Goal: Task Accomplishment & Management: Manage account settings

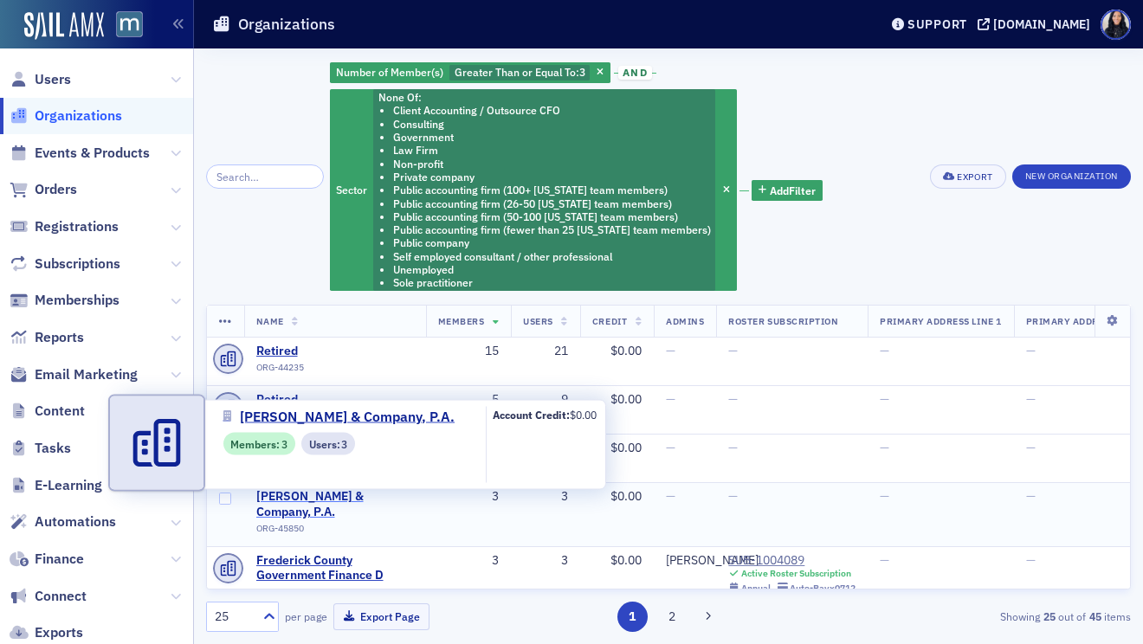
click at [351, 498] on span "Bergey & Company, P.A." at bounding box center [335, 504] width 158 height 30
select select "US"
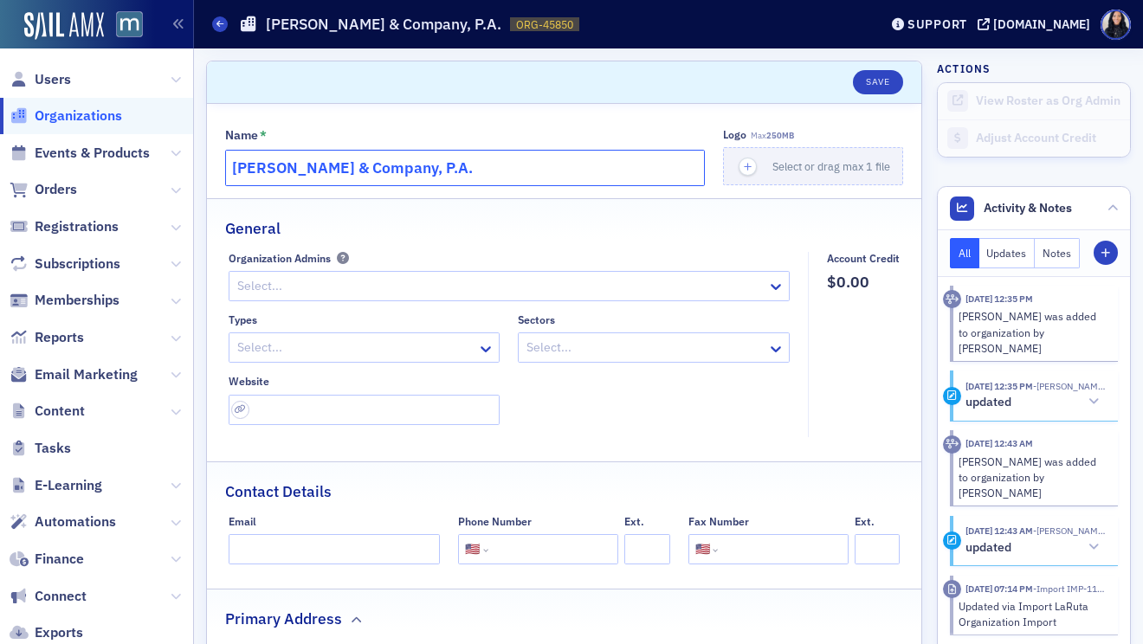
click at [445, 172] on input "Bergey & Company, P.A." at bounding box center [465, 168] width 480 height 36
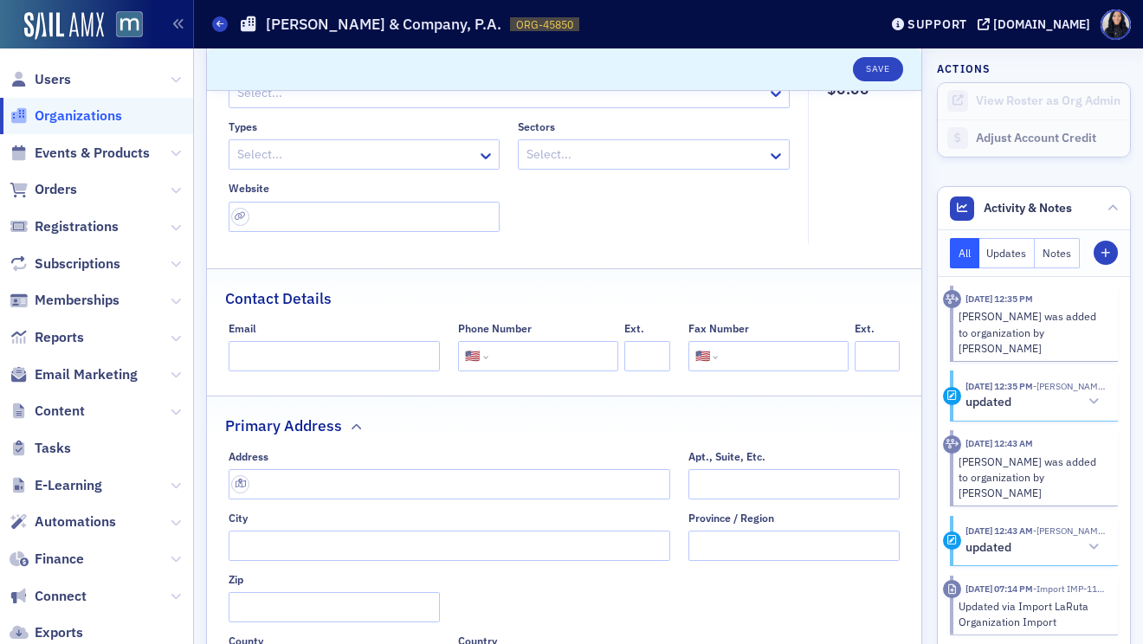
scroll to position [215, 0]
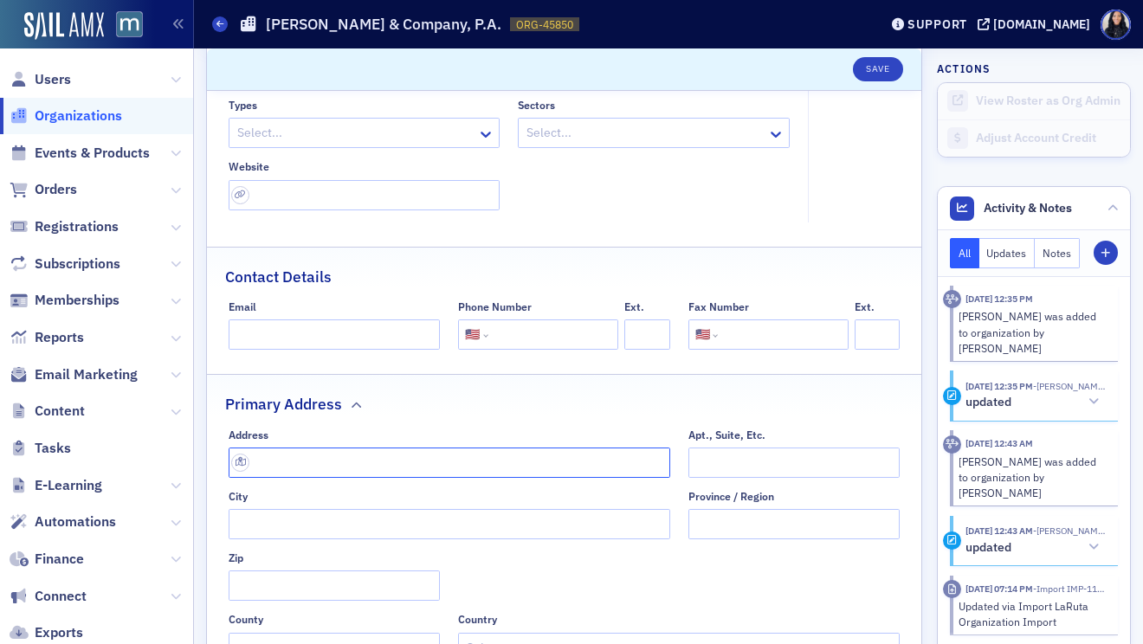
click at [301, 472] on input "text" at bounding box center [450, 463] width 442 height 30
paste input "Address:"
type input "Address:"
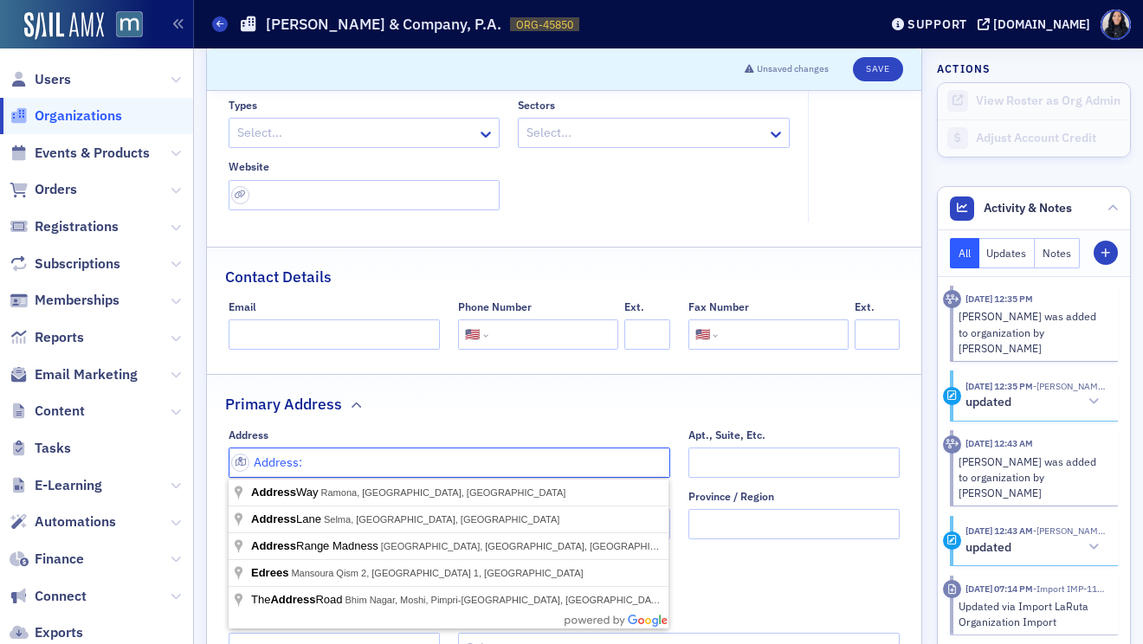
click at [301, 472] on input "Address:" at bounding box center [450, 463] width 442 height 30
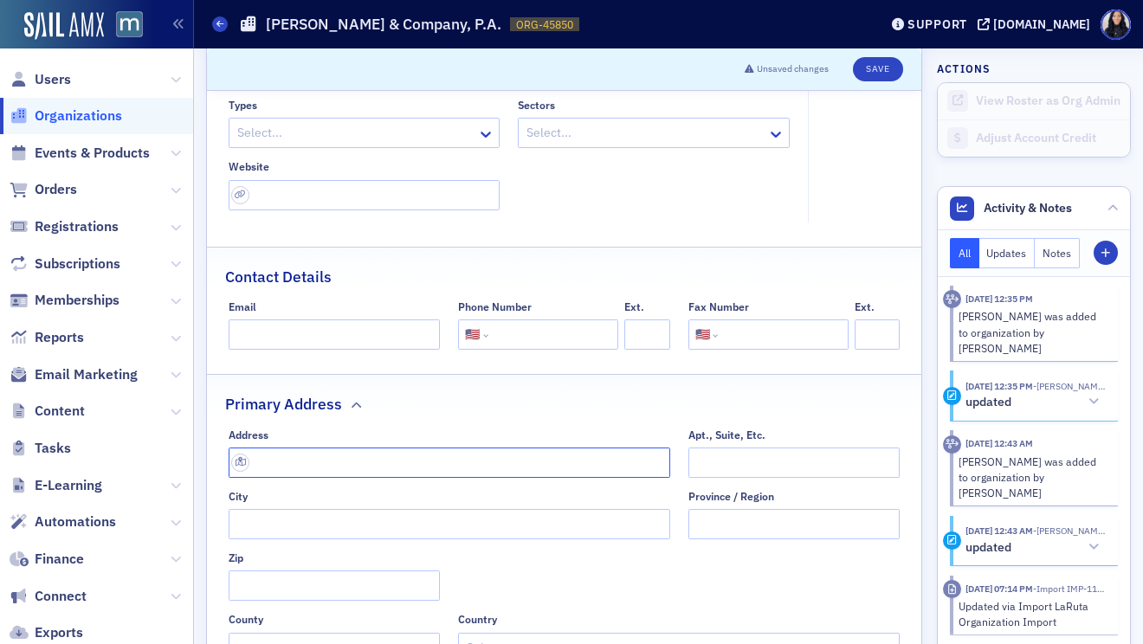
paste input "8938 Worcester Hwy, Berlin, MD 21811"
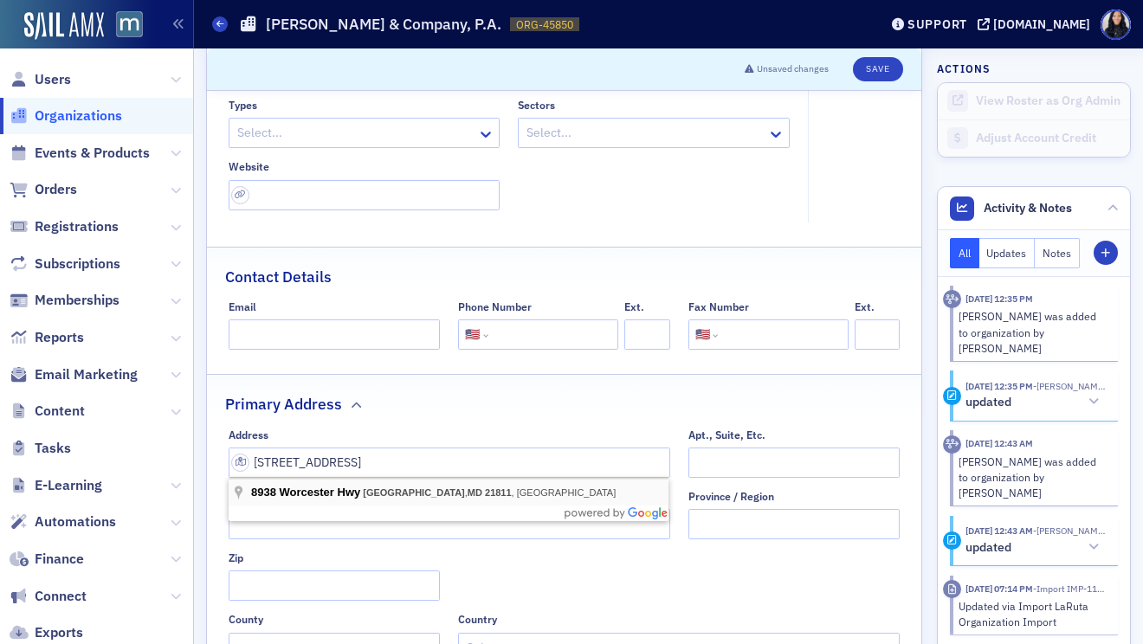
type input "8938 Worcester Hwy"
type input "Berlin"
type input "21811"
type input "Worcester County"
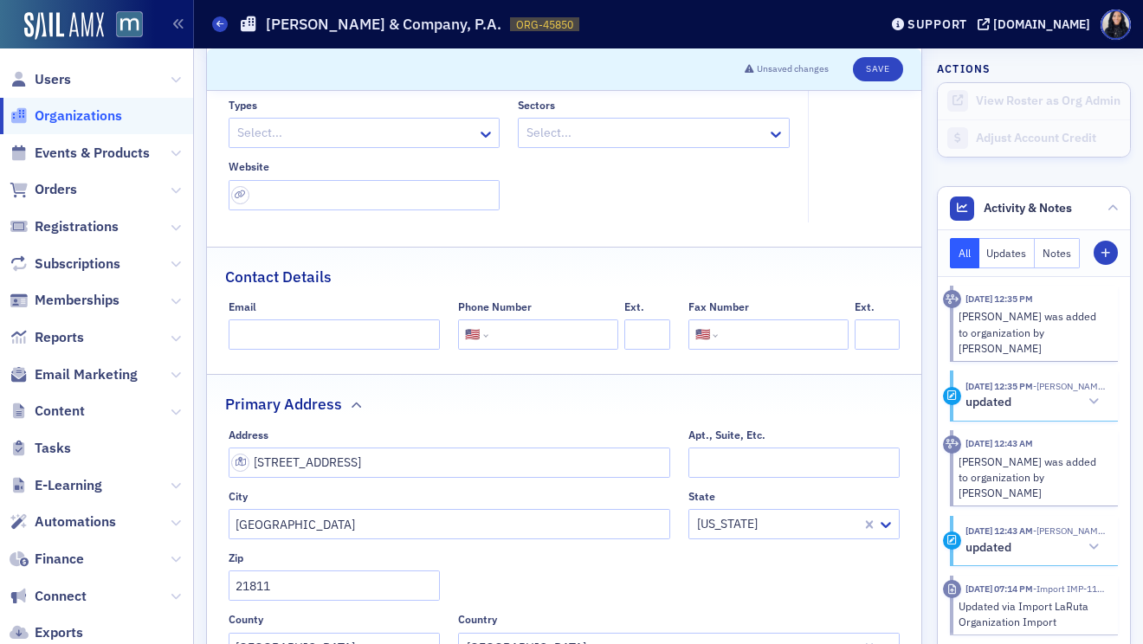
click at [515, 338] on input "tel" at bounding box center [551, 335] width 119 height 30
paste input "[PHONE_NUMBER]"
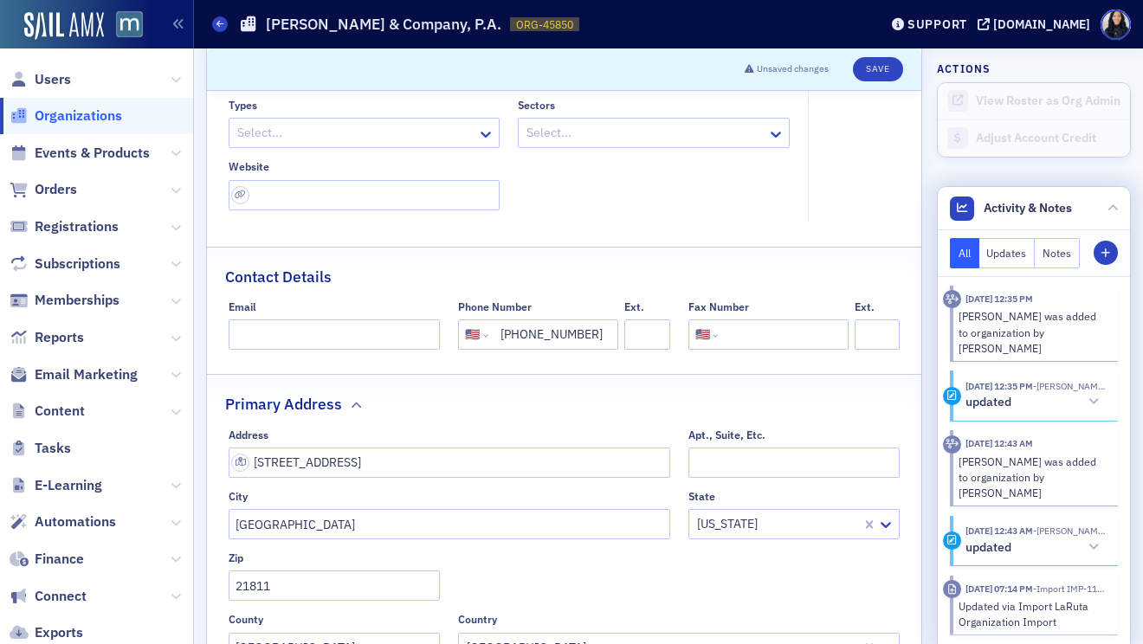
type input "[PHONE_NUMBER]"
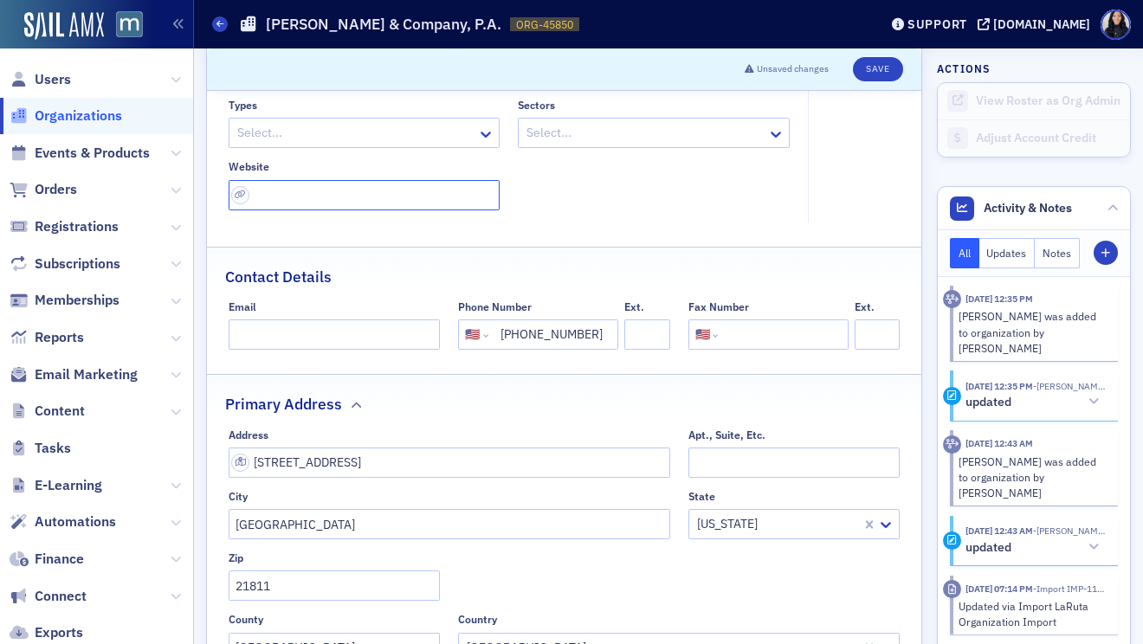
click at [346, 192] on input "url" at bounding box center [365, 195] width 272 height 30
paste input "https://www.bergeycpa.com/"
type input "https://www.bergeycpa.com/"
click at [352, 127] on div at bounding box center [356, 133] width 241 height 22
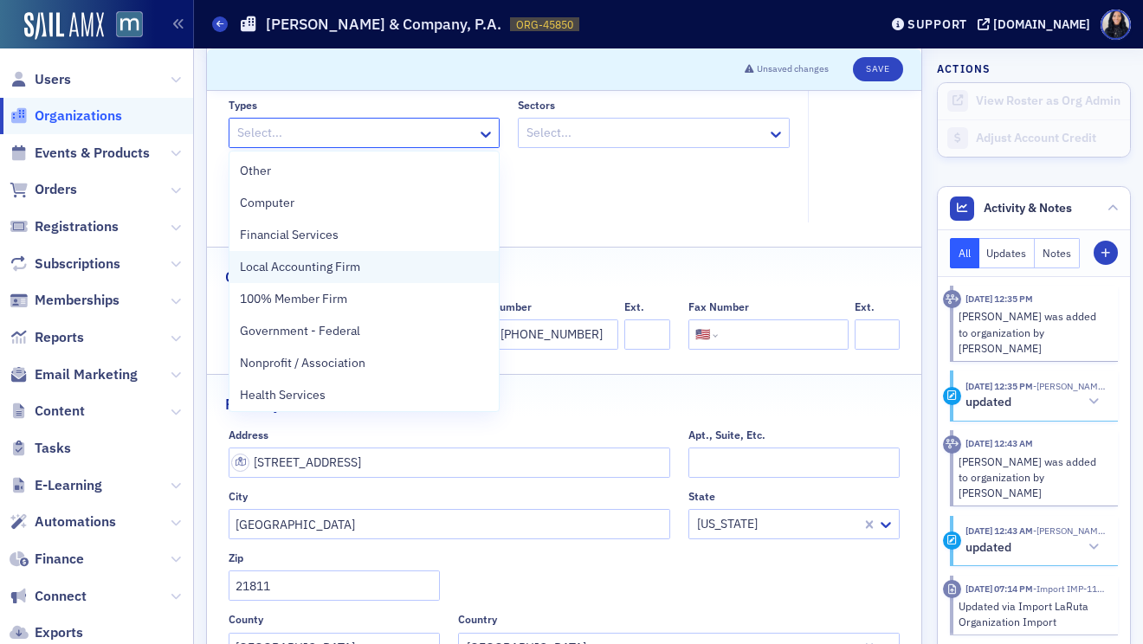
click at [314, 272] on span "Local Accounting Firm" at bounding box center [300, 267] width 120 height 18
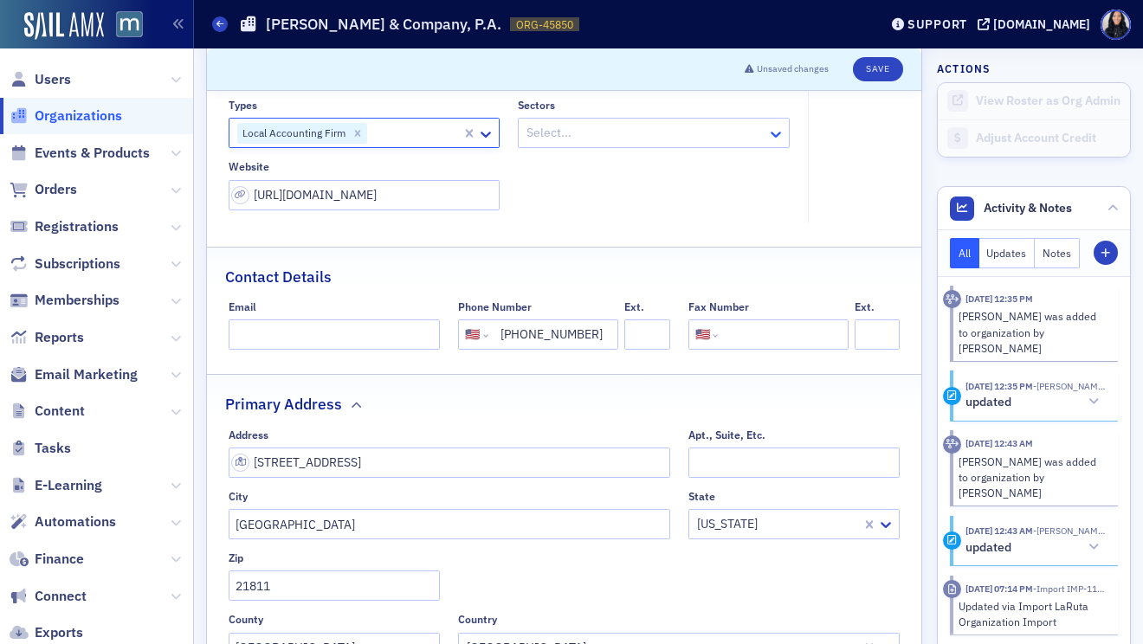
click at [778, 129] on icon at bounding box center [775, 134] width 17 height 17
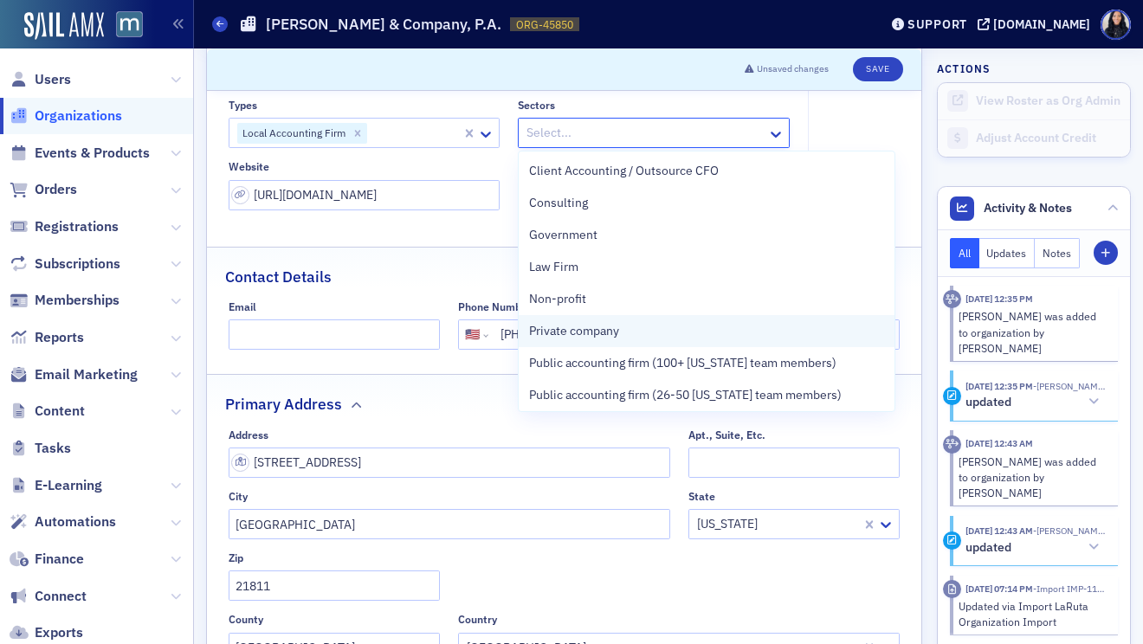
click at [636, 339] on div "Private company" at bounding box center [706, 331] width 355 height 18
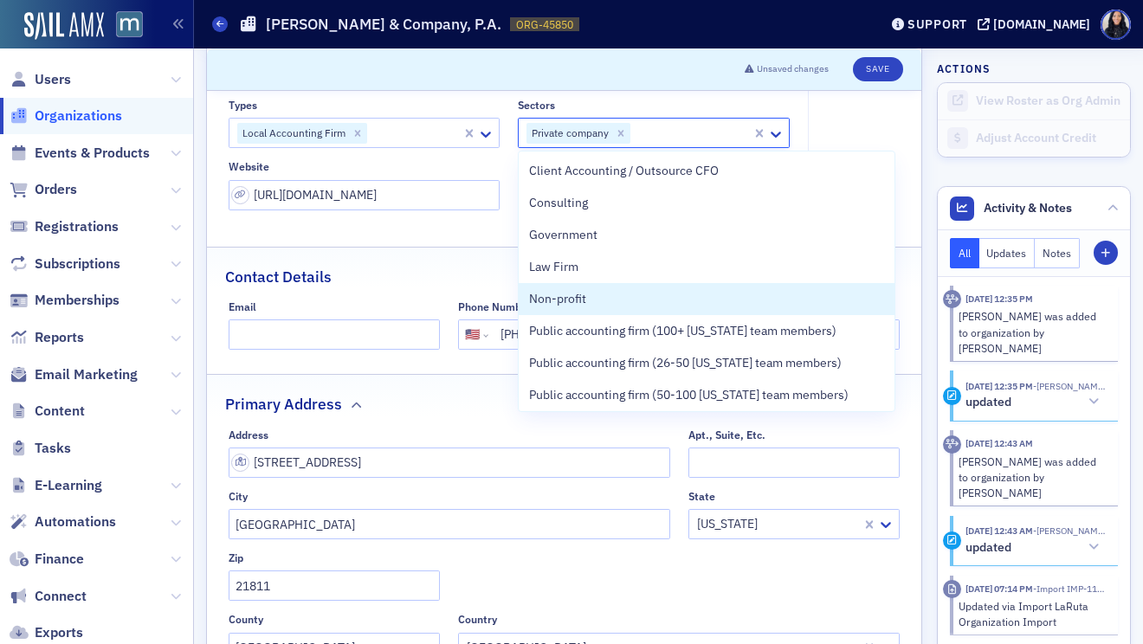
click at [466, 278] on div "Contact Details" at bounding box center [564, 268] width 678 height 41
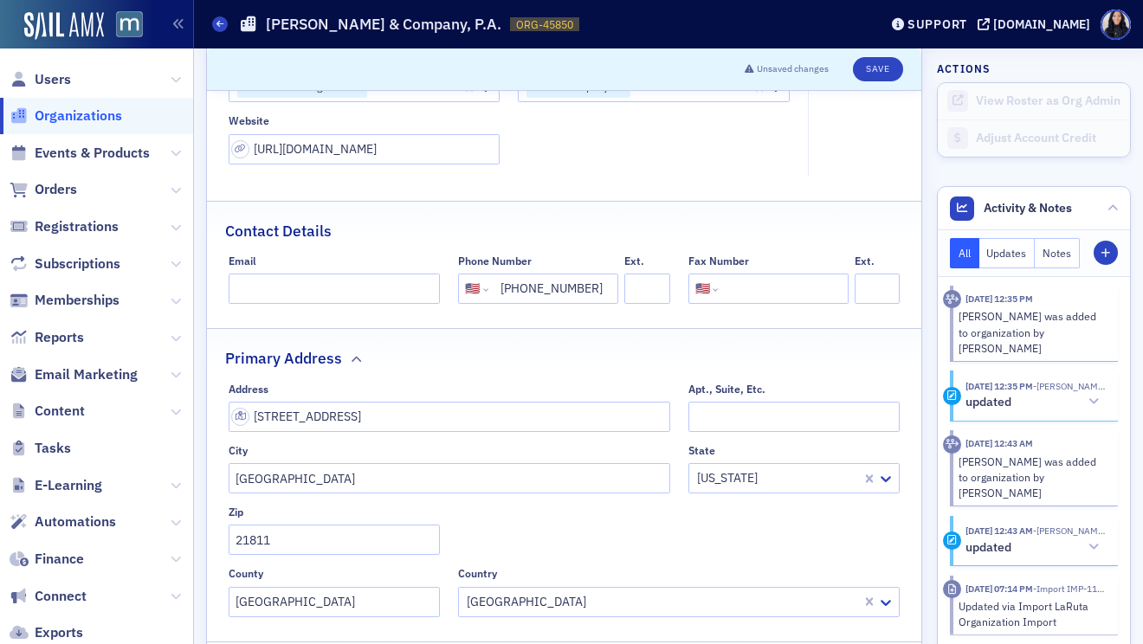
scroll to position [0, 0]
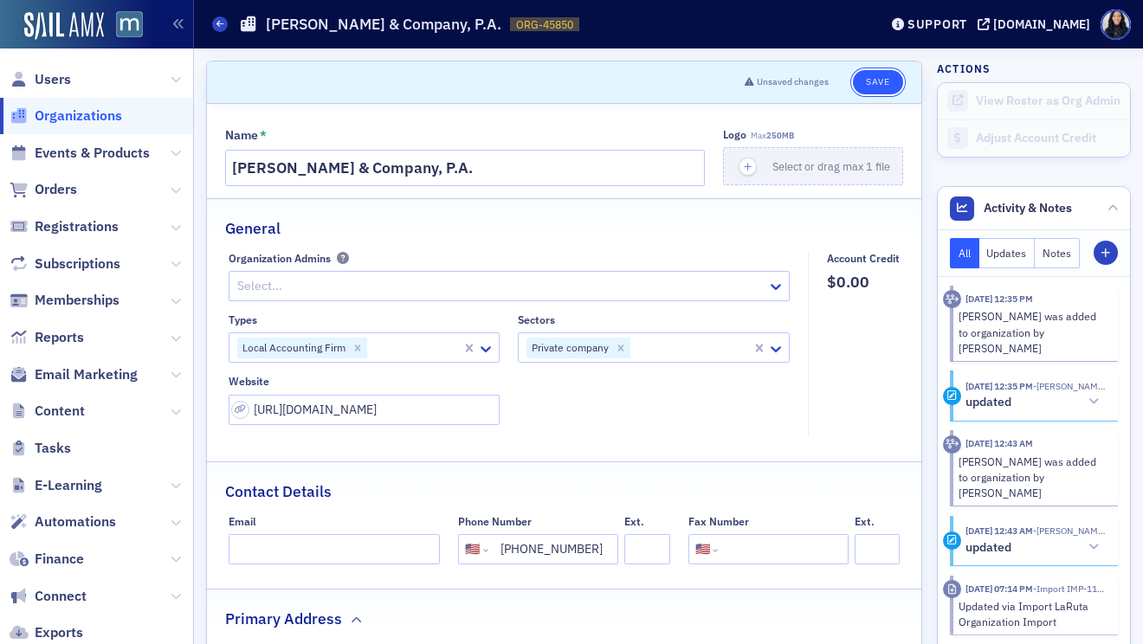
click at [871, 81] on button "Save" at bounding box center [877, 82] width 49 height 24
select select "US"
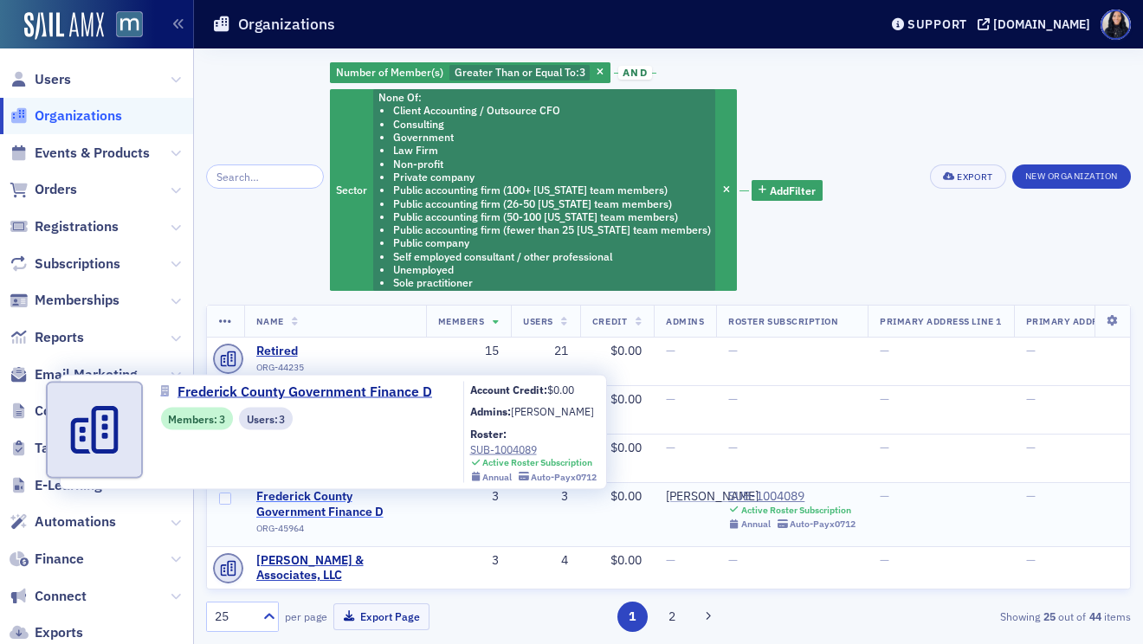
click at [292, 507] on span "Frederick County Government Finance D" at bounding box center [335, 504] width 158 height 30
select select "US"
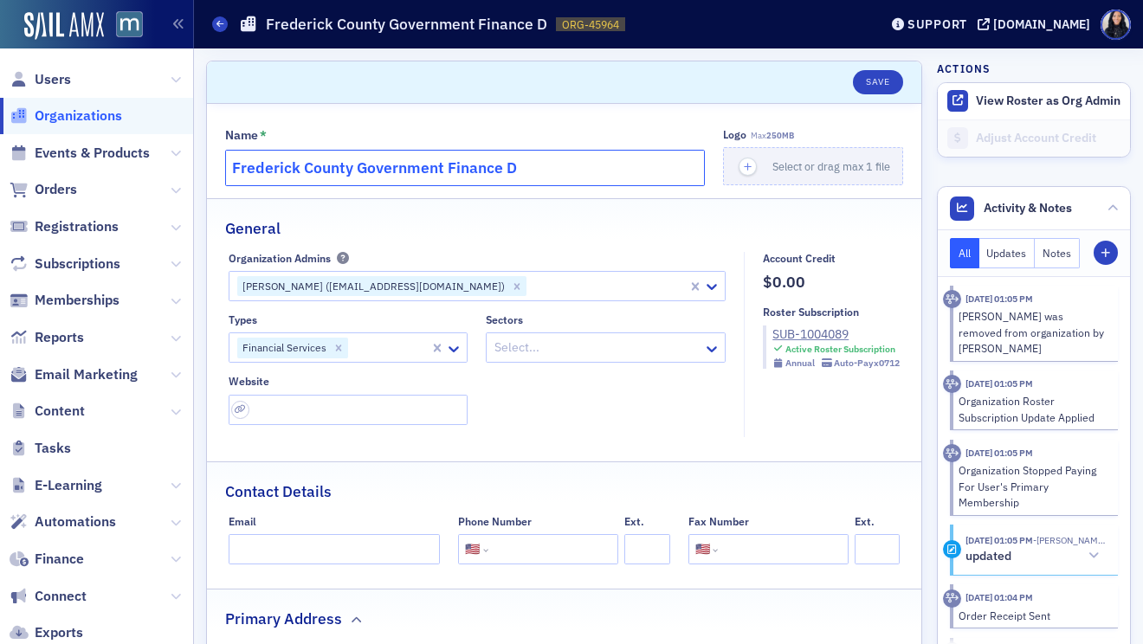
click at [343, 174] on input "Frederick County Government Finance D" at bounding box center [465, 168] width 480 height 36
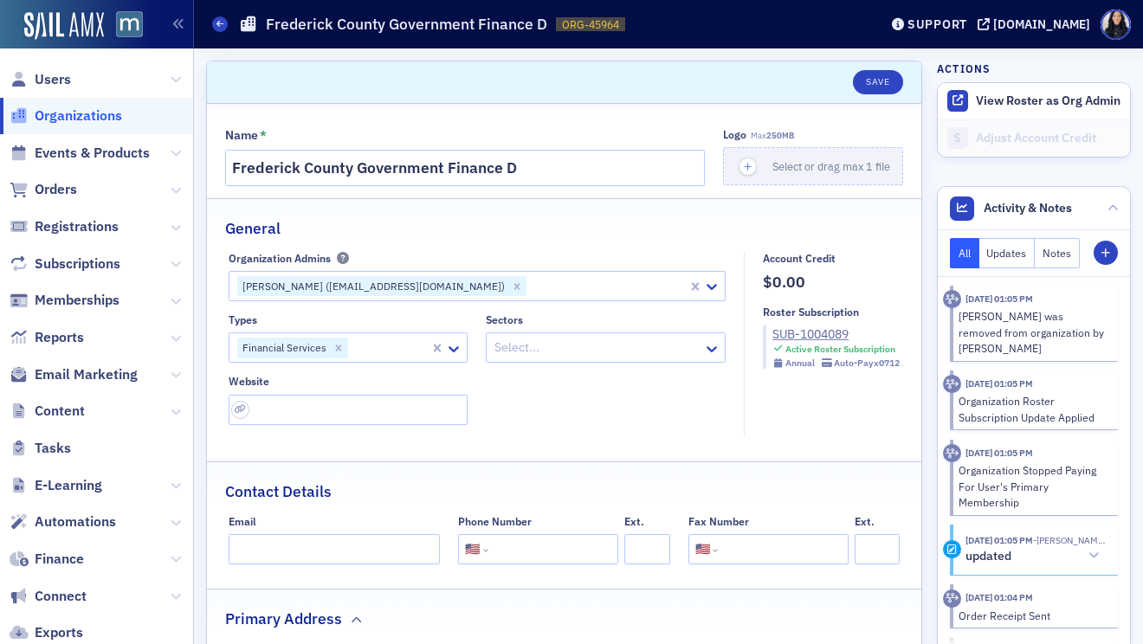
scroll to position [369, 0]
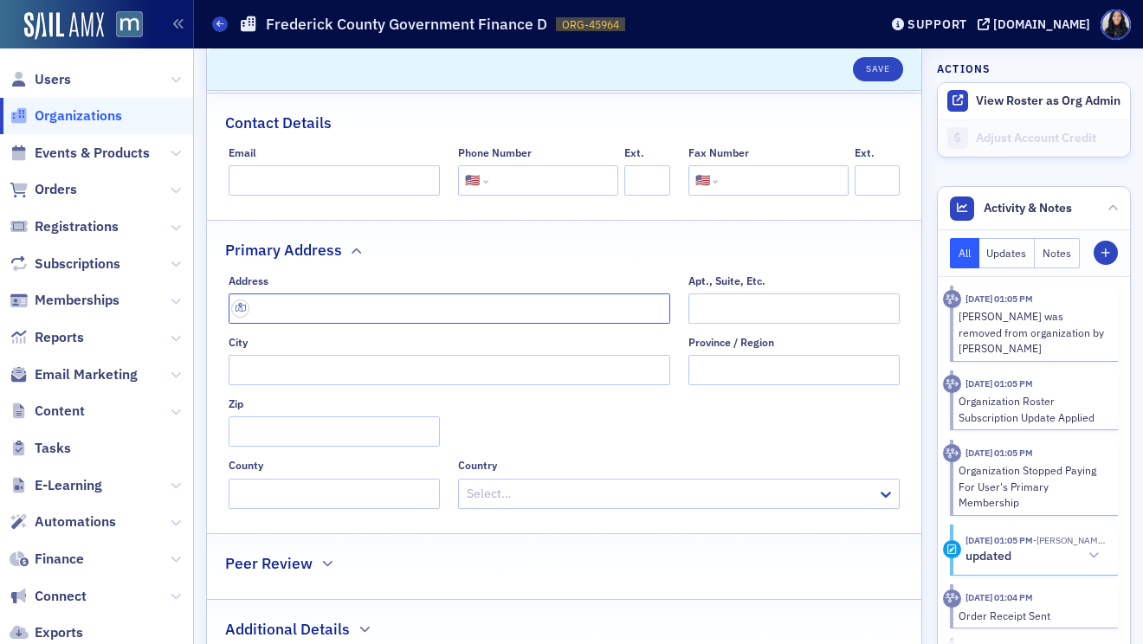
click at [495, 306] on input "text" at bounding box center [450, 309] width 442 height 30
paste input "12 E Church St, Frederick, MD 21701"
type input "12 E Church St"
type input "Frederick"
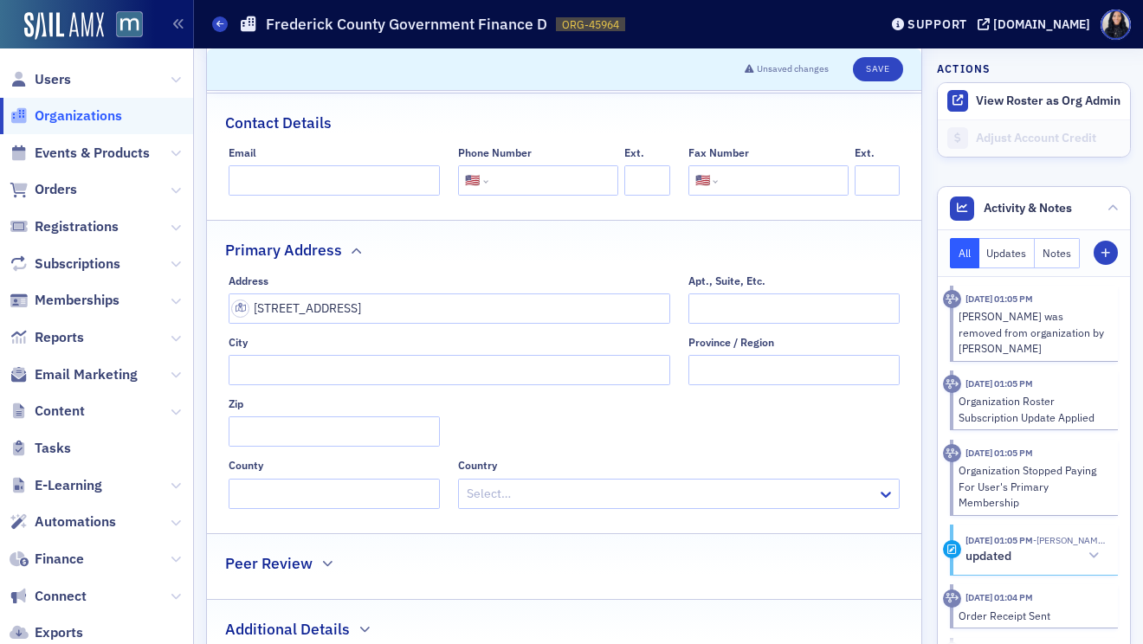
type input "21701-5402"
type input "Frederick County"
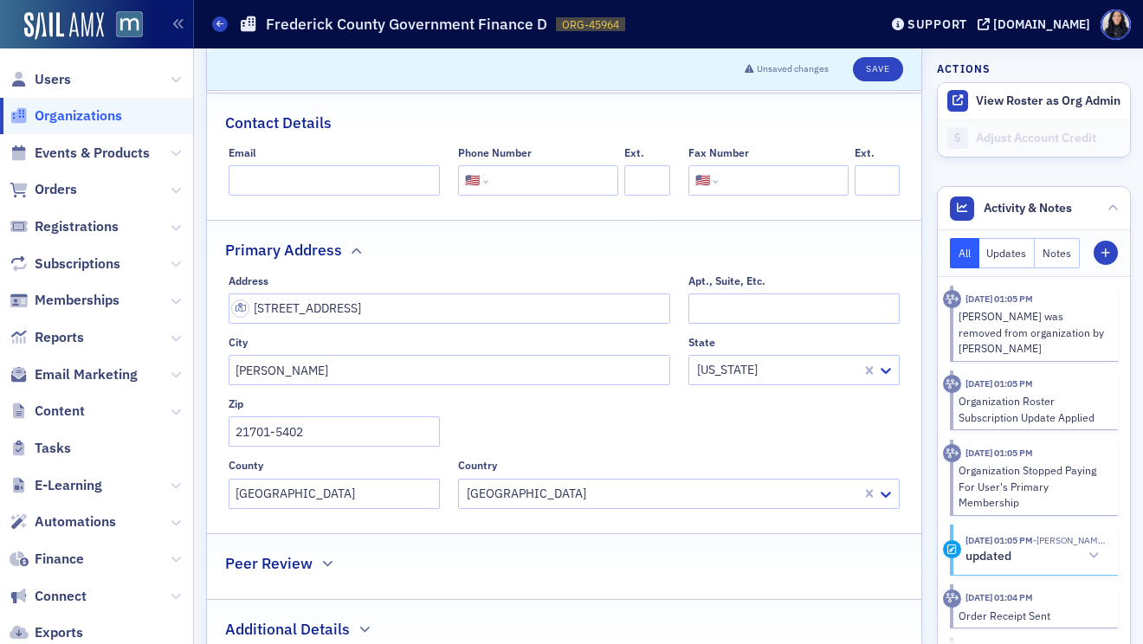
click at [572, 186] on input "tel" at bounding box center [551, 180] width 119 height 30
paste input "(301) 600-1117"
type input "(301) 600-1117"
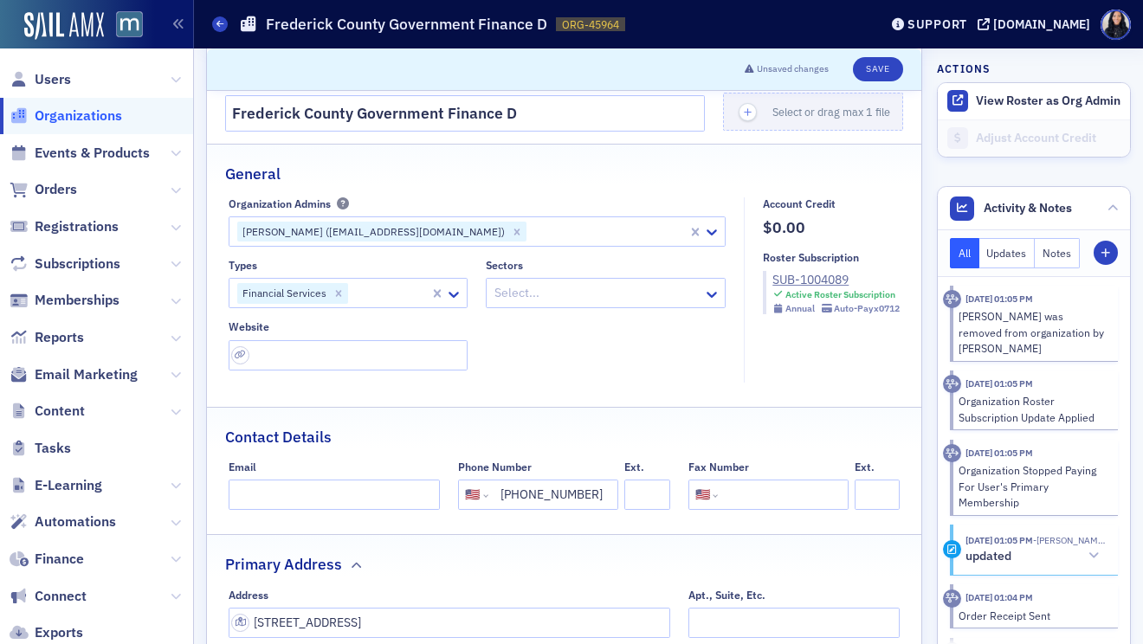
scroll to position [6, 0]
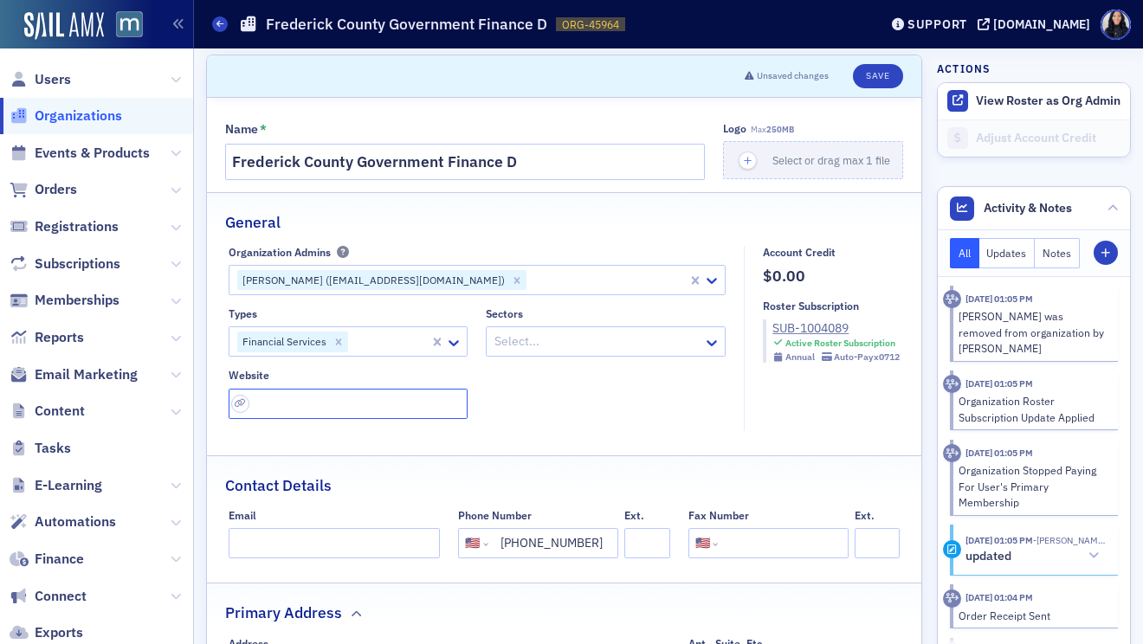
click at [292, 400] on input "url" at bounding box center [349, 404] width 240 height 30
paste input "https://frederickcountymd.gov/26/Finance"
type input "https://frederickcountymd.gov/26/Finance"
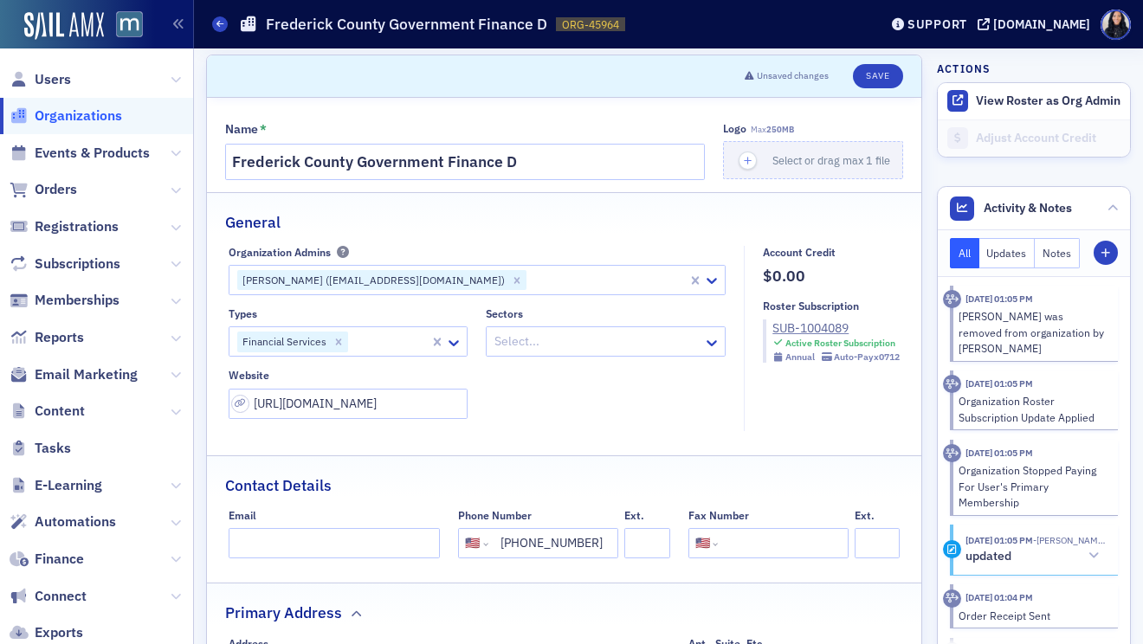
click at [595, 400] on div "Types Financial Services Sectors Select... Website https://frederickcountymd.go…" at bounding box center [478, 363] width 498 height 112
click at [706, 345] on icon at bounding box center [711, 342] width 17 height 17
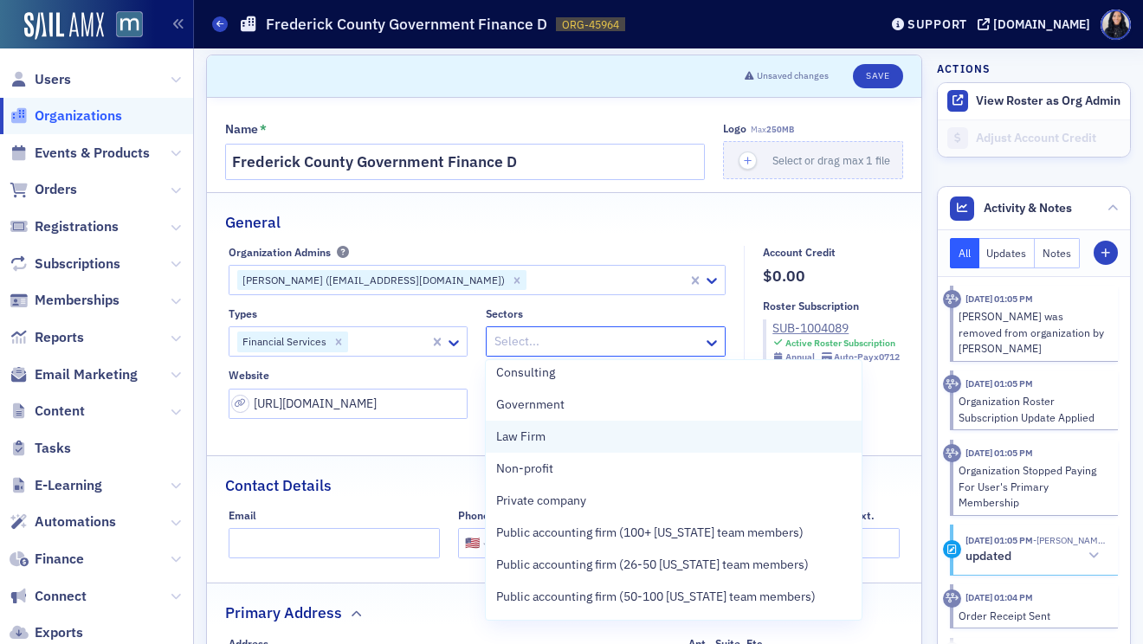
scroll to position [38, 0]
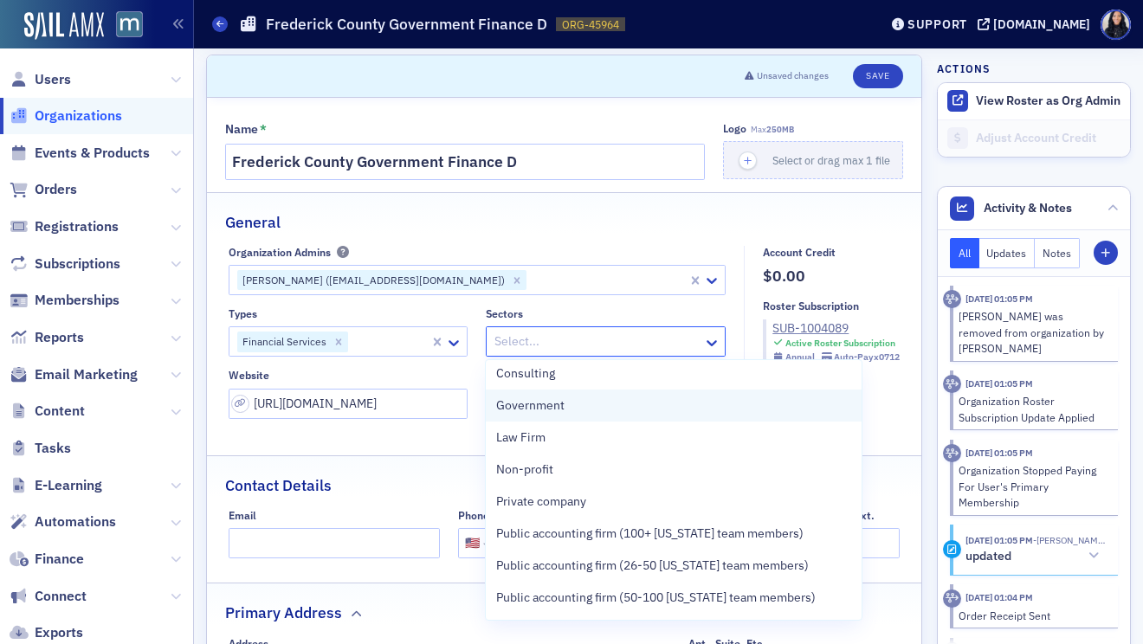
click at [610, 406] on div "Government" at bounding box center [673, 406] width 355 height 18
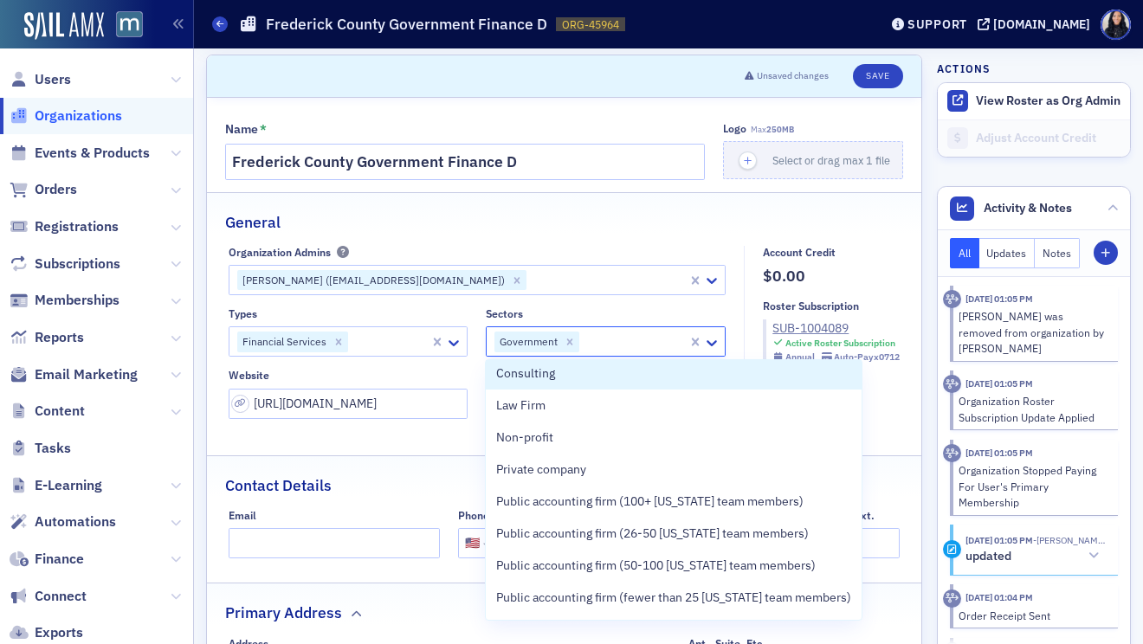
click at [676, 242] on fieldset "General Organization Admins Lori Rhodes (lrhodes@frederickcountymd.gov) Types F…" at bounding box center [564, 317] width 714 height 251
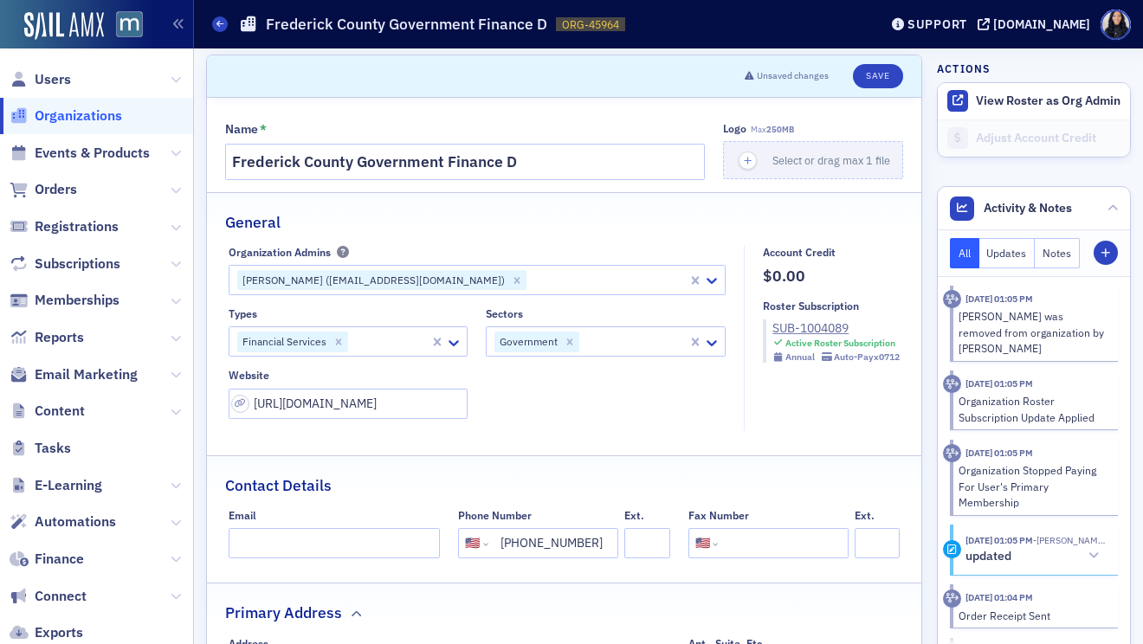
click at [763, 541] on input "tel" at bounding box center [780, 543] width 119 height 30
paste input "(301) 600-2302"
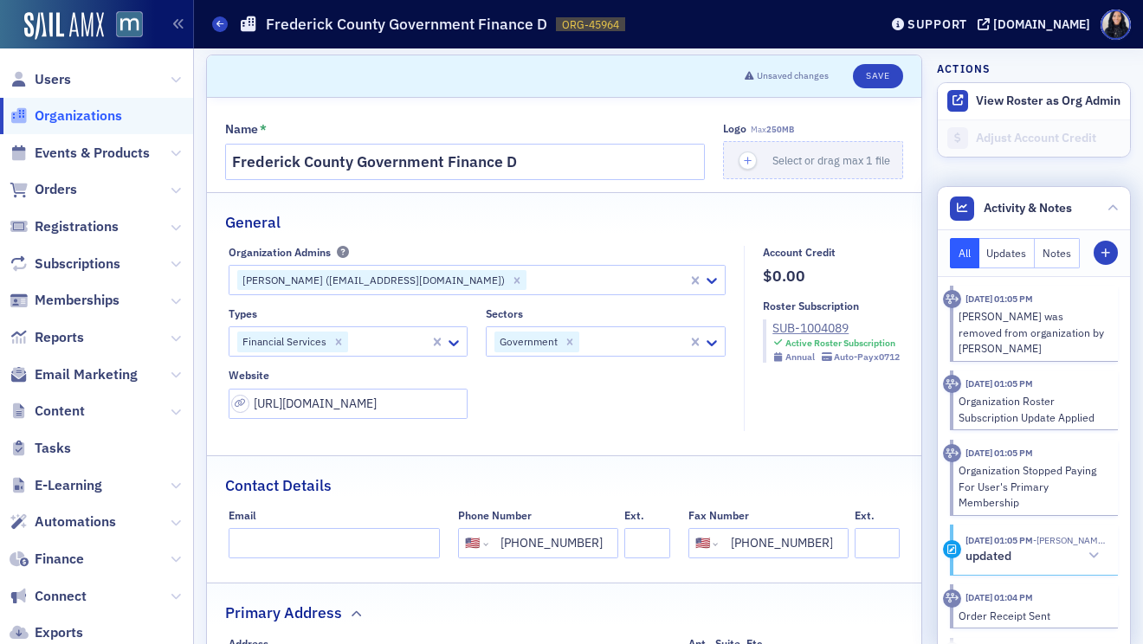
type input "(301) 600-2302"
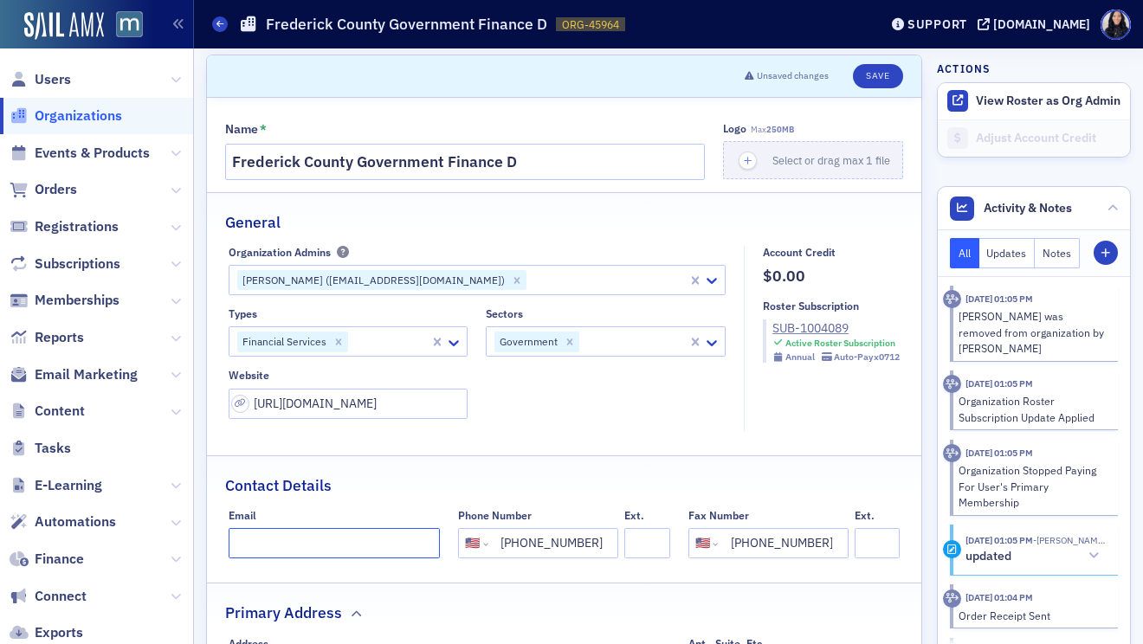
click at [254, 543] on input "Email" at bounding box center [335, 543] width 212 height 30
paste input "ewhite@frederickcountymd.gov"
type input "ewhite@frederickcountymd.gov"
click at [875, 77] on button "Save" at bounding box center [877, 76] width 49 height 24
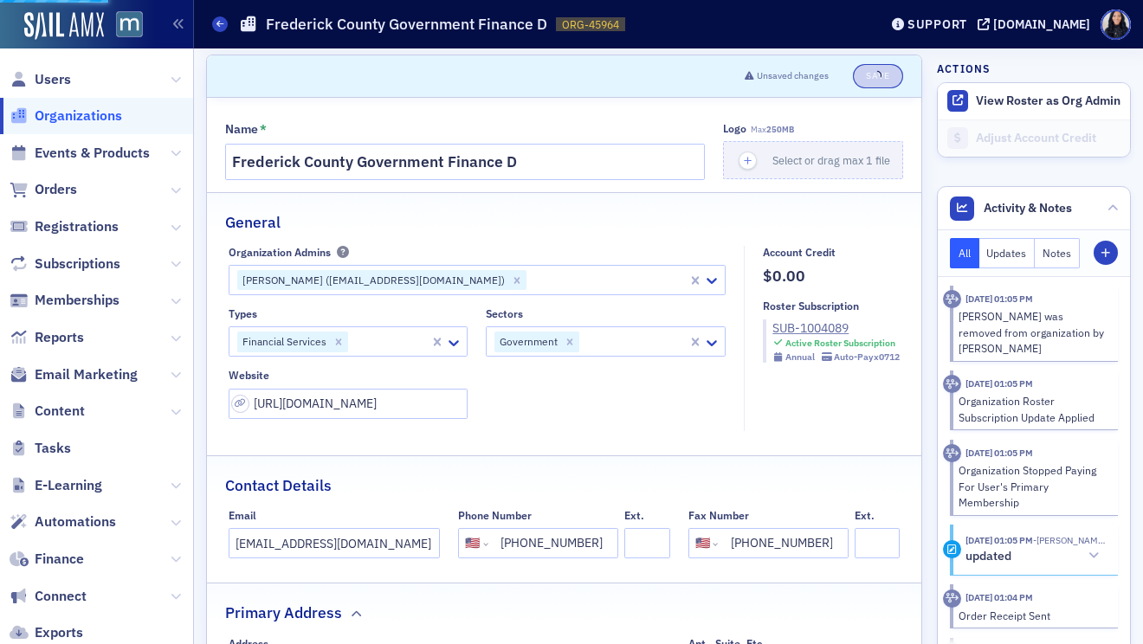
select select "US"
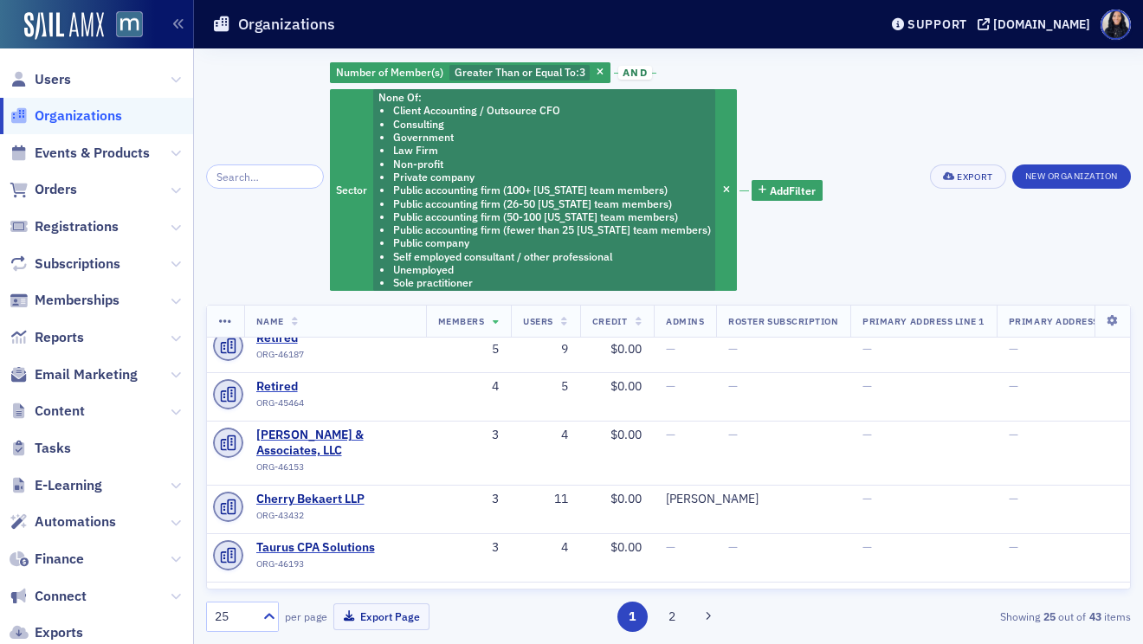
scroll to position [69, 0]
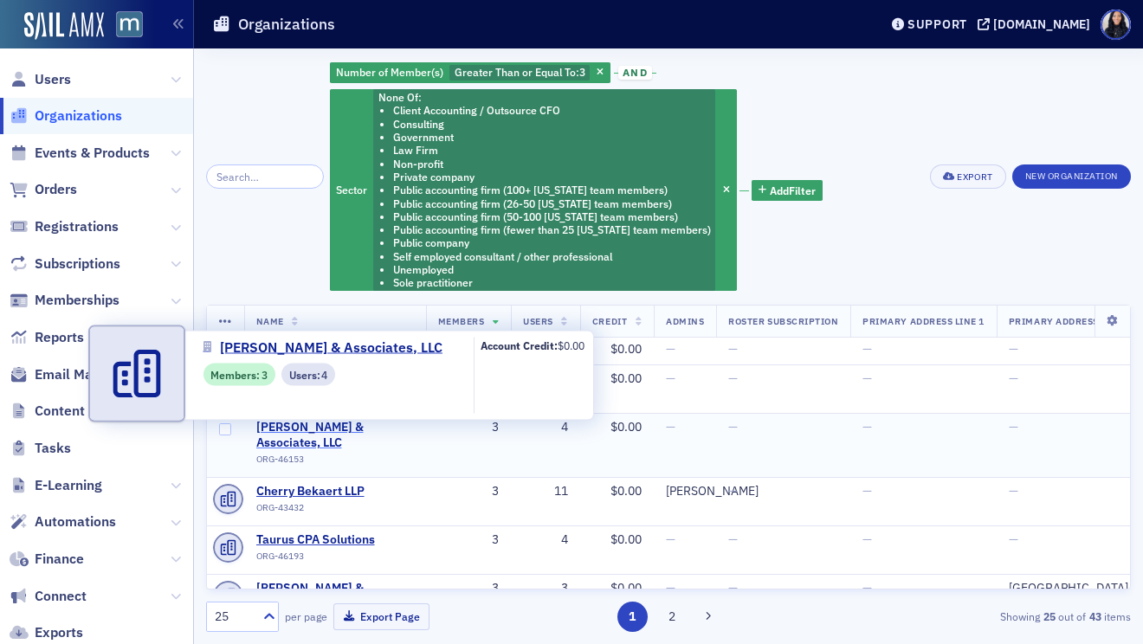
click at [352, 429] on span "[PERSON_NAME] & Associates, LLC" at bounding box center [335, 435] width 158 height 30
select select "US"
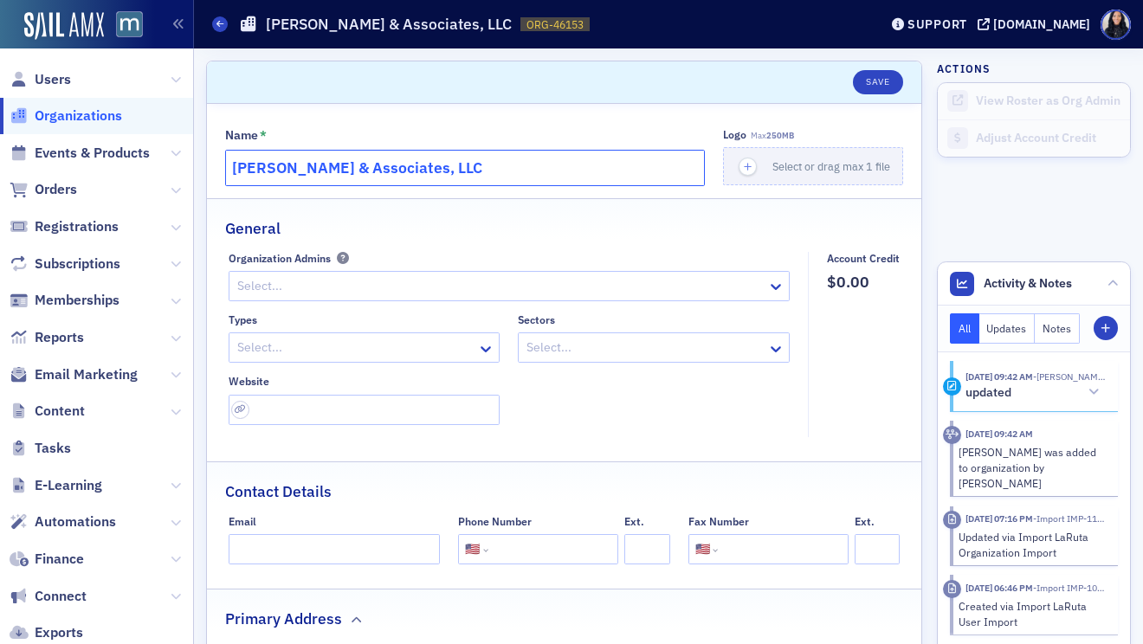
click at [418, 162] on input "[PERSON_NAME] & Associates, LLC" at bounding box center [465, 168] width 480 height 36
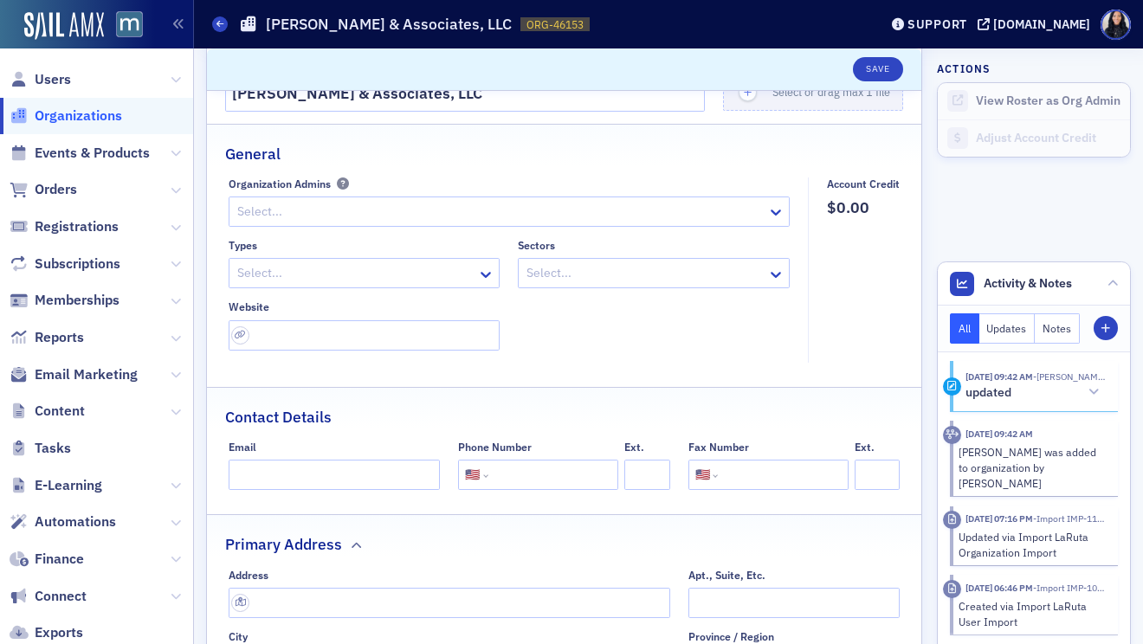
scroll to position [217, 0]
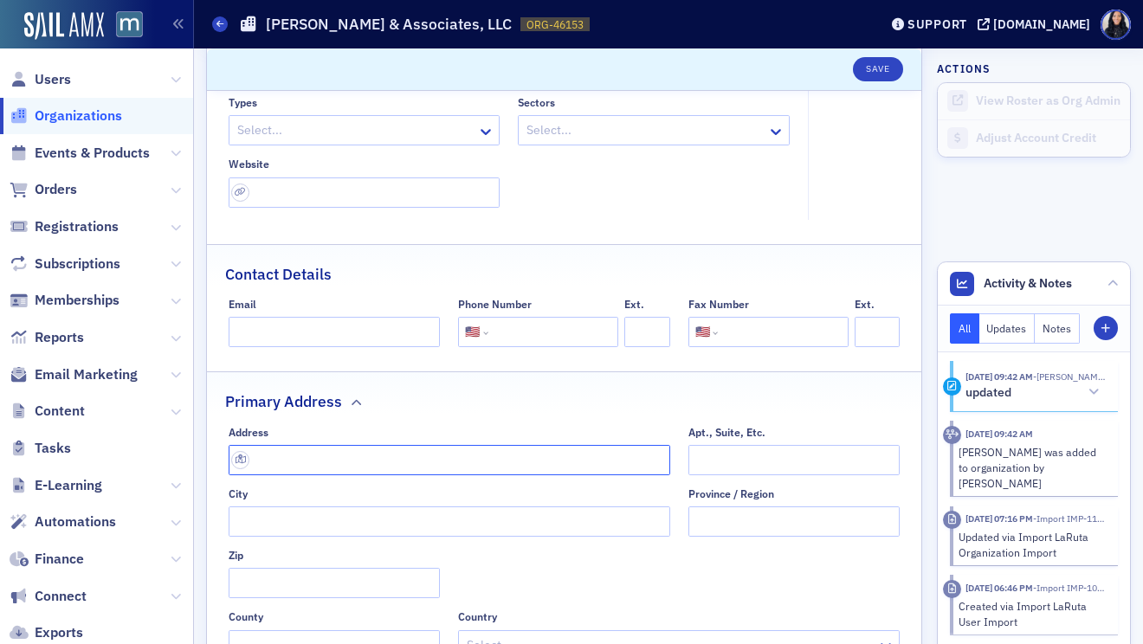
click at [358, 457] on input "text" at bounding box center [450, 460] width 442 height 30
paste input "1221 Greenwood Rd, Pikesville, MD 21208"
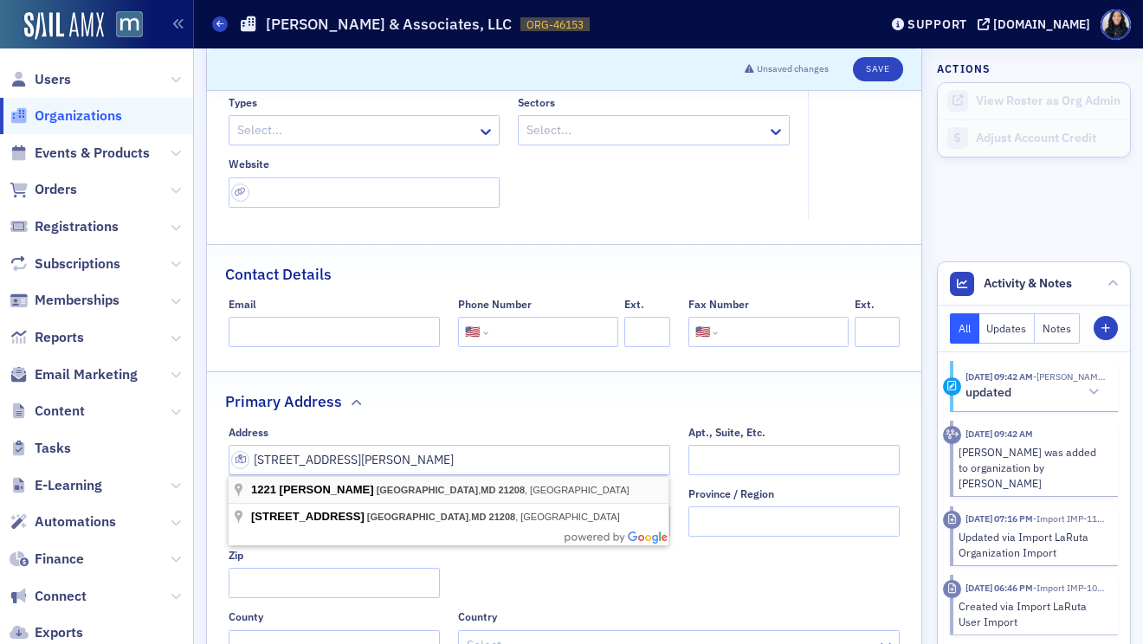
type input "1221 Greenwood Rd"
type input "Pikesville"
type input "21208-3609"
type input "[GEOGRAPHIC_DATA]"
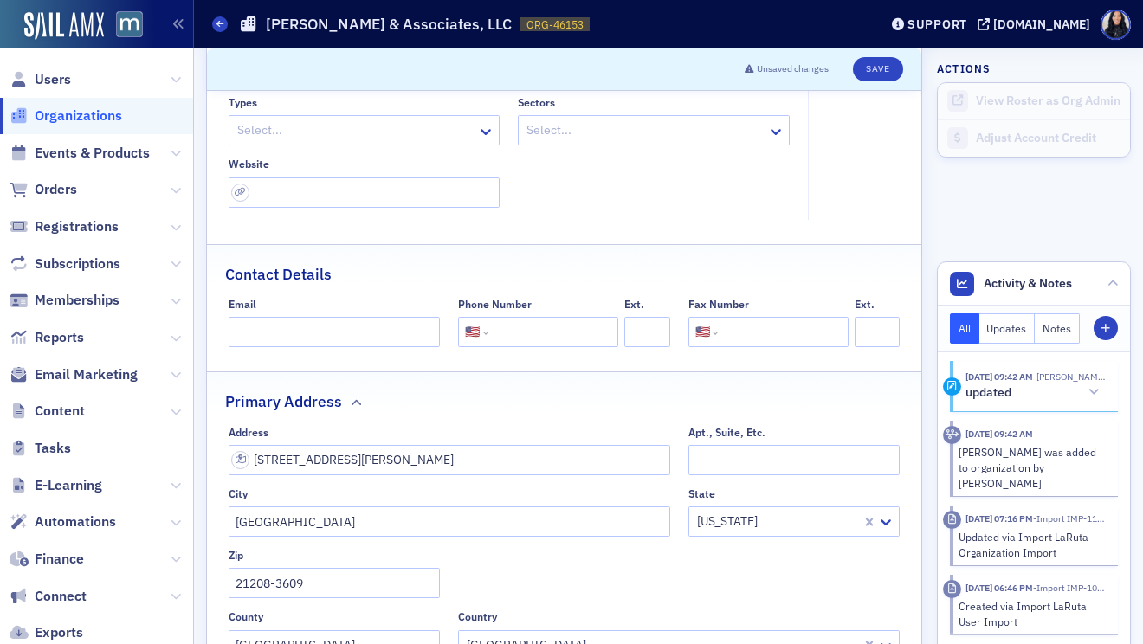
click at [540, 339] on input "tel" at bounding box center [551, 332] width 119 height 30
paste input "(410) 486-8100"
type input "(410) 486-8100"
click at [384, 190] on input "url" at bounding box center [365, 193] width 272 height 30
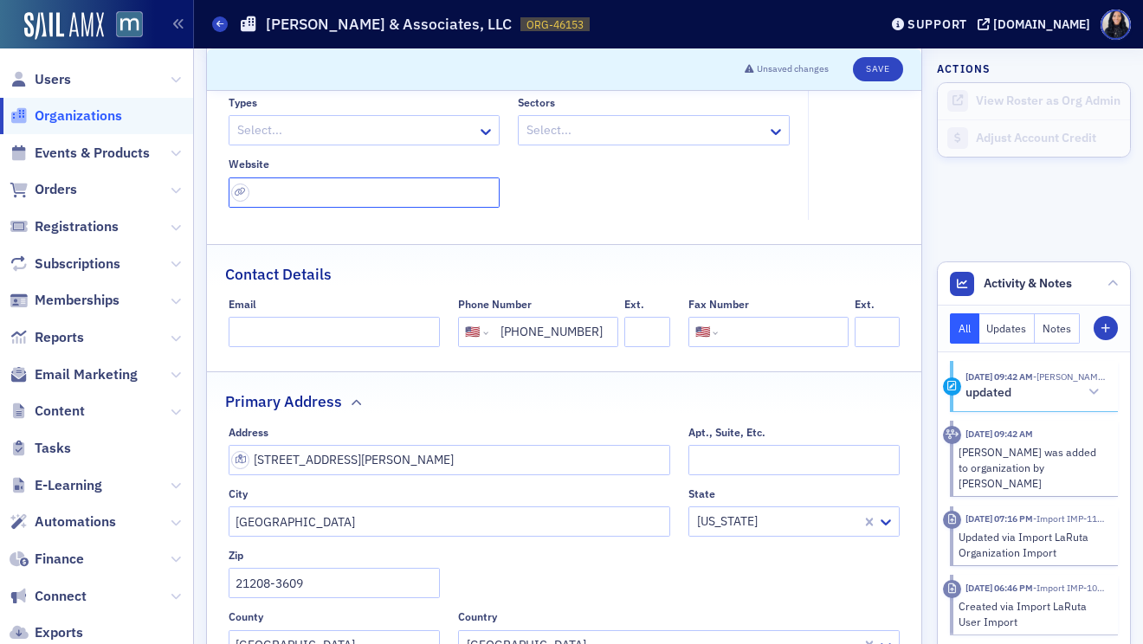
click at [384, 190] on input "url" at bounding box center [365, 193] width 272 height 30
paste input "https://www.znallc.com/"
type input "https://www.znallc.com/"
click at [479, 133] on icon at bounding box center [485, 131] width 17 height 17
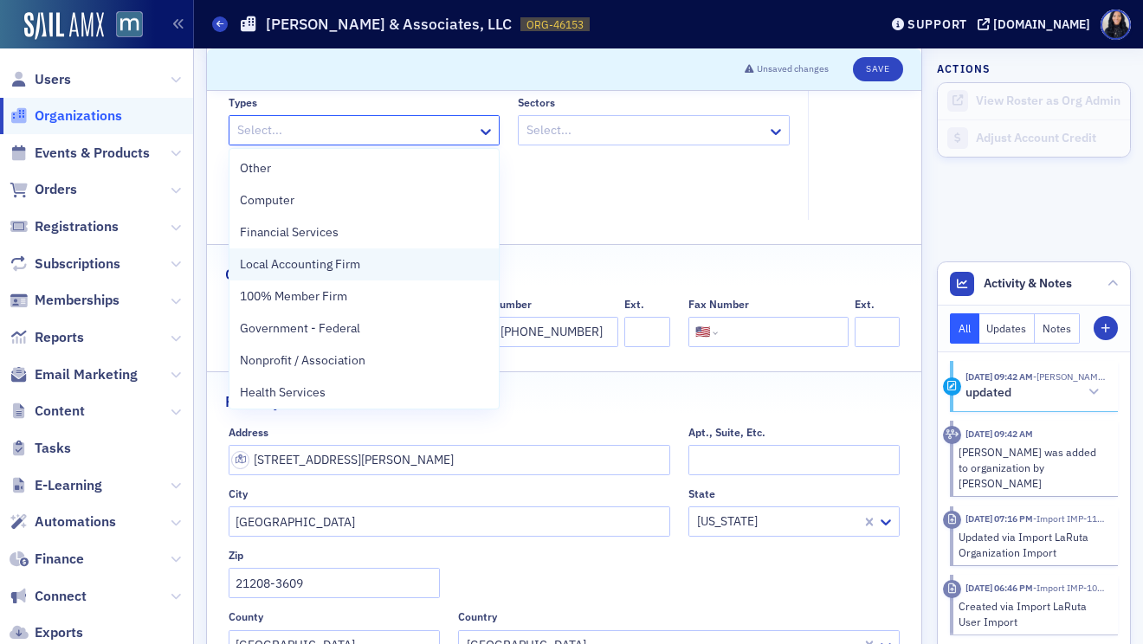
click at [383, 266] on div "Local Accounting Firm" at bounding box center [364, 264] width 249 height 18
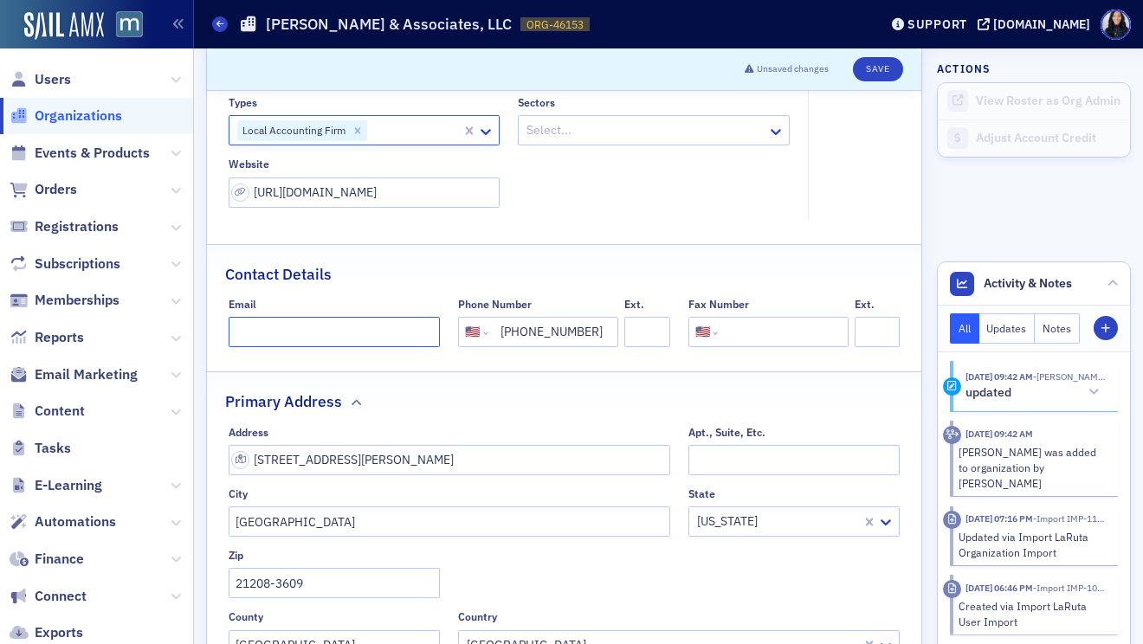
click at [395, 341] on input "Email" at bounding box center [335, 332] width 212 height 30
paste input "RBrunner@znallc.com"
type input "RBrunner@znallc.com"
click at [521, 261] on div "Contact Details" at bounding box center [564, 265] width 678 height 41
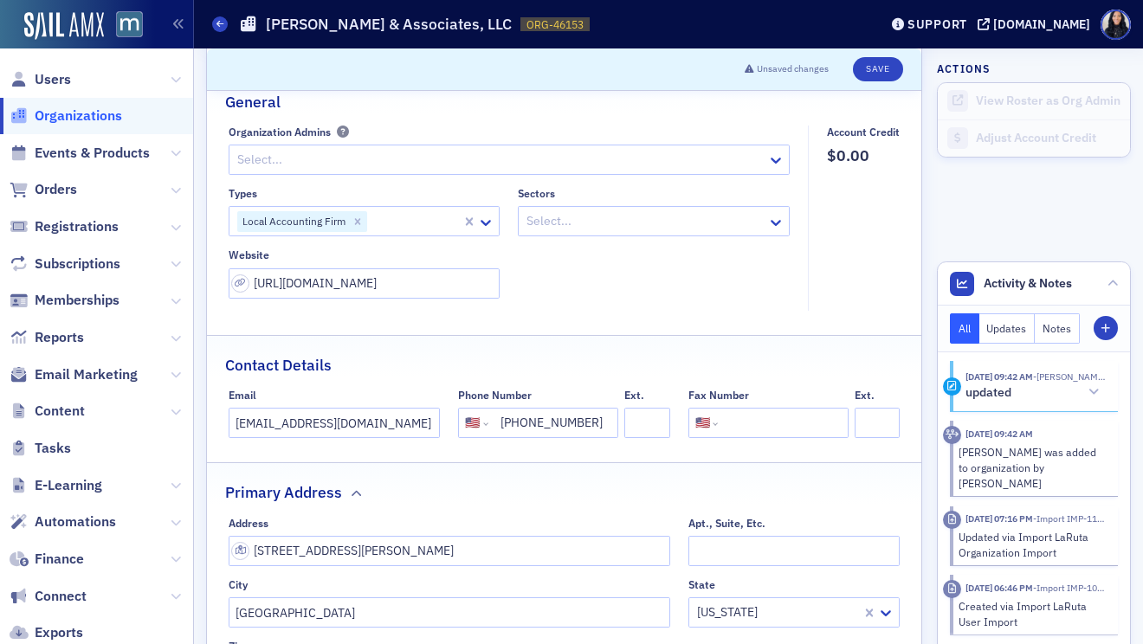
scroll to position [0, 0]
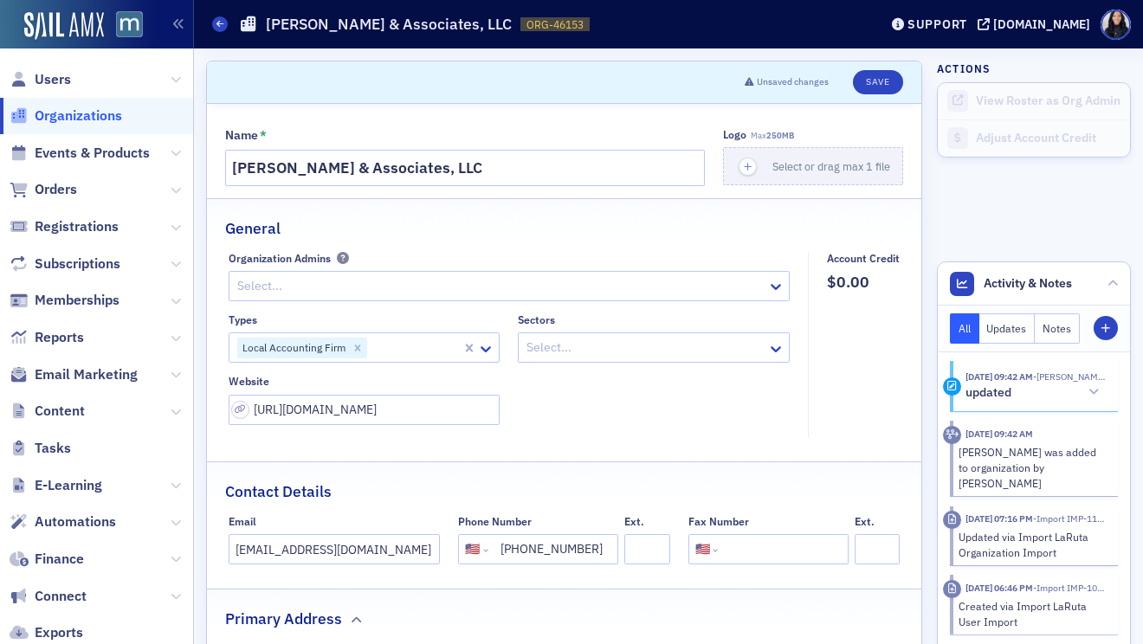
click at [732, 351] on div at bounding box center [645, 348] width 241 height 22
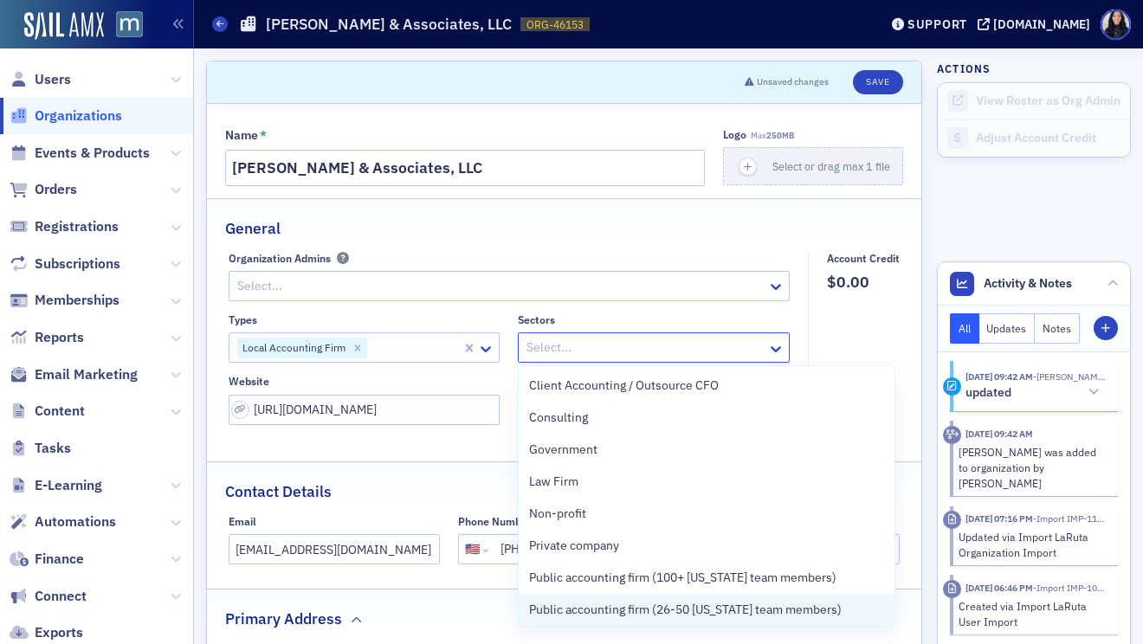
click at [675, 608] on span "Public accounting firm (26-50 Maryland team members)" at bounding box center [685, 610] width 313 height 18
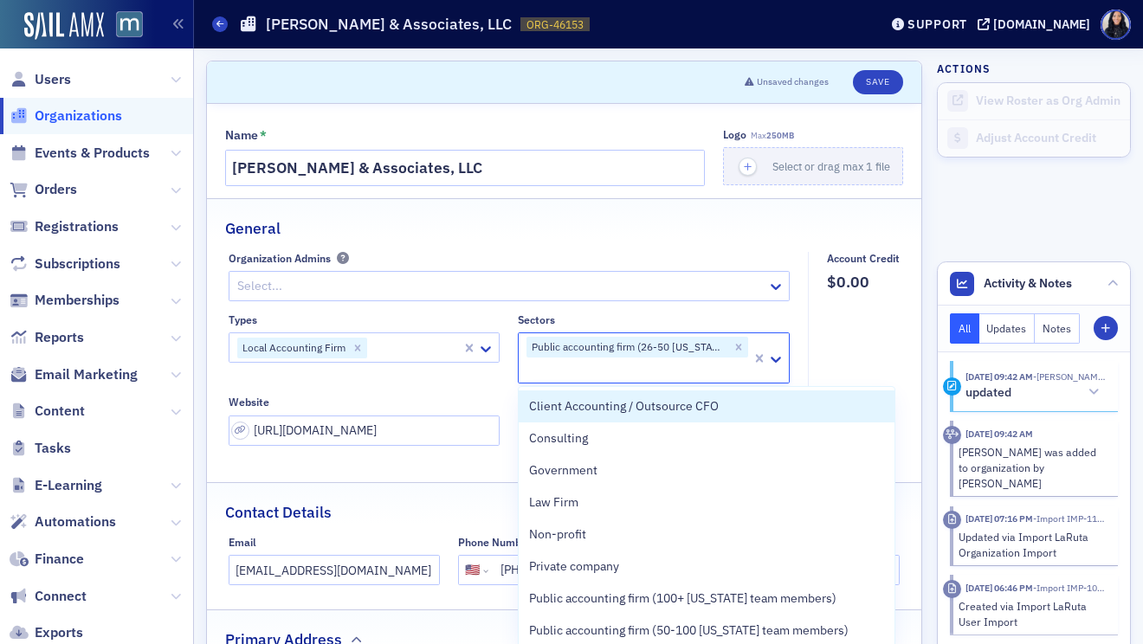
click at [888, 339] on fieldset "Account Credit $0.00" at bounding box center [858, 355] width 101 height 206
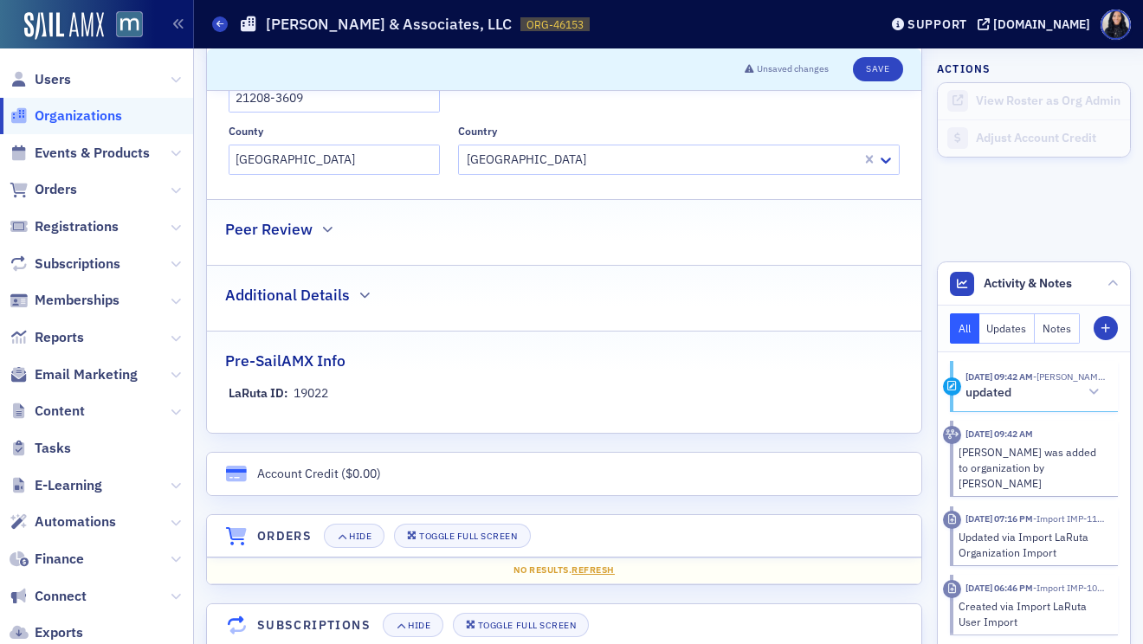
scroll to position [827, 0]
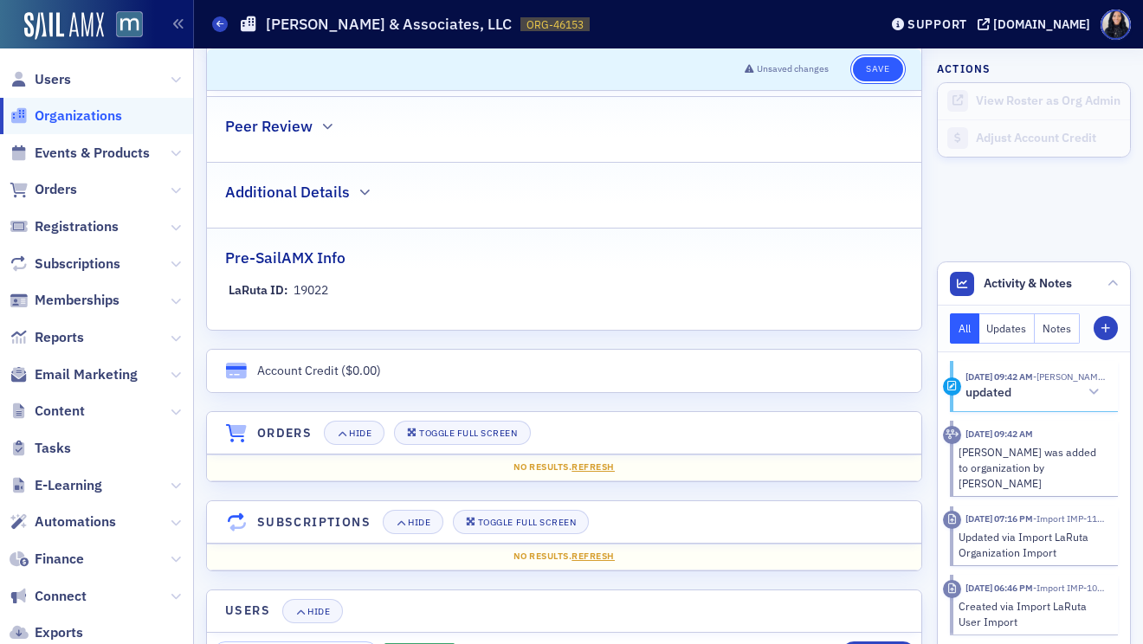
click at [883, 74] on button "Save" at bounding box center [877, 69] width 49 height 24
select select "US"
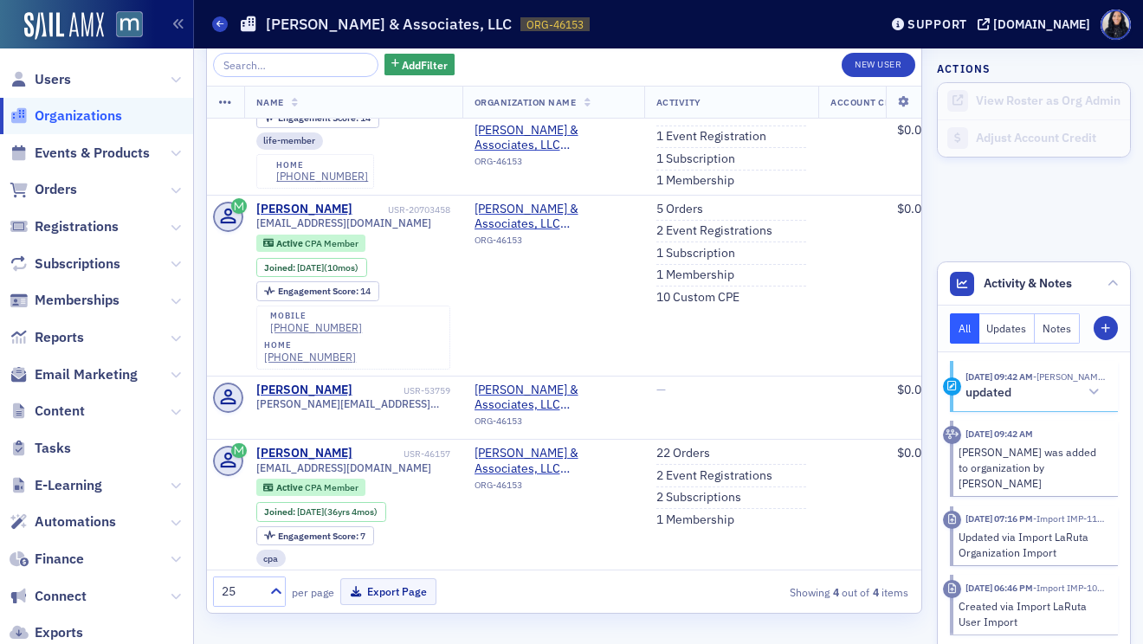
scroll to position [108, 0]
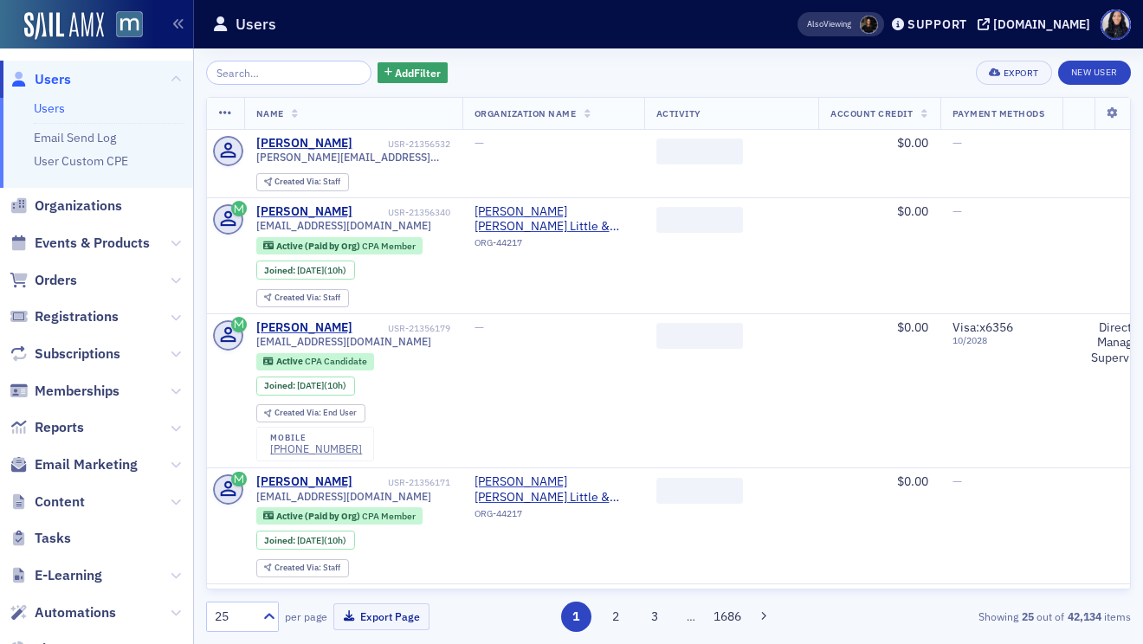
click at [285, 73] on input "search" at bounding box center [288, 73] width 165 height 24
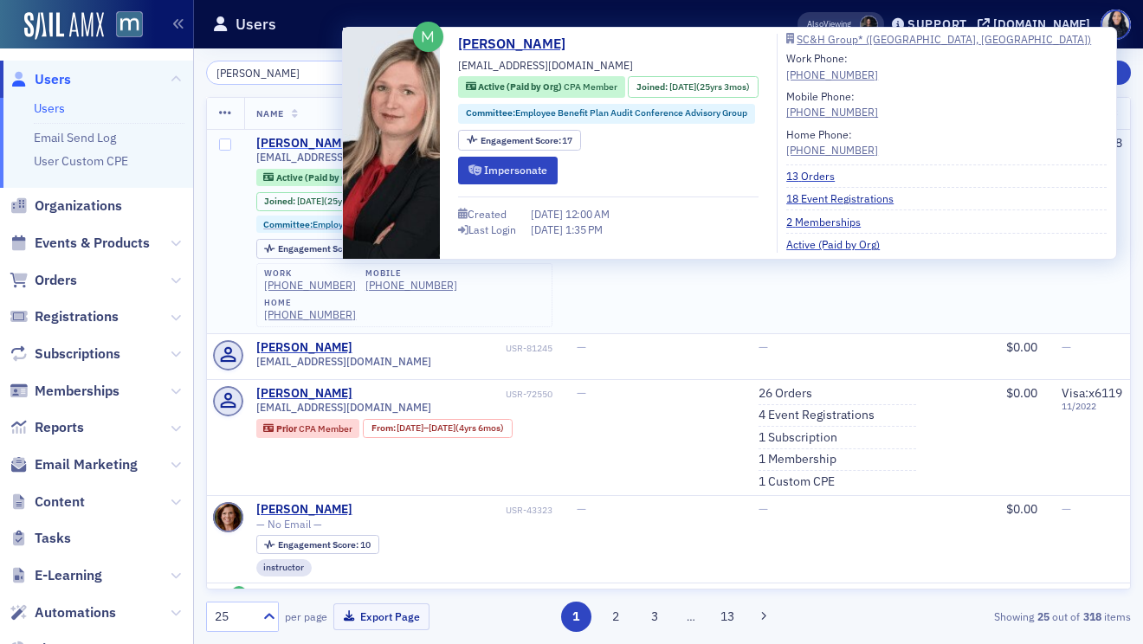
type input "[PERSON_NAME]"
click at [315, 139] on div "Jennifer Amato" at bounding box center [304, 144] width 96 height 16
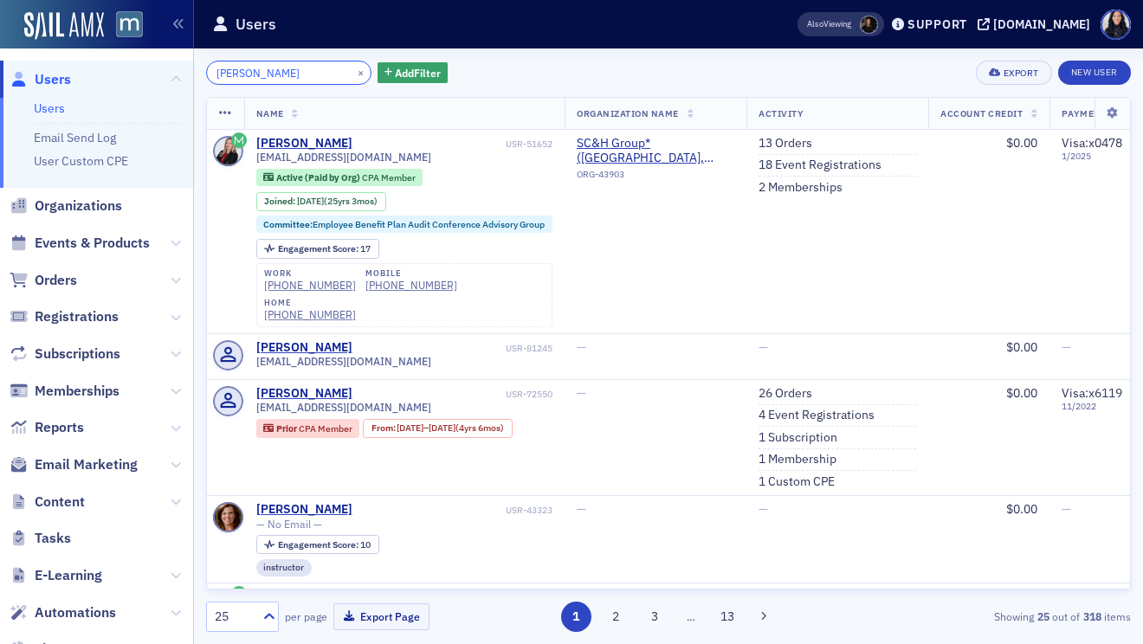
click at [249, 77] on input "Amato, Jennifer" at bounding box center [288, 73] width 165 height 24
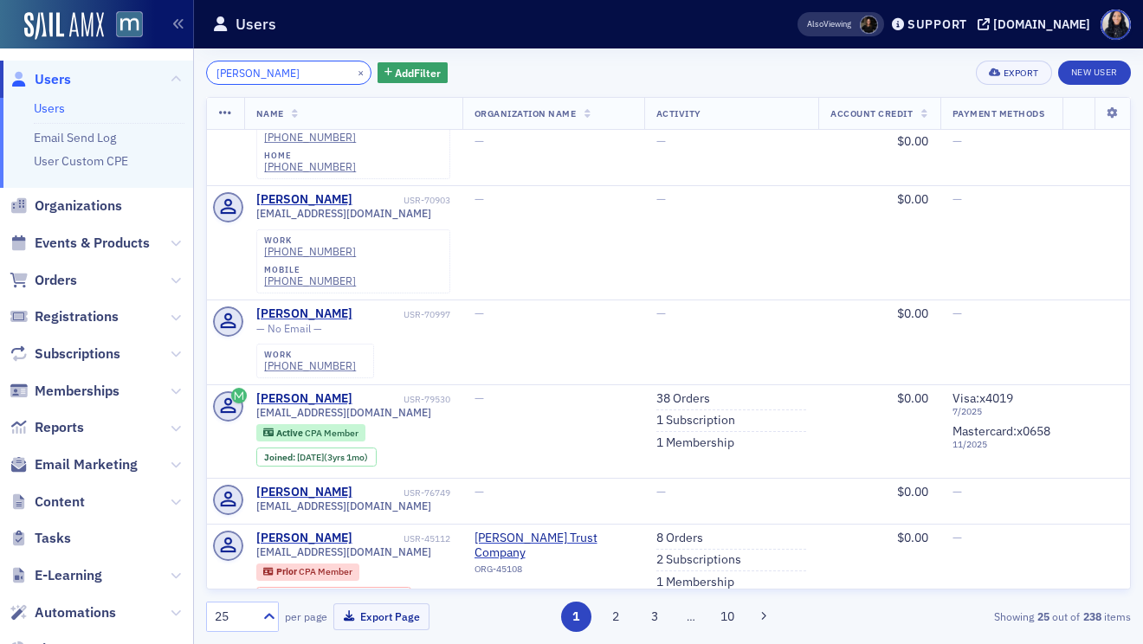
scroll to position [616, 0]
click at [225, 74] on input "Steven Belcher" at bounding box center [288, 73] width 165 height 24
type input "e"
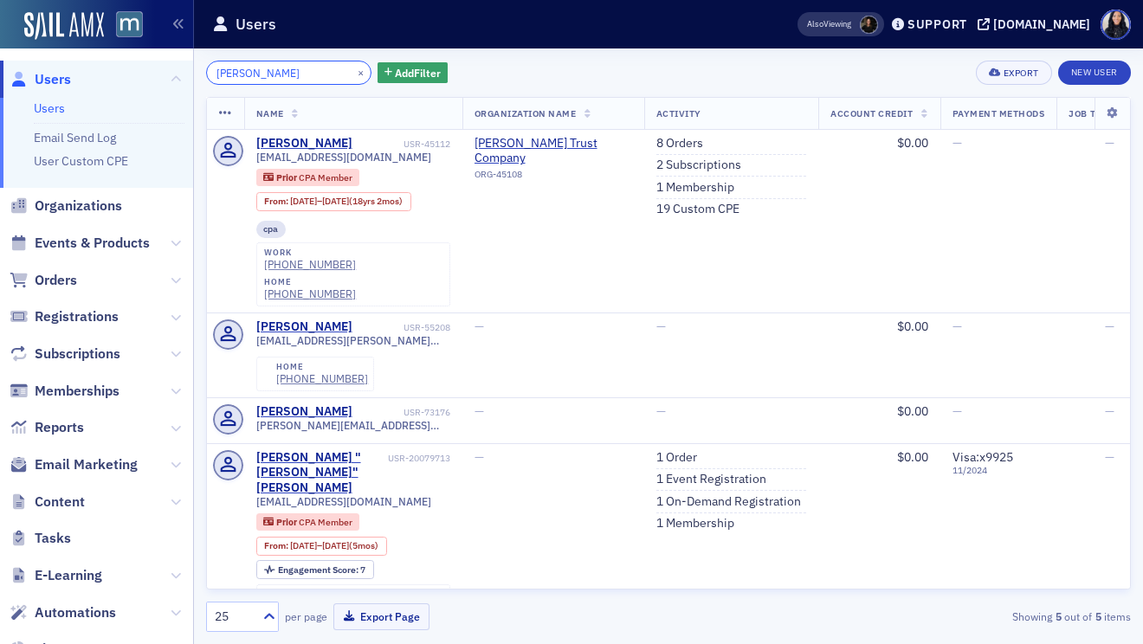
click at [238, 69] on input "Belcher" at bounding box center [288, 73] width 165 height 24
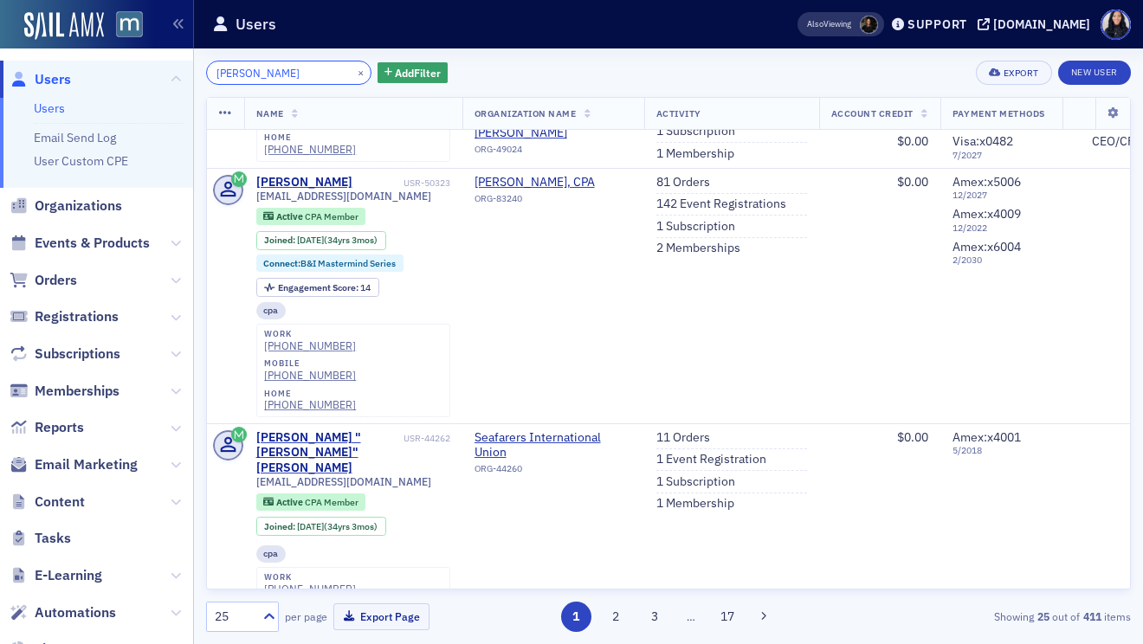
scroll to position [2983, 0]
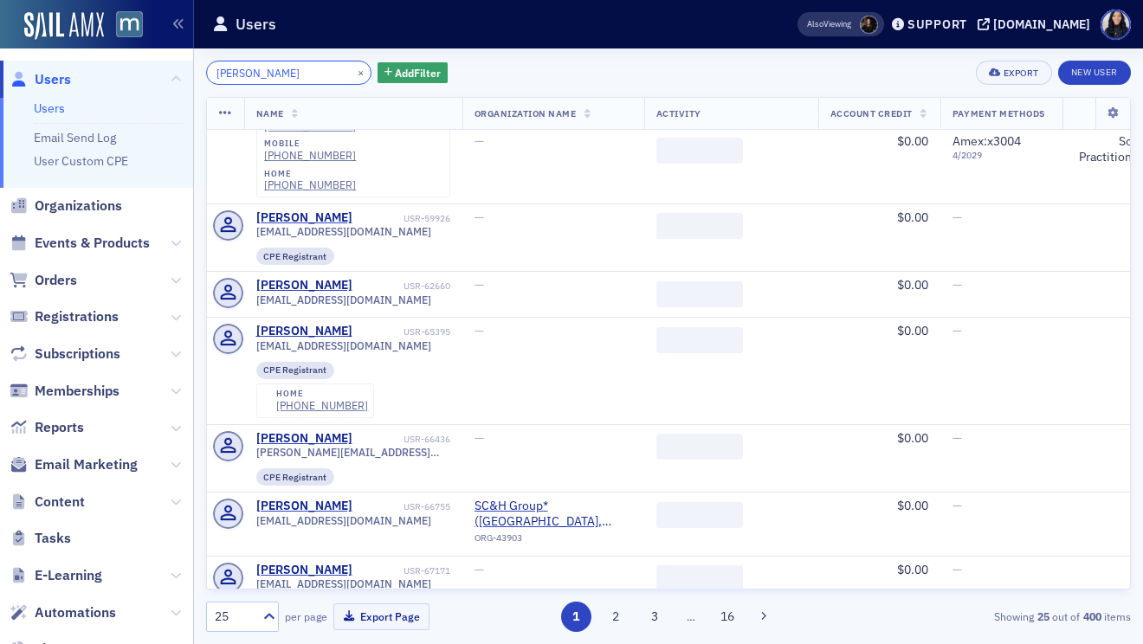
scroll to position [2584, 0]
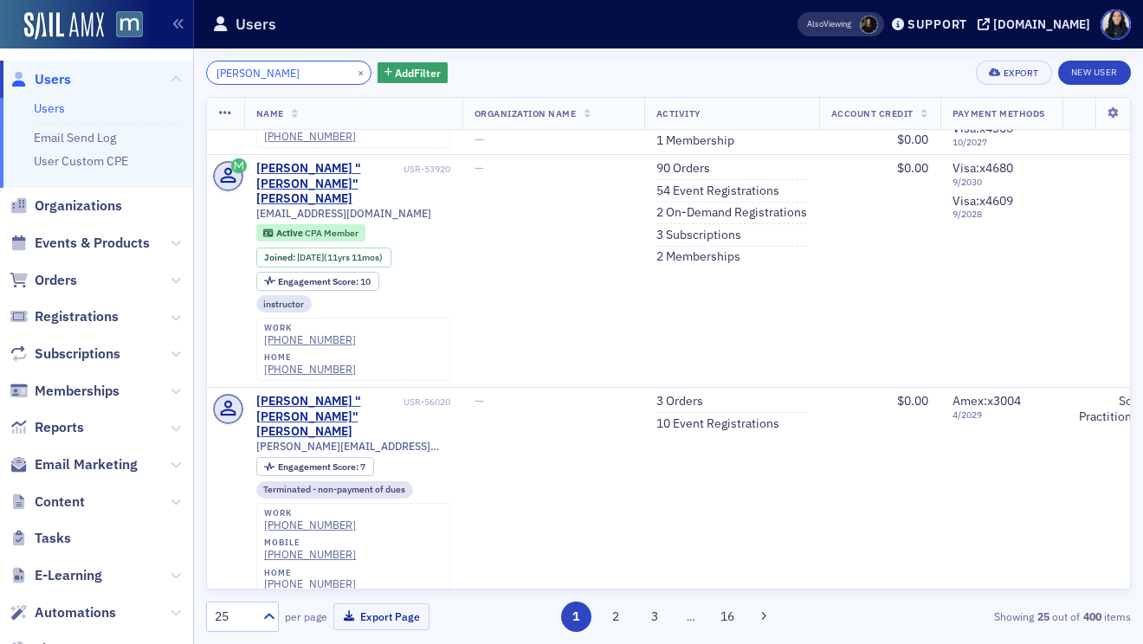
click at [249, 76] on input "Ryan BowenN" at bounding box center [288, 73] width 165 height 24
paste input "Chavis, Jillian"
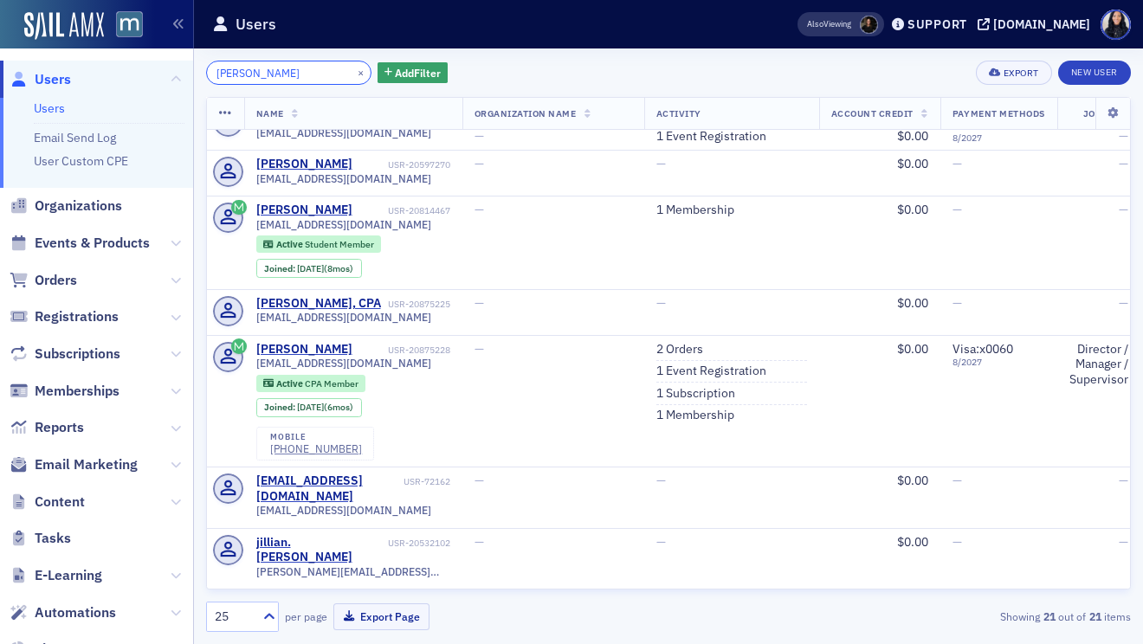
scroll to position [1329, 0]
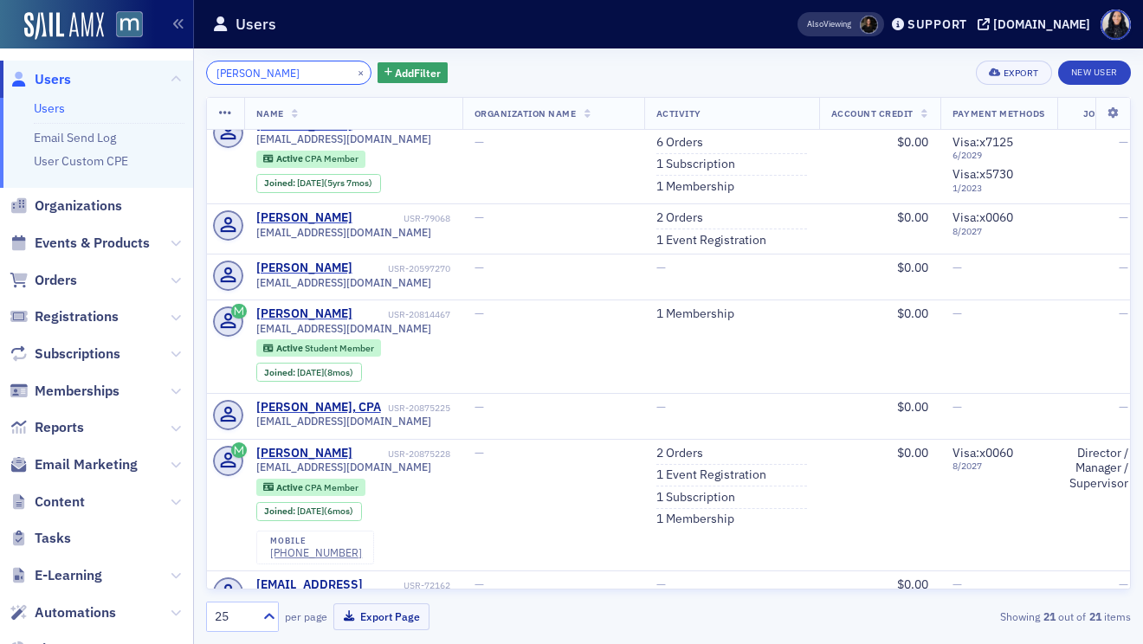
click at [266, 70] on input "Chavis, Jillian" at bounding box center [288, 73] width 165 height 24
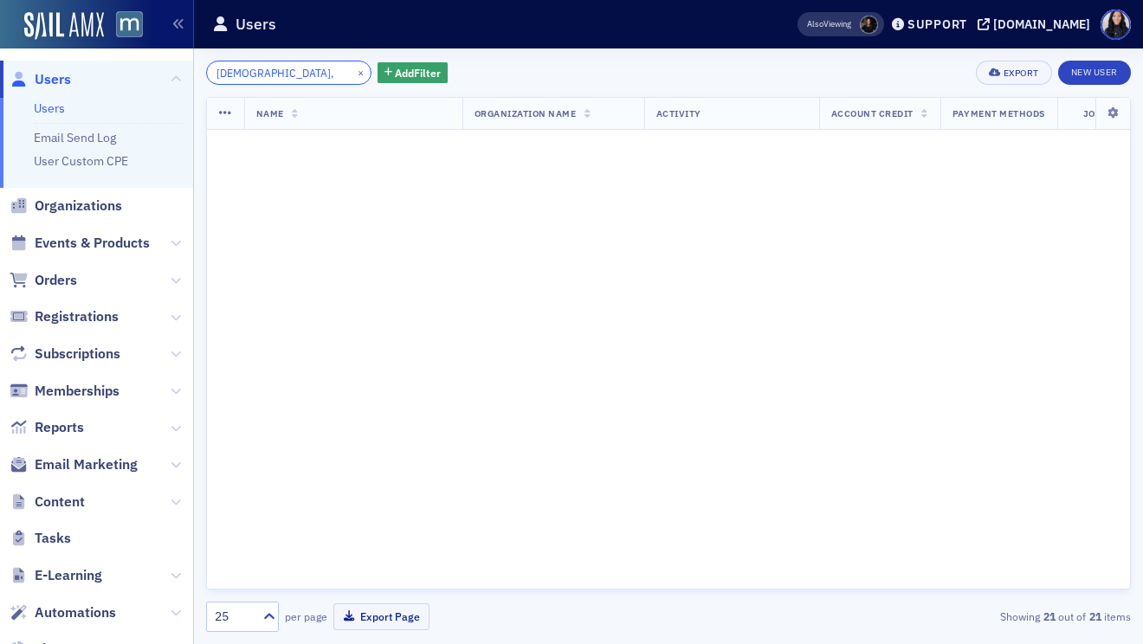
scroll to position [2256, 0]
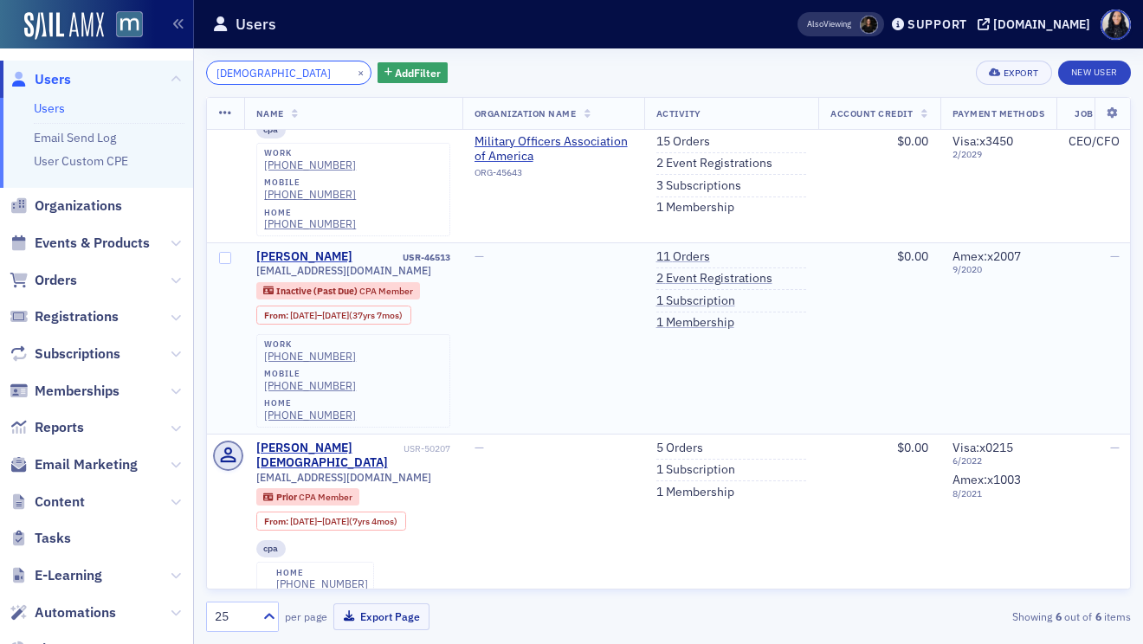
scroll to position [216, 0]
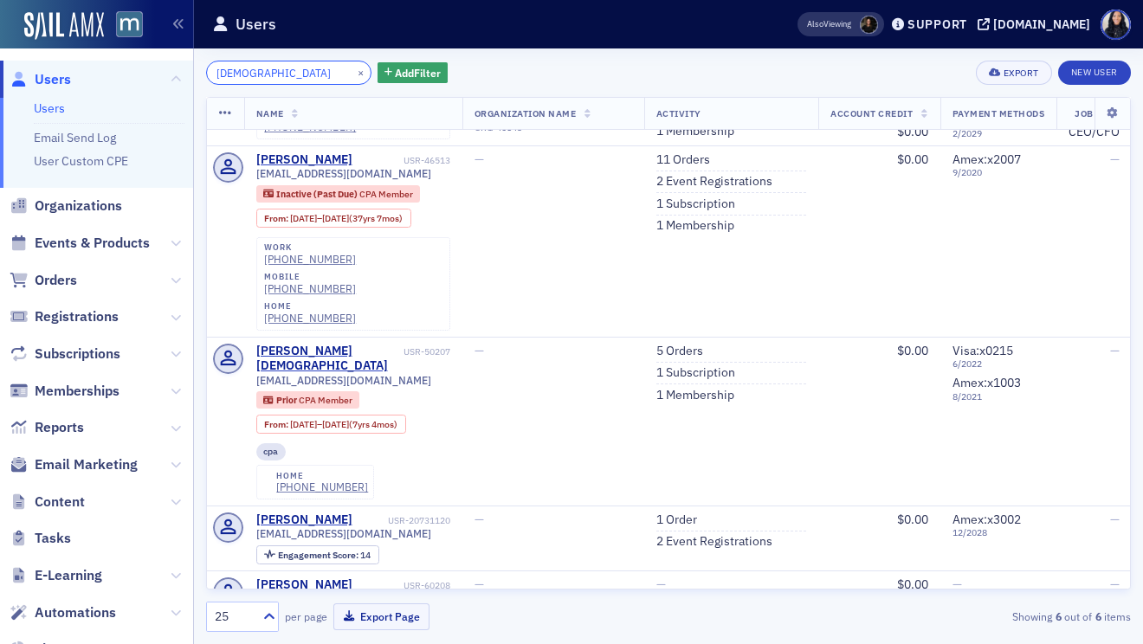
click at [236, 66] on input "Chavis" at bounding box center [288, 73] width 165 height 24
paste input "Flax, Nikole"
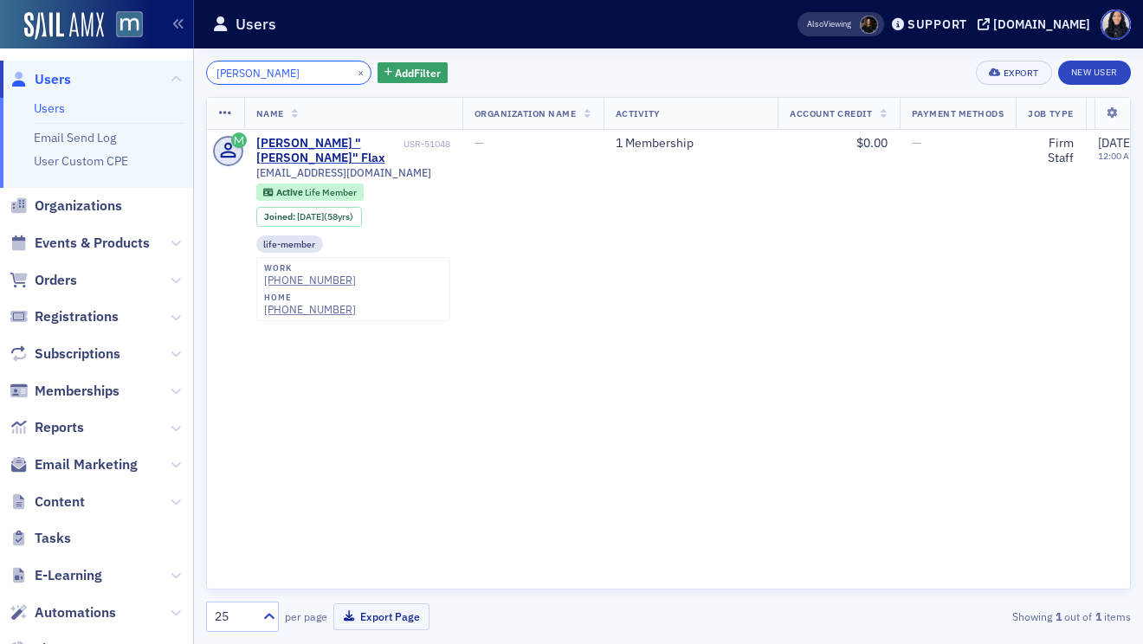
click at [247, 73] on input "Flax, Nikole" at bounding box center [288, 73] width 165 height 24
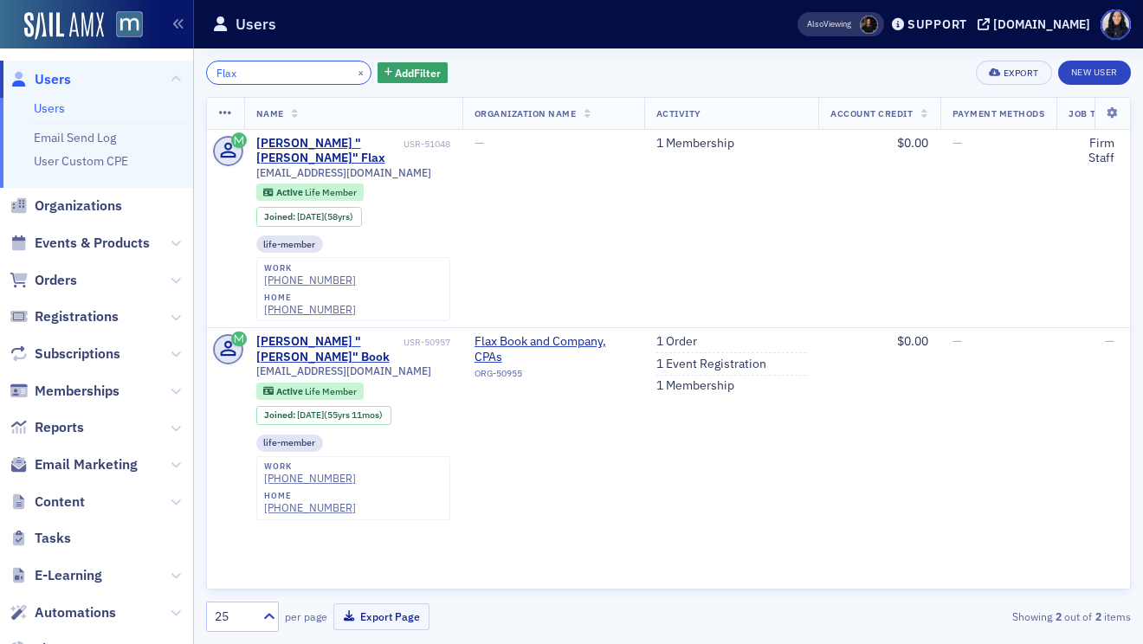
click at [255, 72] on input "Flax" at bounding box center [288, 73] width 165 height 24
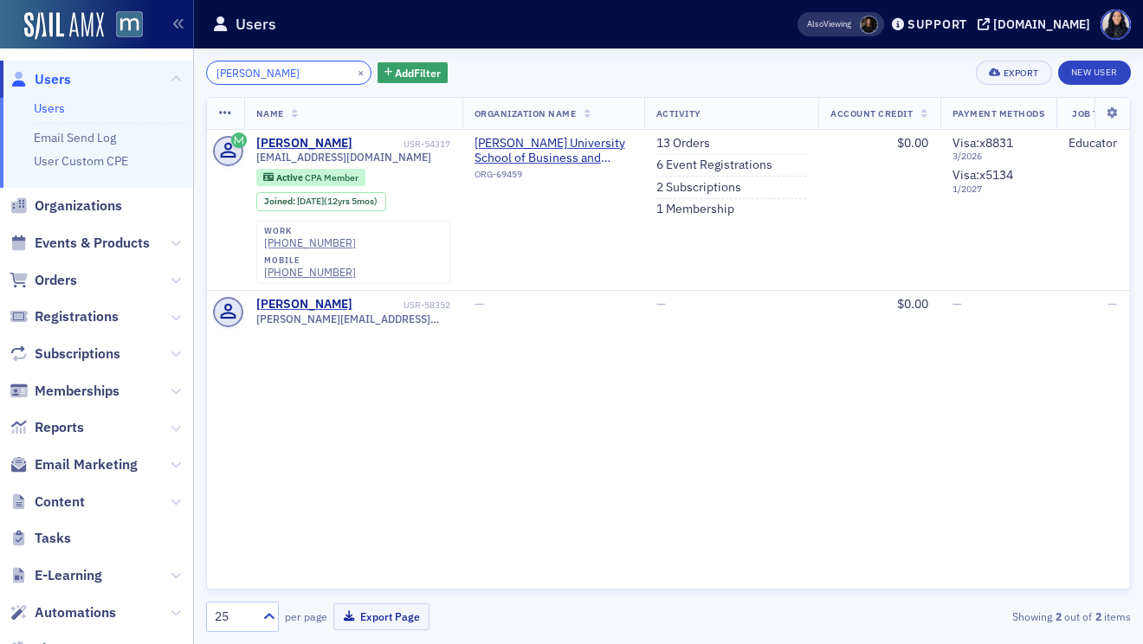
click at [261, 77] on input "Franks, AlexY" at bounding box center [288, 73] width 165 height 24
paste input "Gibson, Rachael"
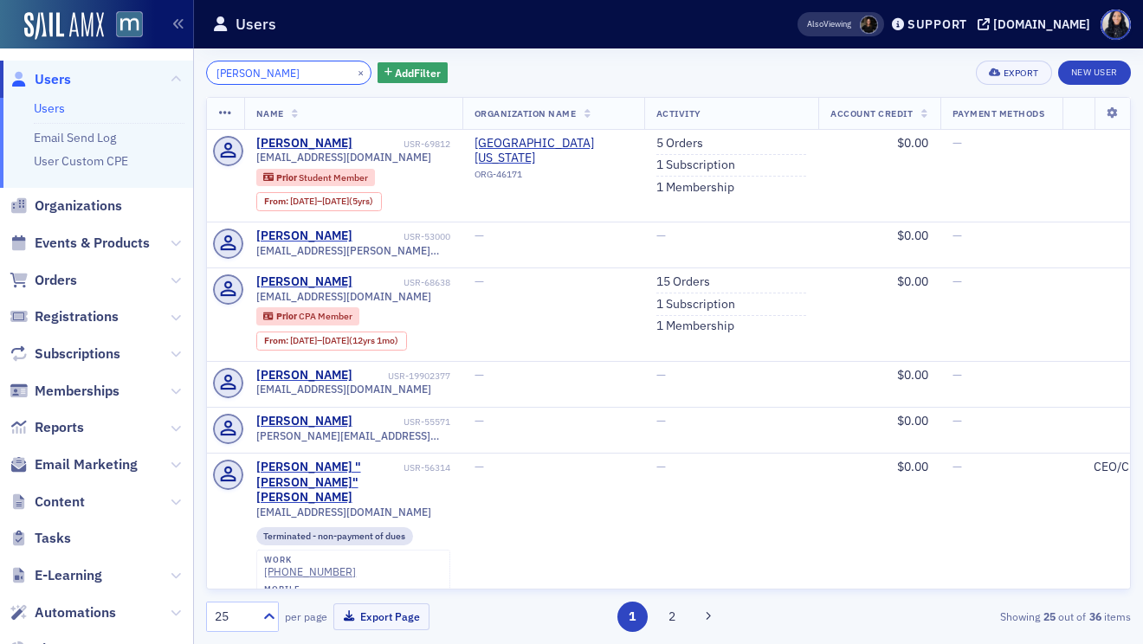
click at [262, 69] on input "Gibson, Rachael" at bounding box center [288, 73] width 165 height 24
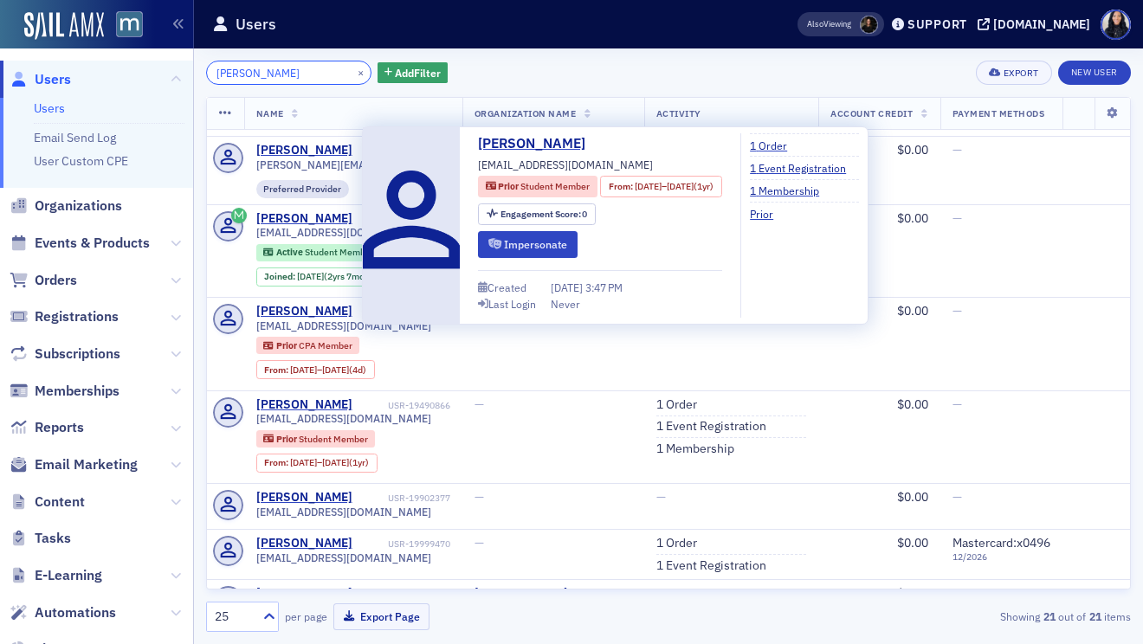
scroll to position [1331, 0]
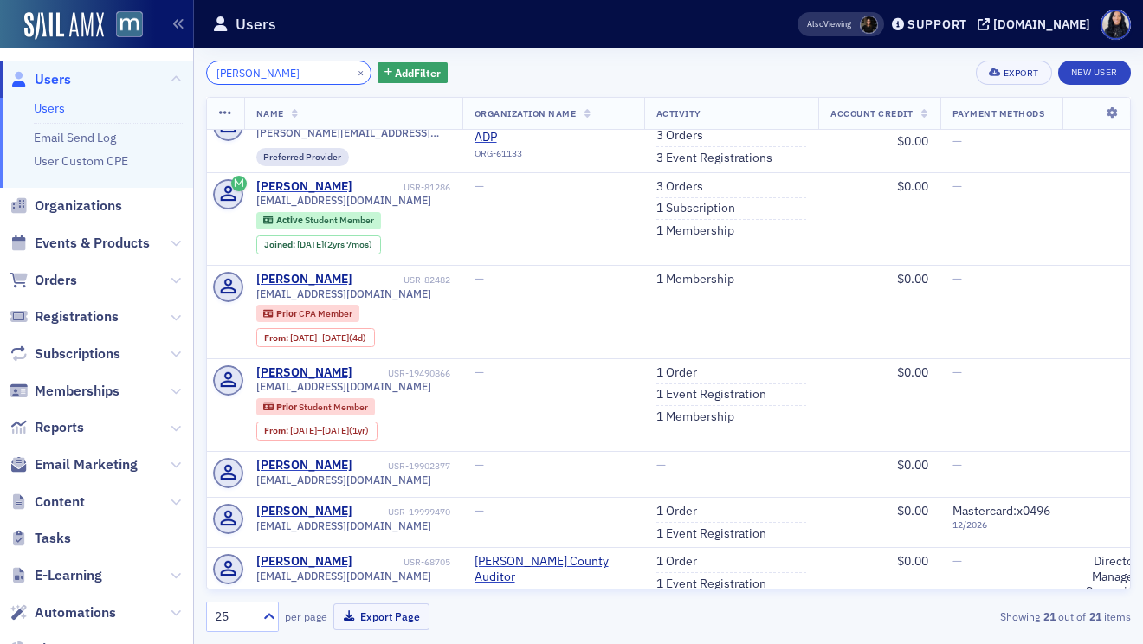
click at [277, 77] on input "Gibson" at bounding box center [288, 73] width 165 height 24
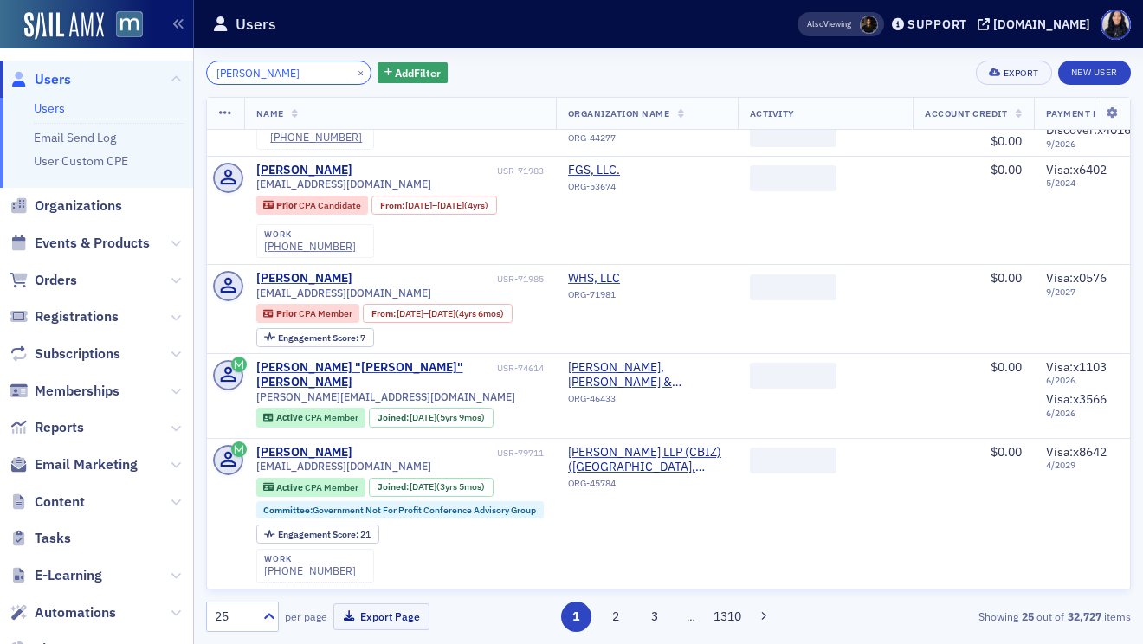
scroll to position [2258, 0]
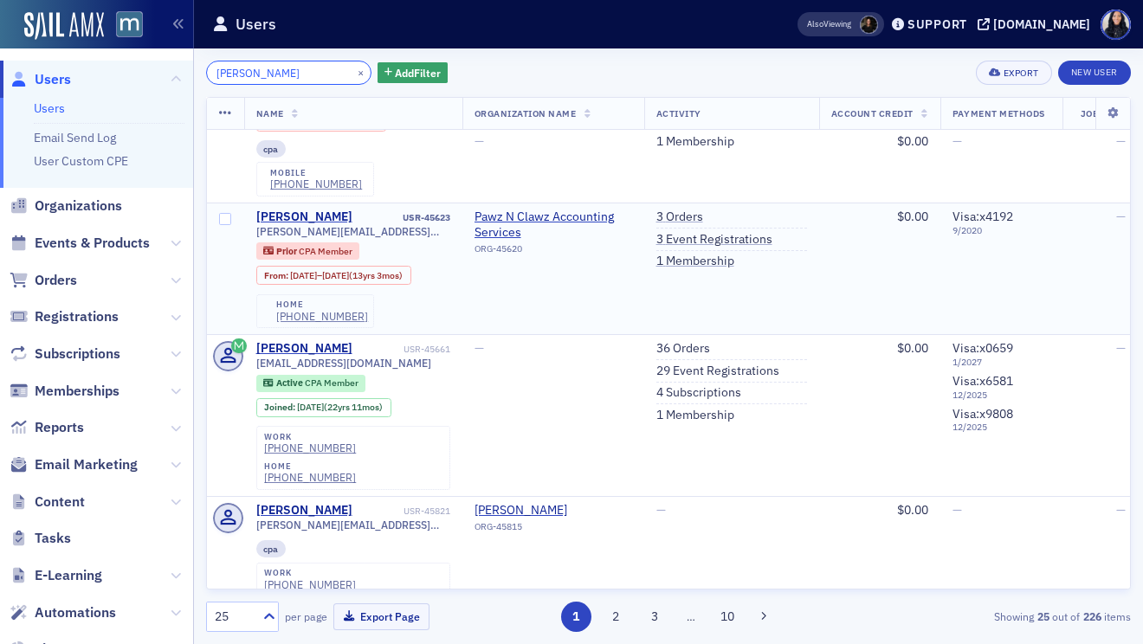
scroll to position [2835, 0]
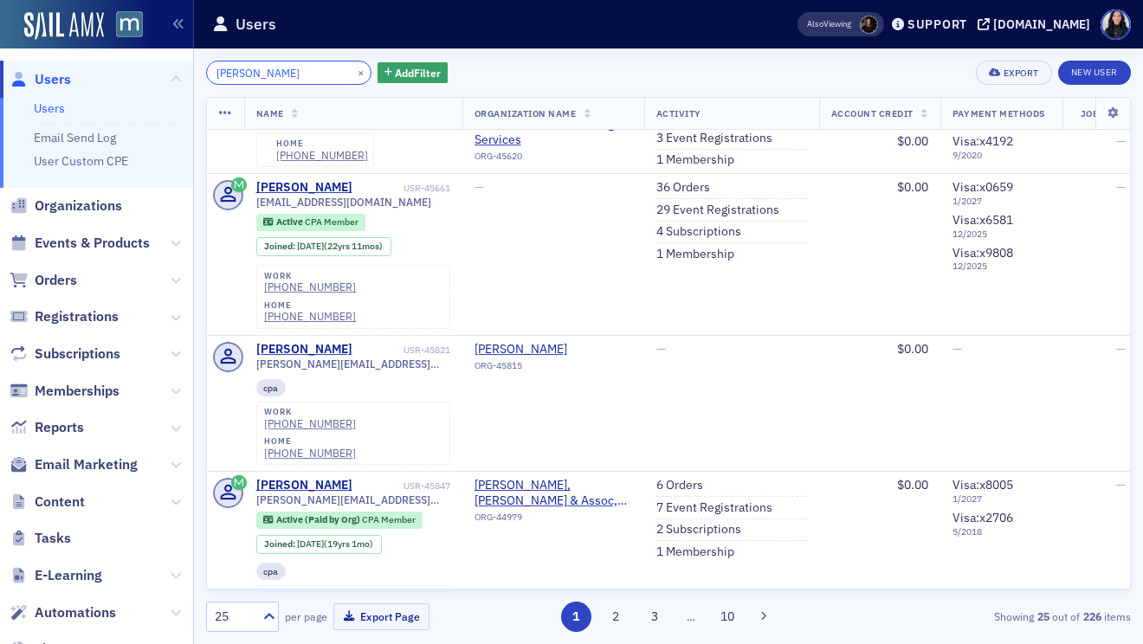
click at [236, 79] on input "Lisa Heller" at bounding box center [288, 73] width 165 height 24
paste input "Hodes, Rochelle"
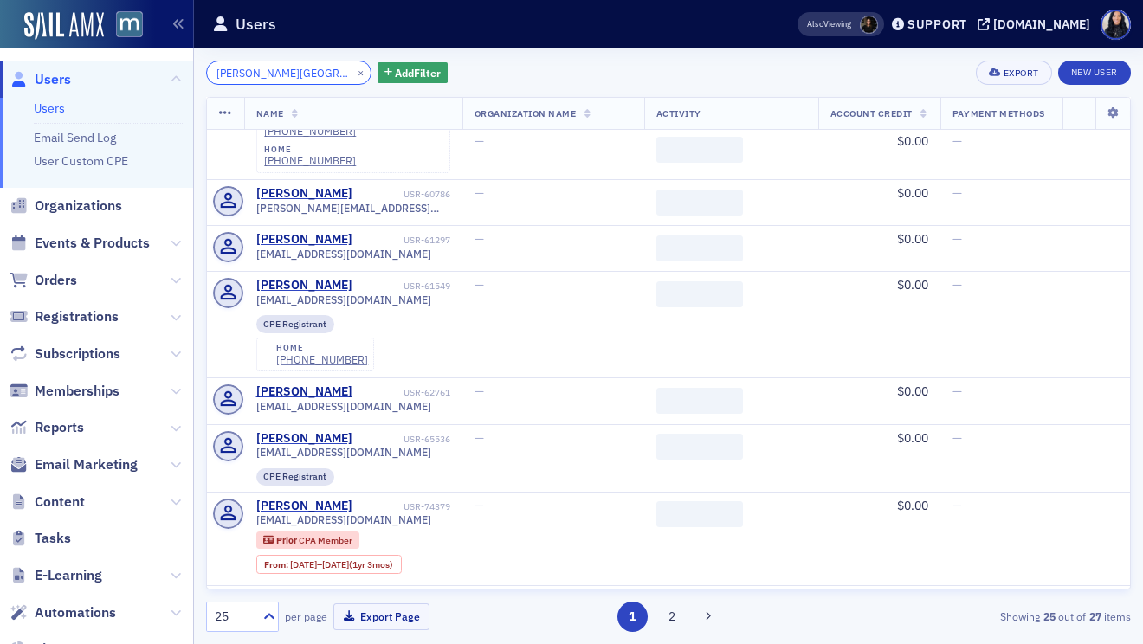
scroll to position [2076, 0]
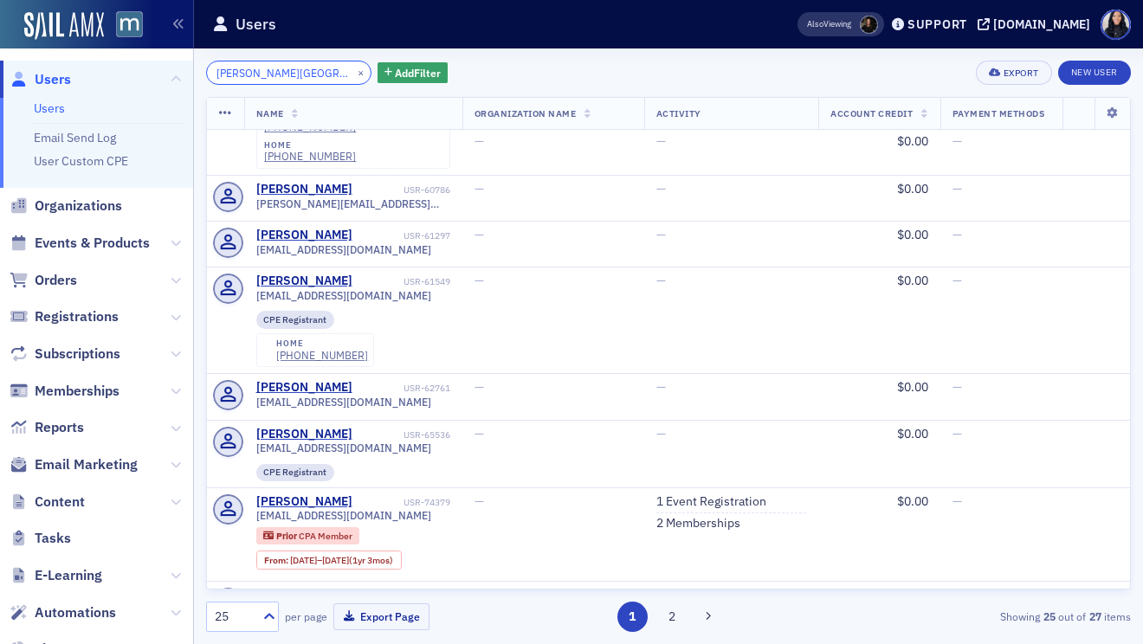
click at [258, 69] on input "Hodes, Rochelle" at bounding box center [288, 73] width 165 height 24
paste input "Jensen, Jennifer W"
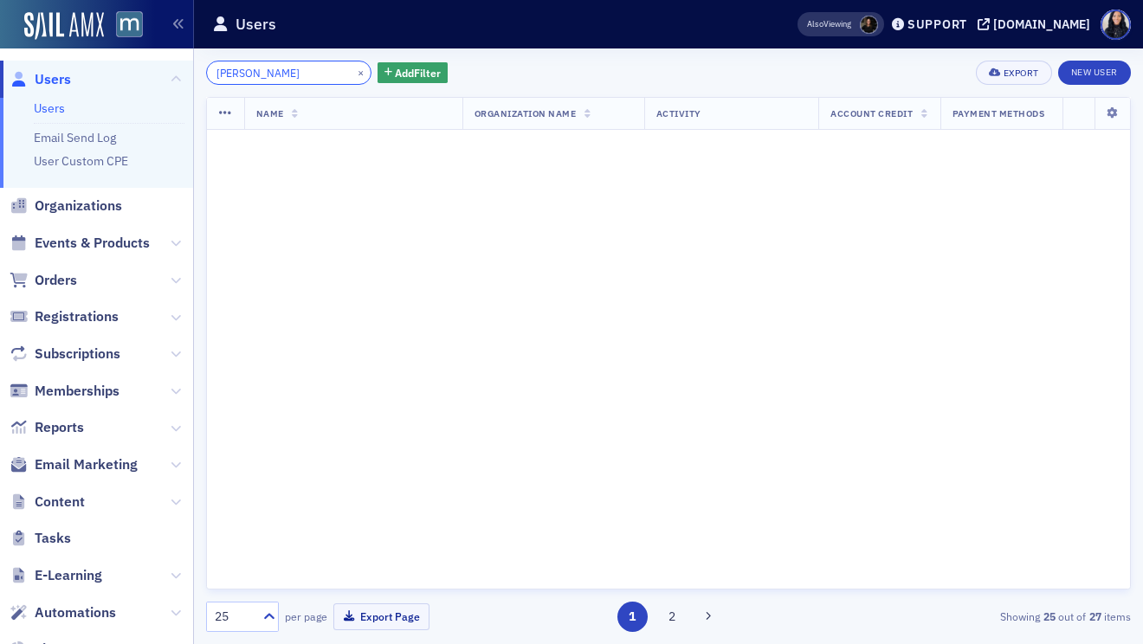
scroll to position [3180, 0]
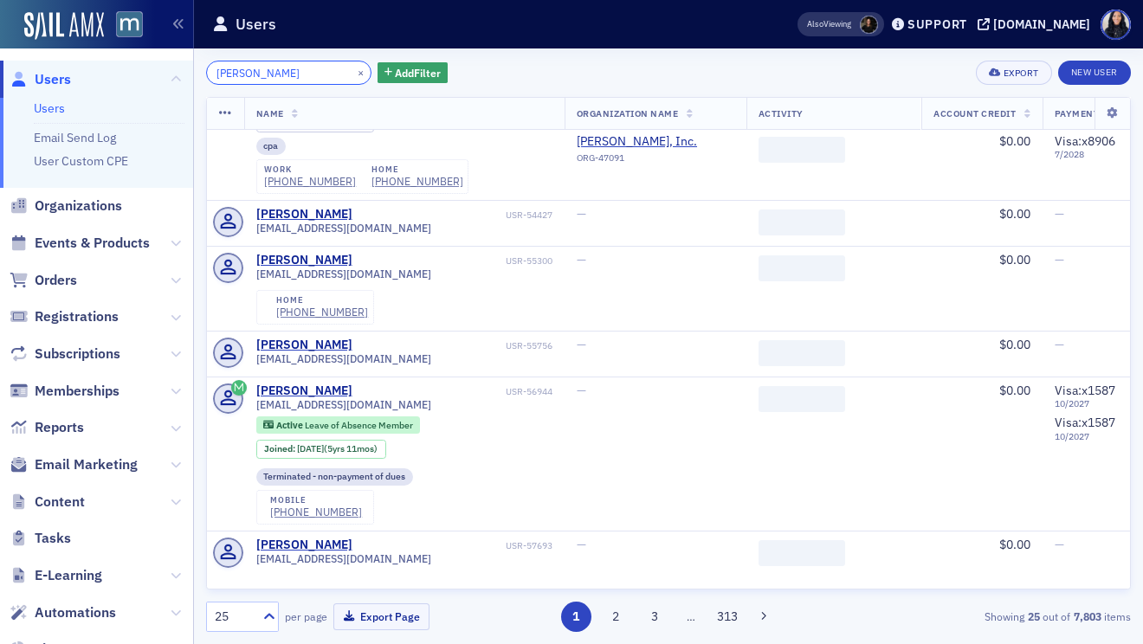
scroll to position [1899, 0]
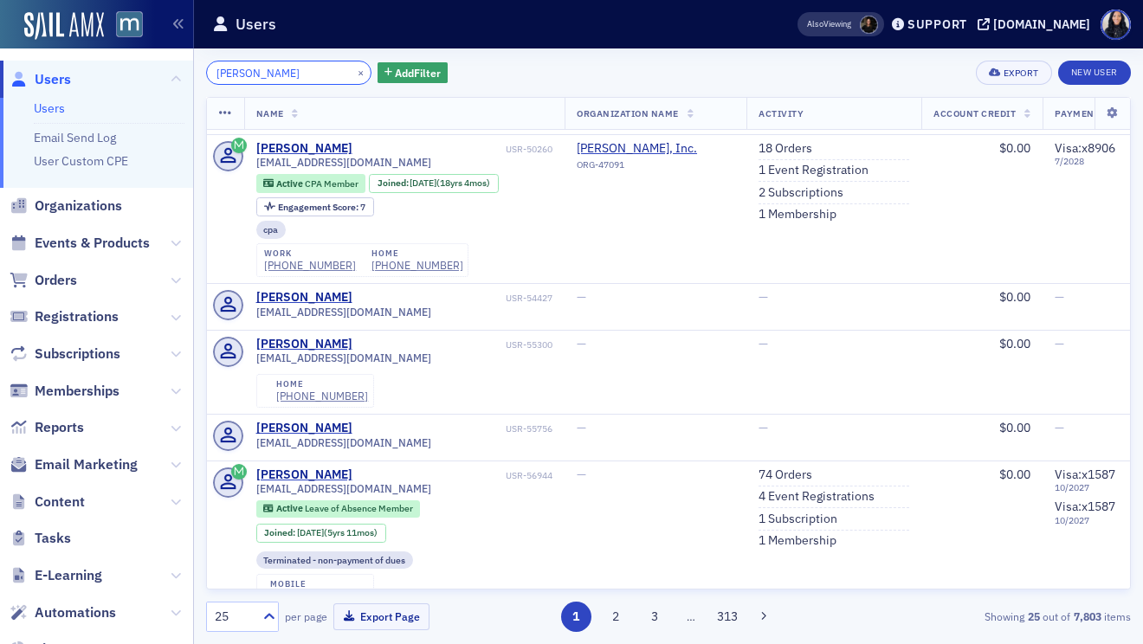
click at [284, 68] on input "Jensen, Jennifer W" at bounding box center [288, 73] width 165 height 24
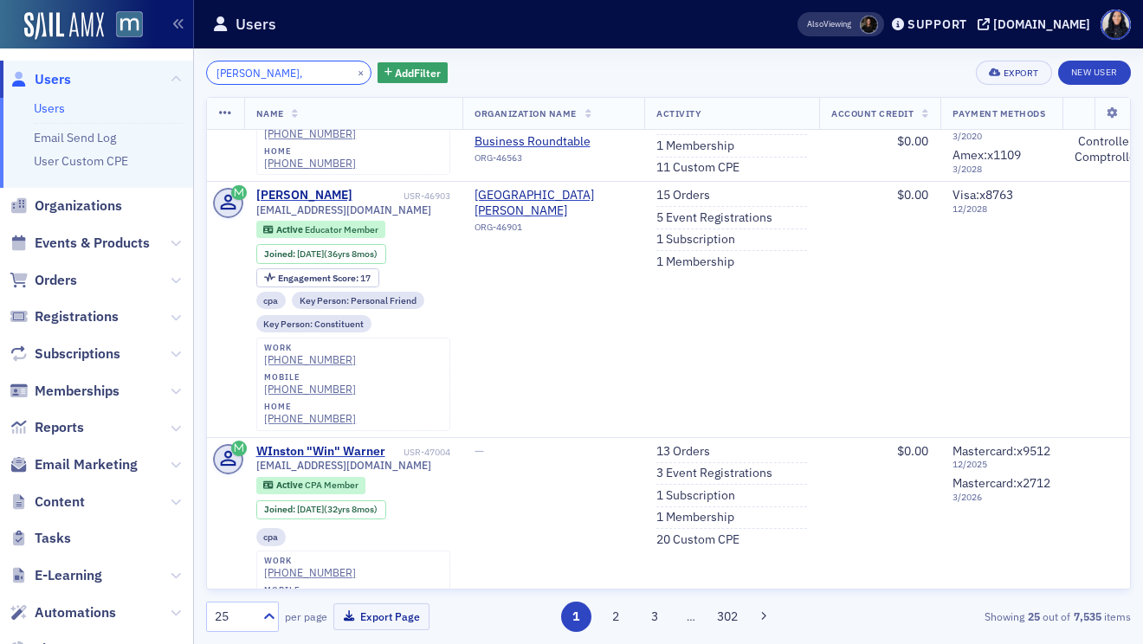
scroll to position [3115, 0]
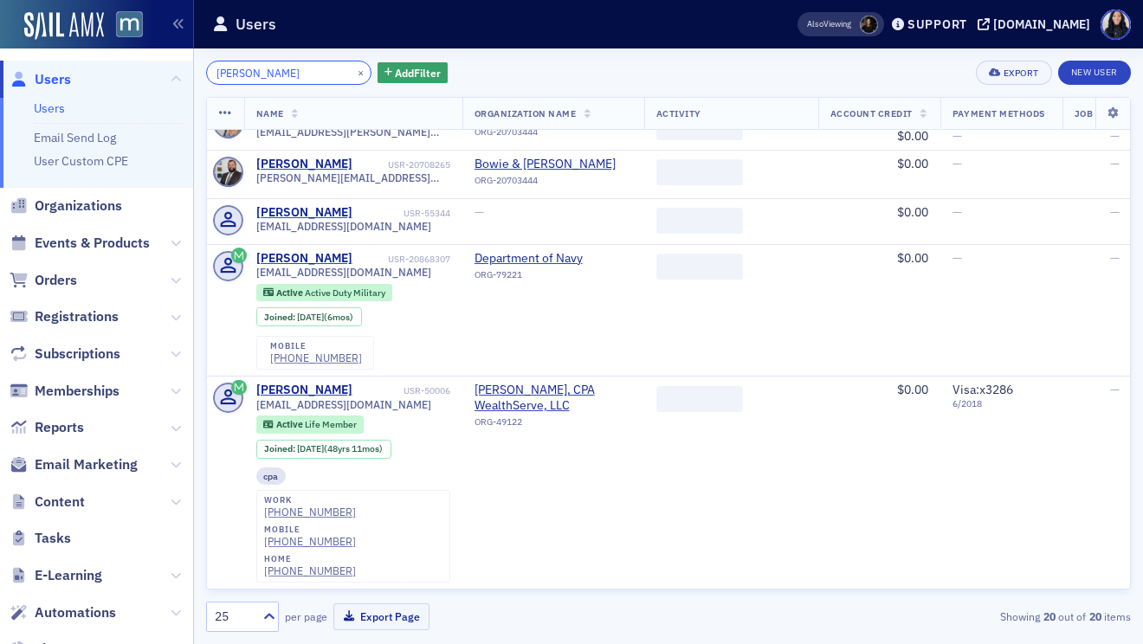
scroll to position [1202, 0]
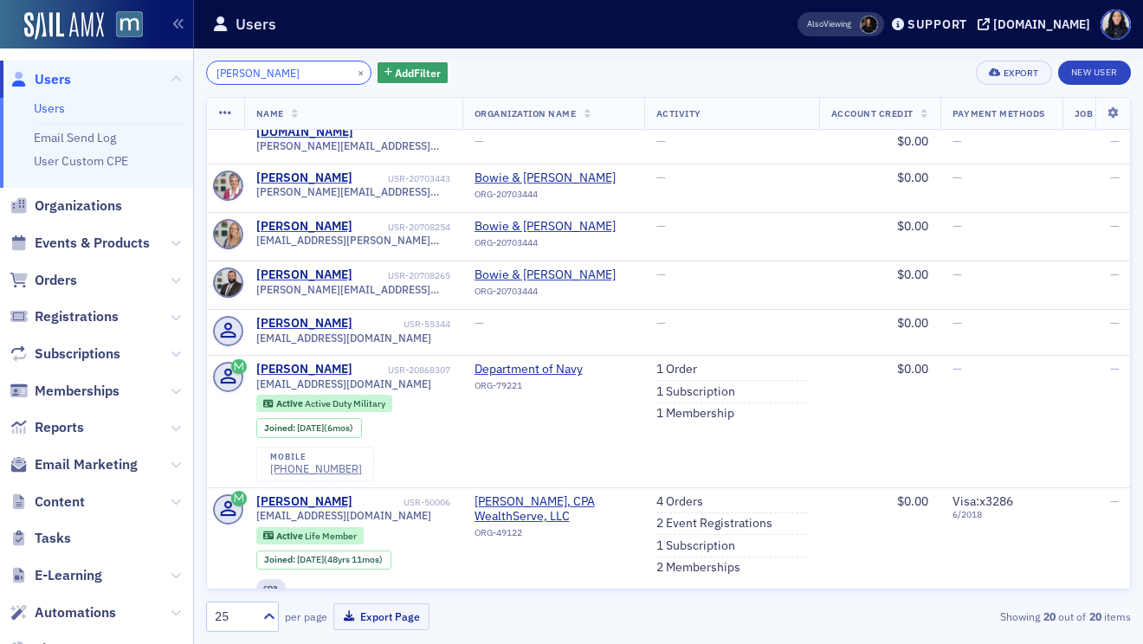
click at [240, 74] on input "Jensen" at bounding box center [288, 73] width 165 height 24
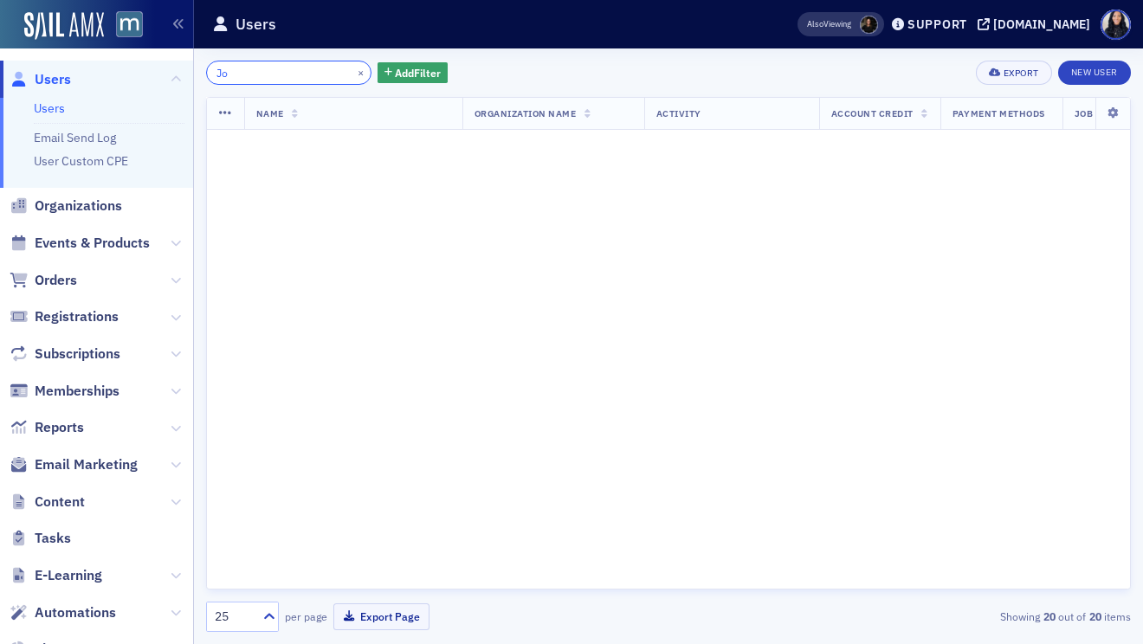
type input "J"
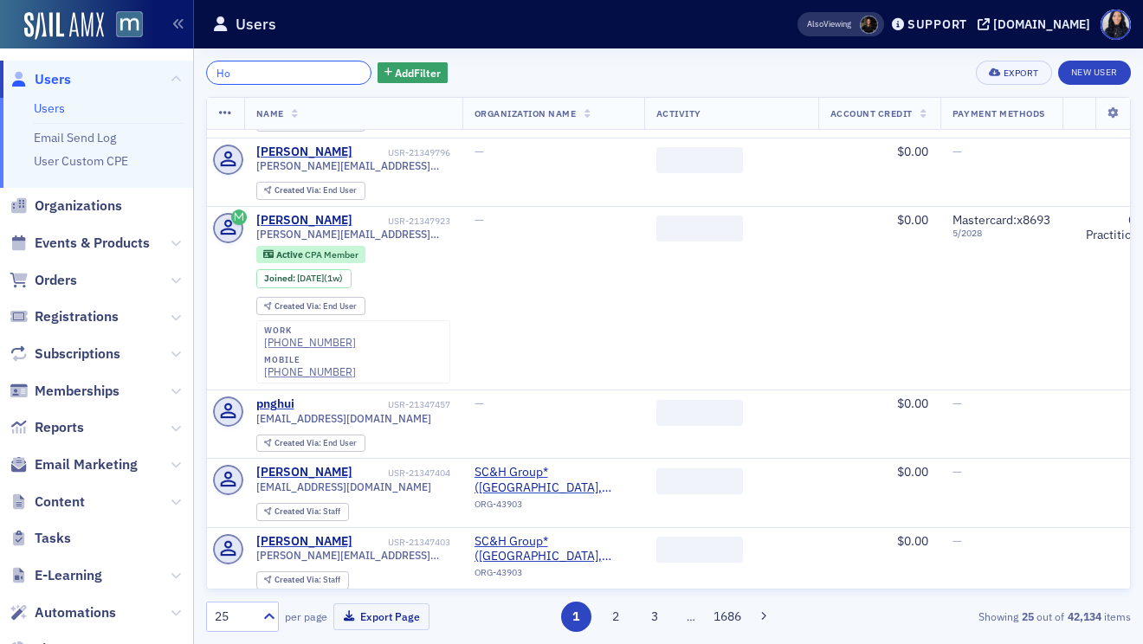
scroll to position [2943, 0]
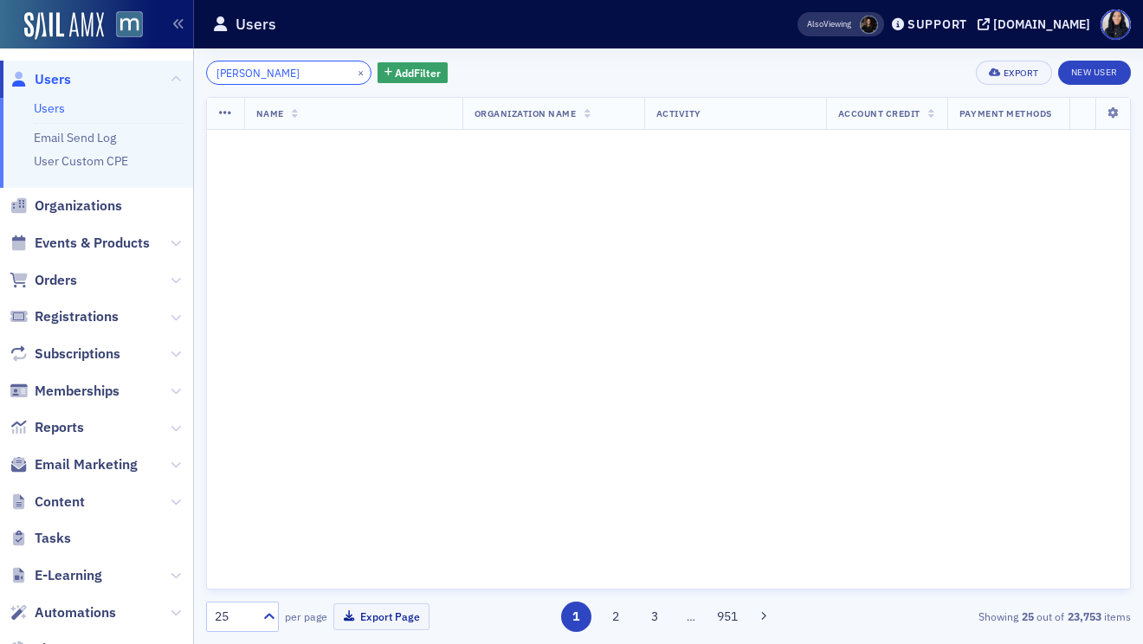
scroll to position [3939, 0]
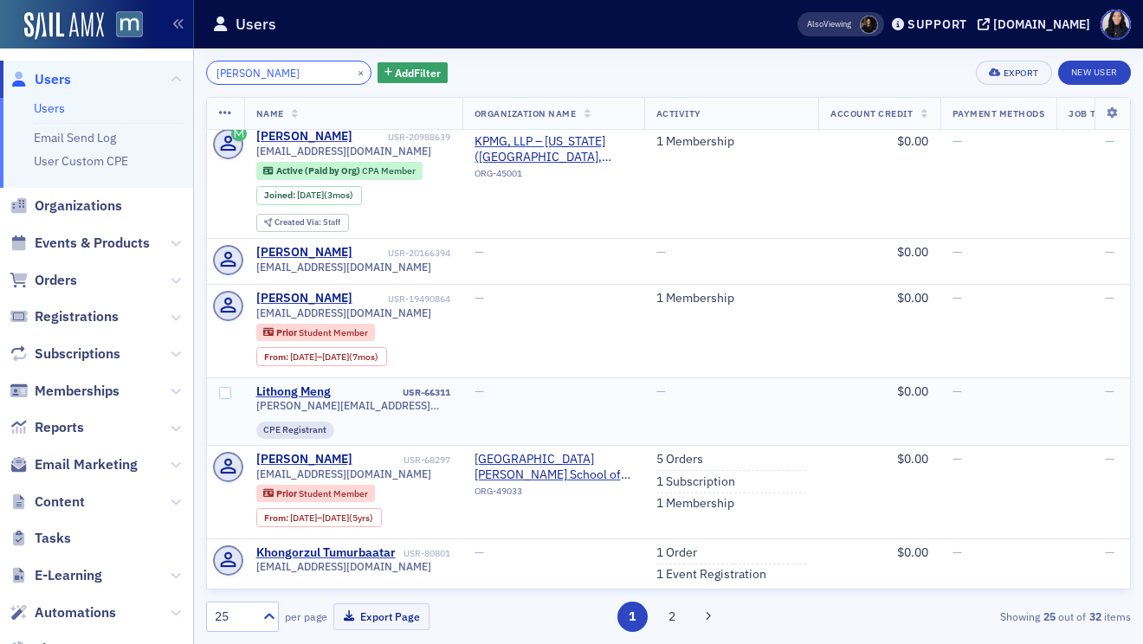
scroll to position [1285, 0]
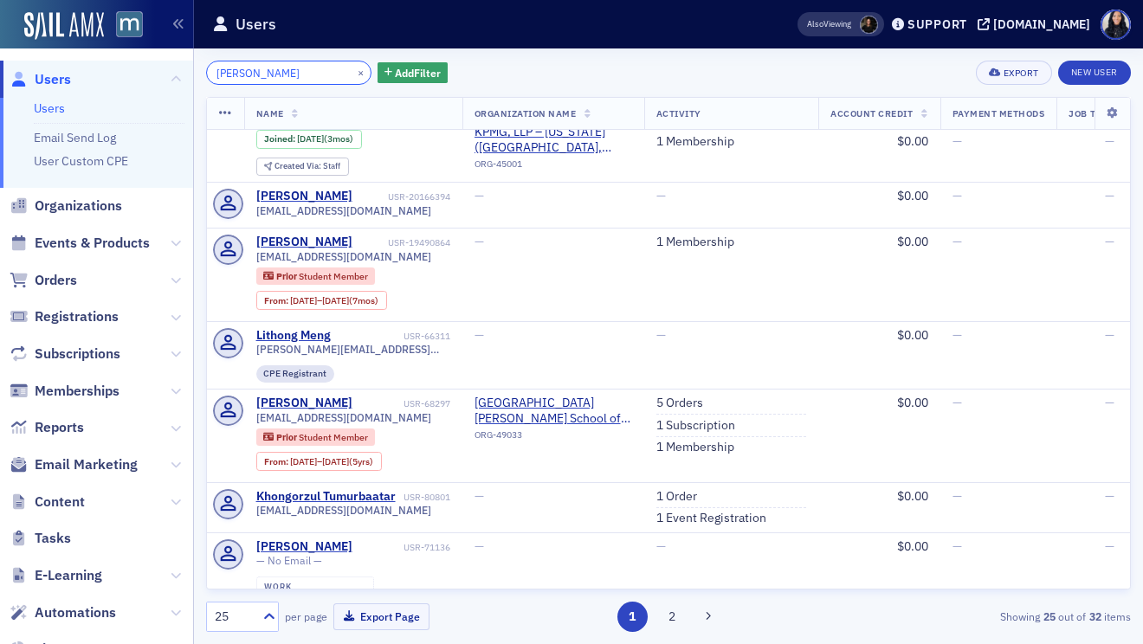
click at [236, 68] on input "Hong Jiao" at bounding box center [288, 73] width 165 height 24
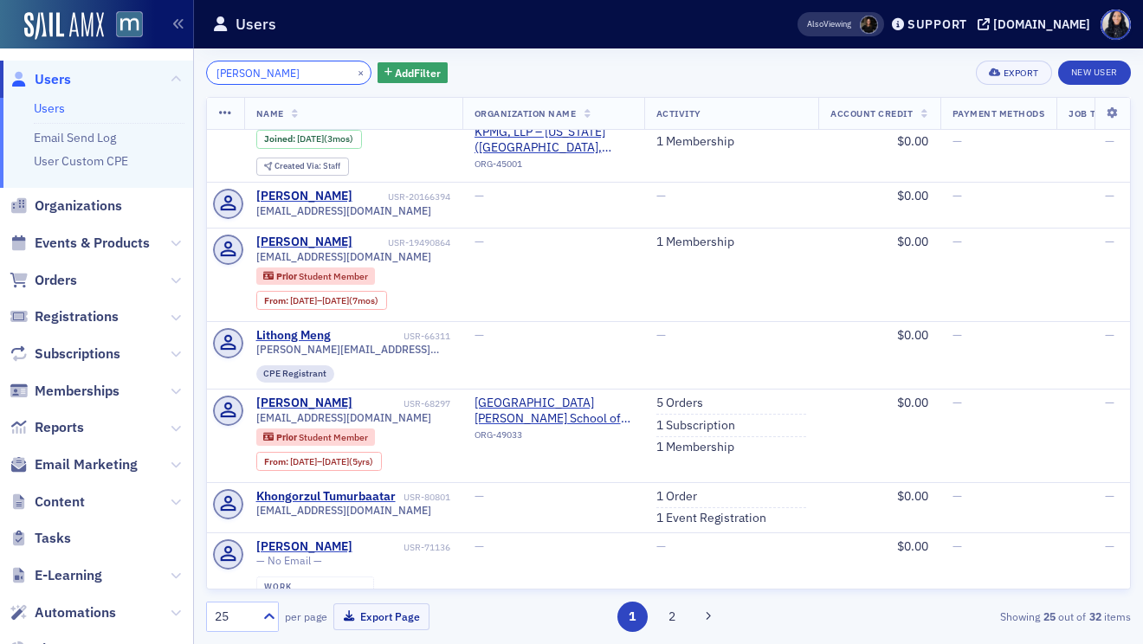
paste input "Karl, Edward Stuart"
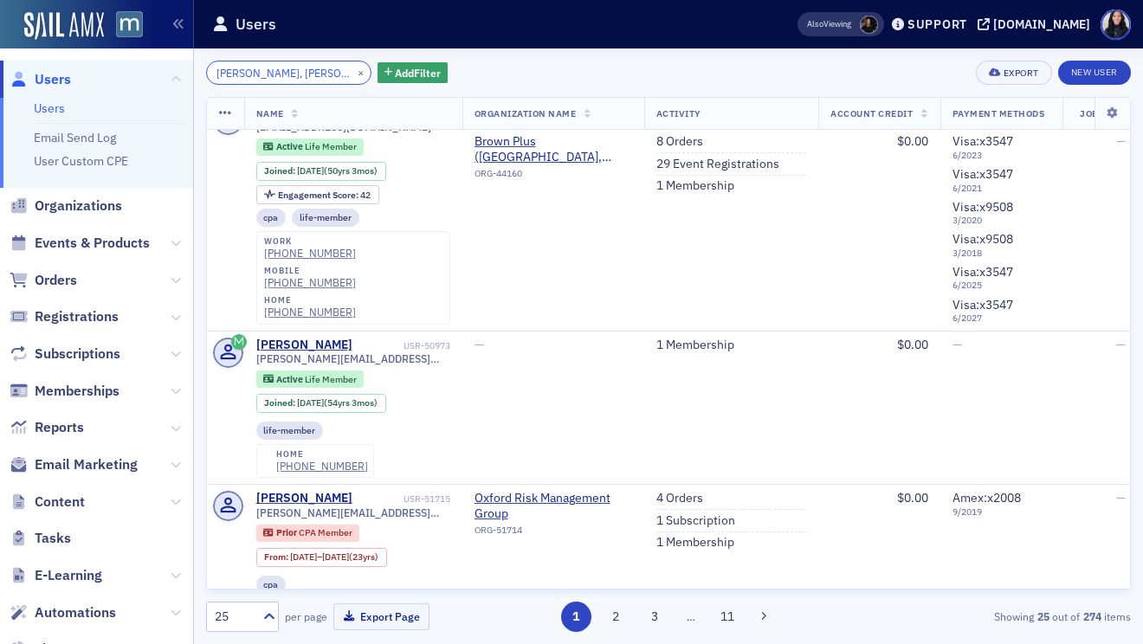
scroll to position [2358, 0]
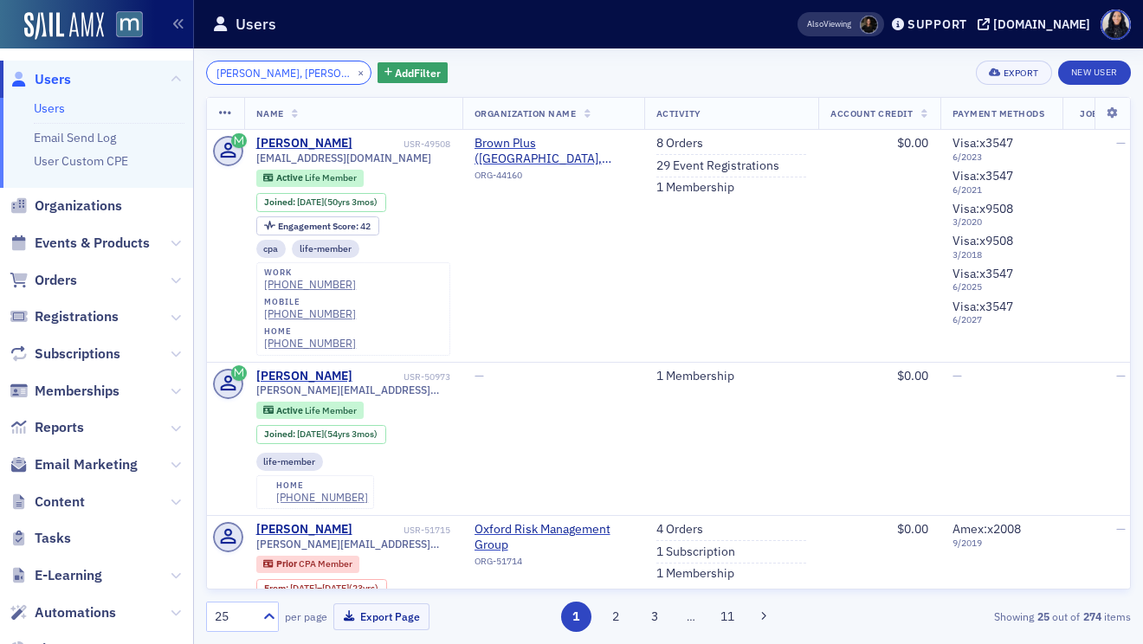
drag, startPoint x: 240, startPoint y: 73, endPoint x: 202, endPoint y: 73, distance: 38.1
click at [203, 74] on div "Karl, Edward Stuart × Add Filter Export New User Name Organization Name Activit…" at bounding box center [668, 346] width 949 height 596
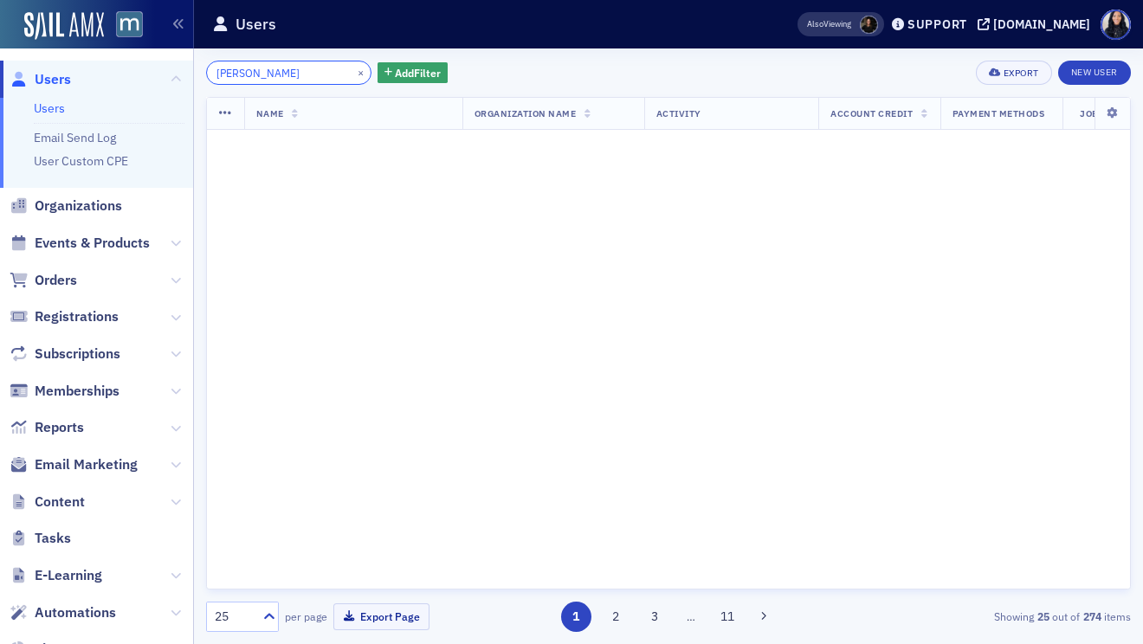
scroll to position [1998, 0]
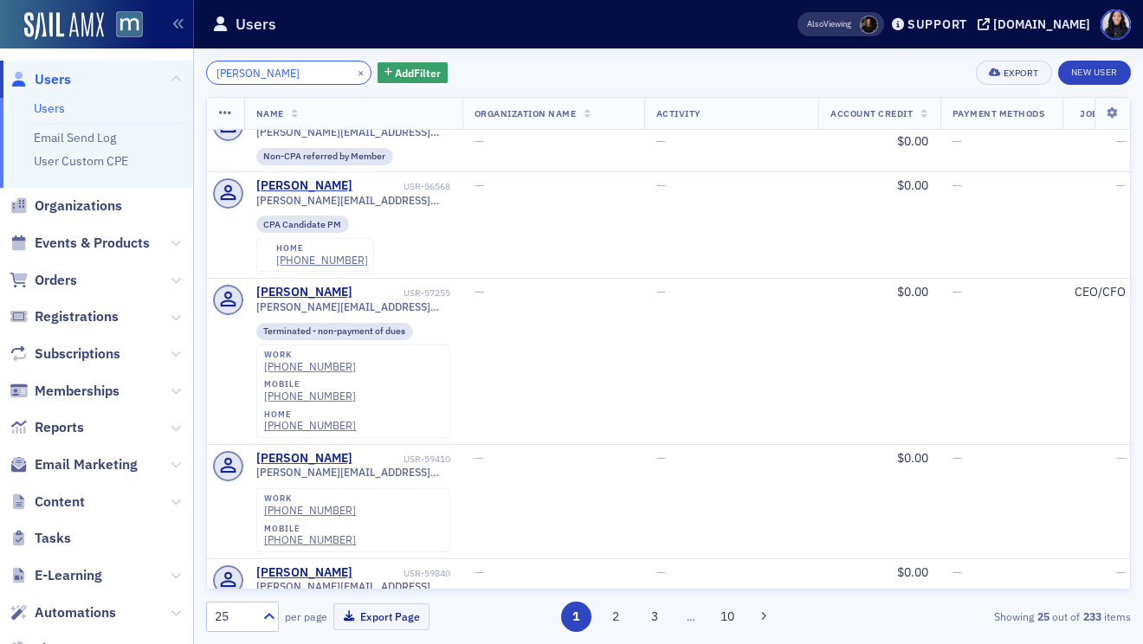
click at [271, 70] on input "Edward Stuart" at bounding box center [288, 73] width 165 height 24
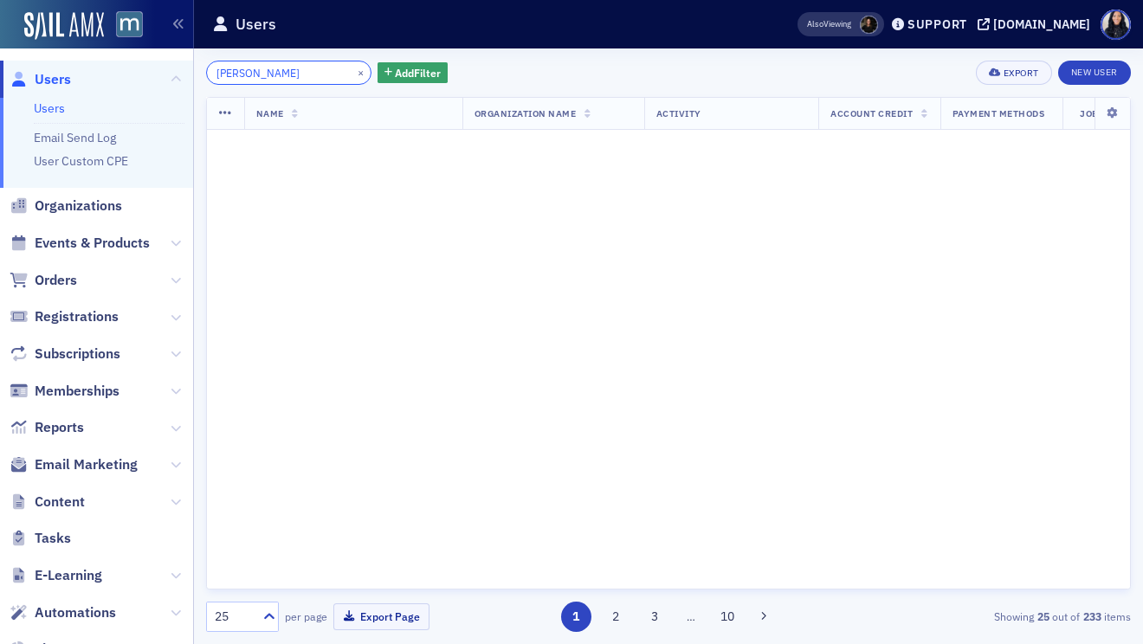
scroll to position [2389, 0]
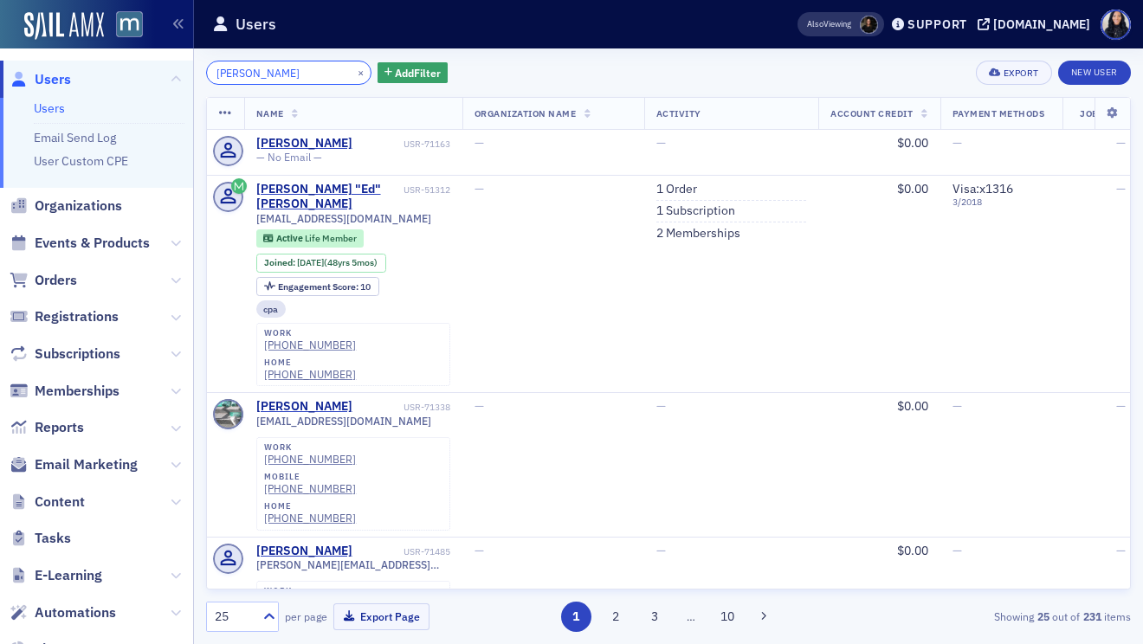
click at [261, 74] on input "Edward Karl" at bounding box center [288, 73] width 165 height 24
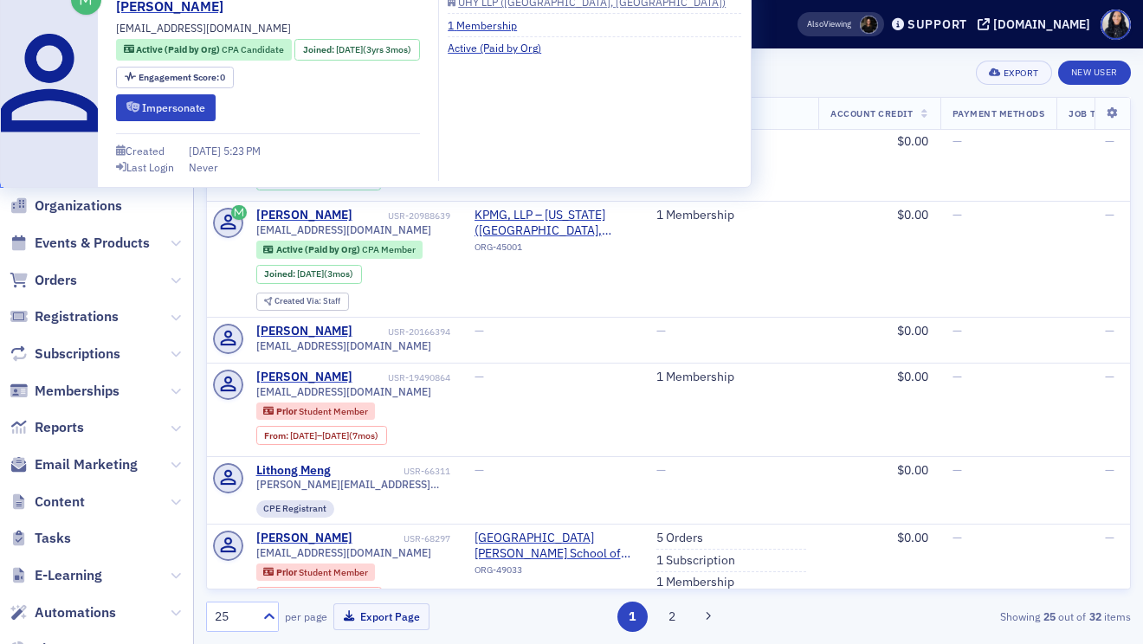
scroll to position [1285, 0]
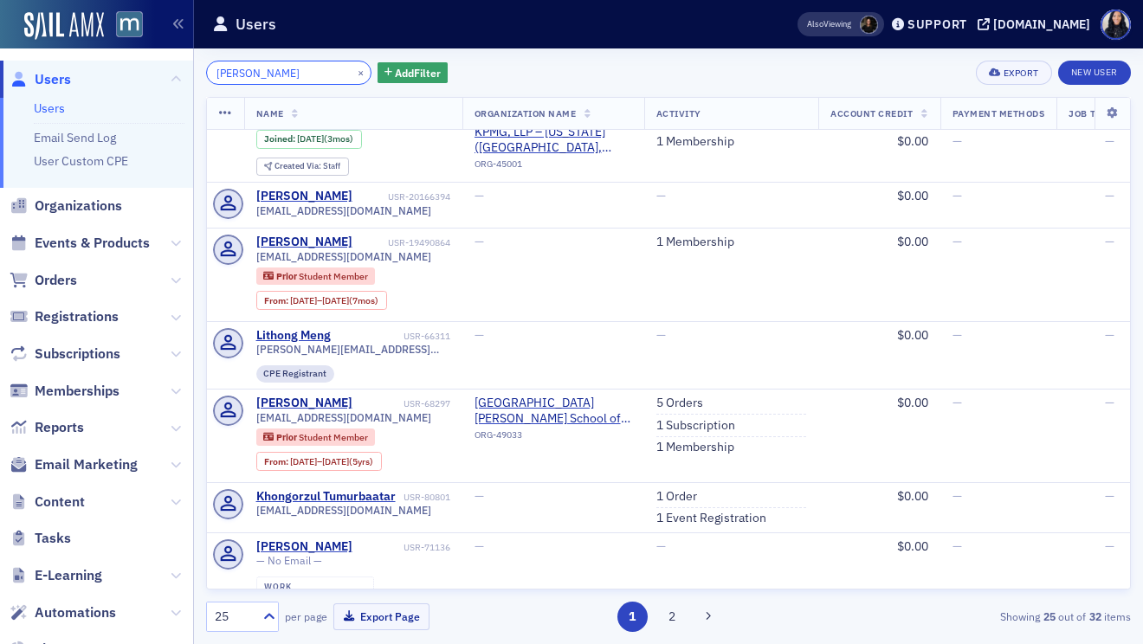
click at [250, 74] on input "Hong Jiao" at bounding box center [288, 73] width 165 height 24
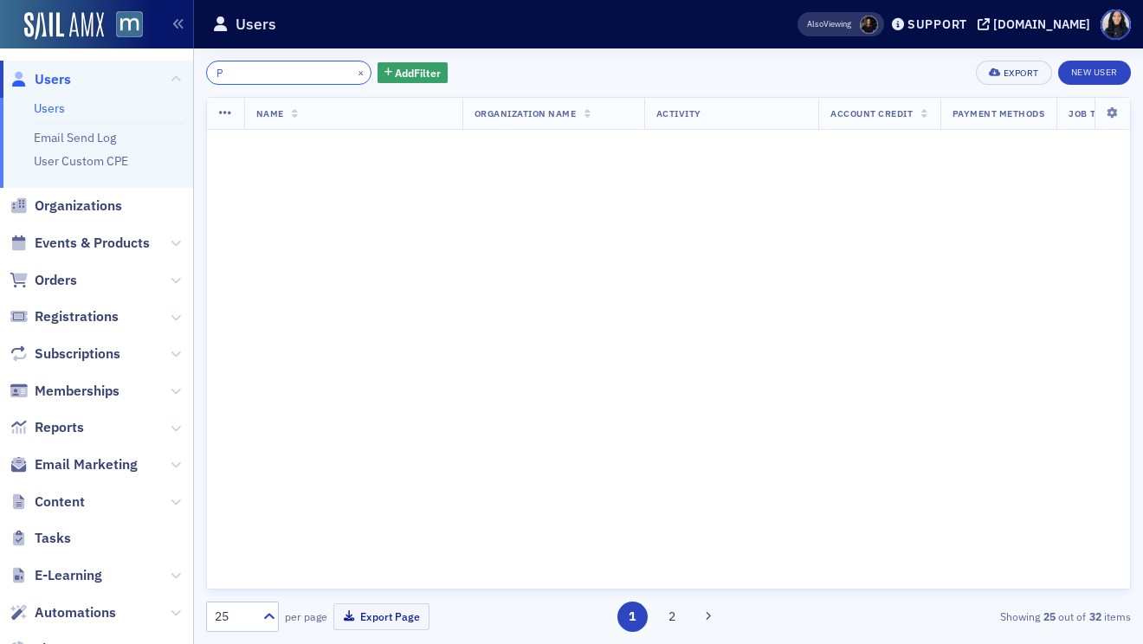
scroll to position [2389, 0]
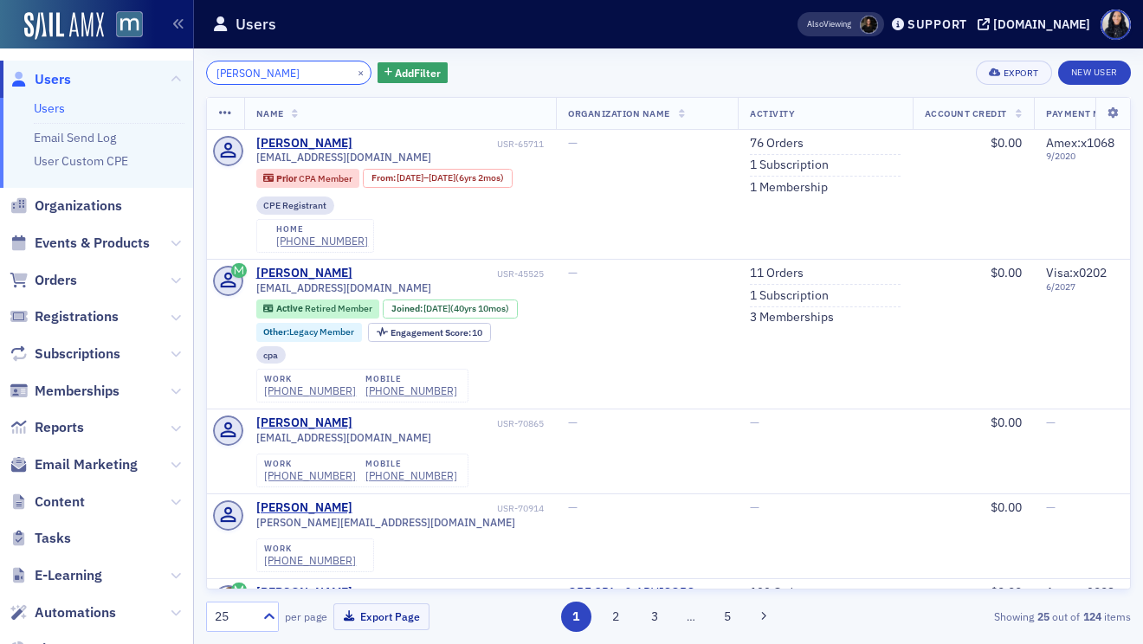
click at [230, 76] on input "Patricia Katebini" at bounding box center [288, 73] width 165 height 24
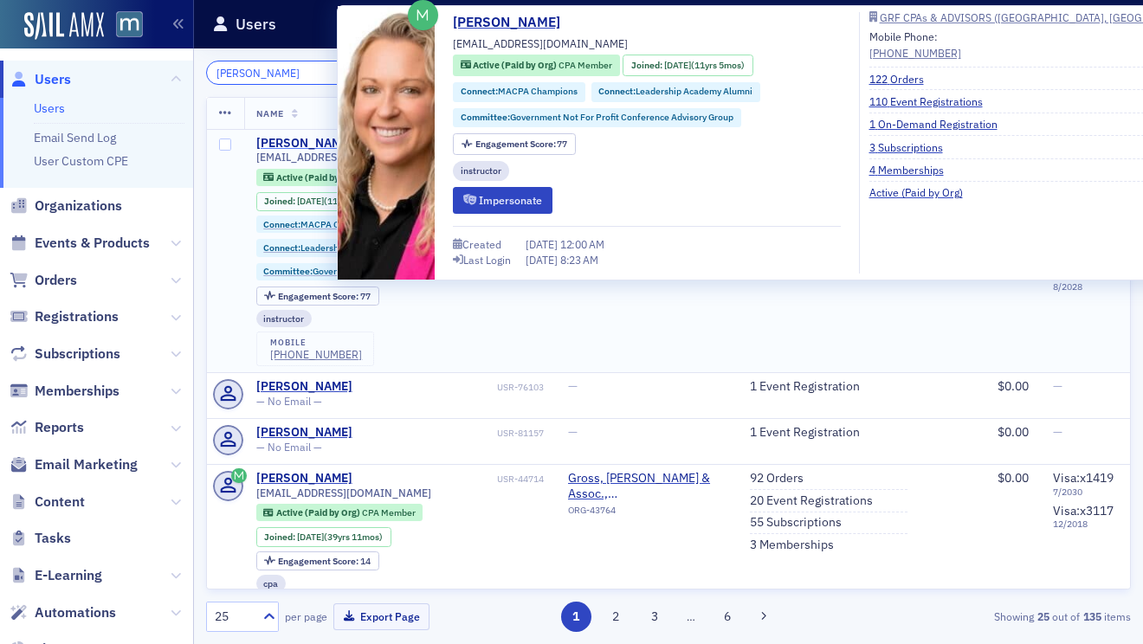
type input "Tricia Katebini"
click at [267, 137] on div "Tricia Katebini" at bounding box center [304, 144] width 96 height 16
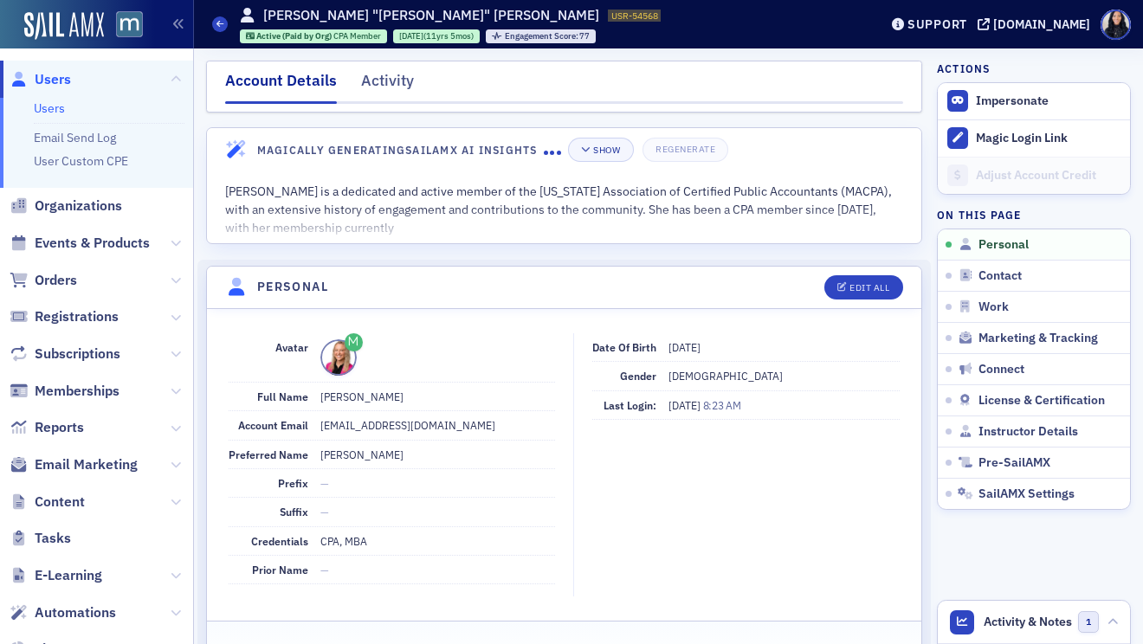
click at [403, 403] on dd "Tricia L Katebini" at bounding box center [437, 397] width 235 height 28
copy dd "Tricia L Katebini"
click at [66, 108] on li "Users" at bounding box center [109, 108] width 151 height 16
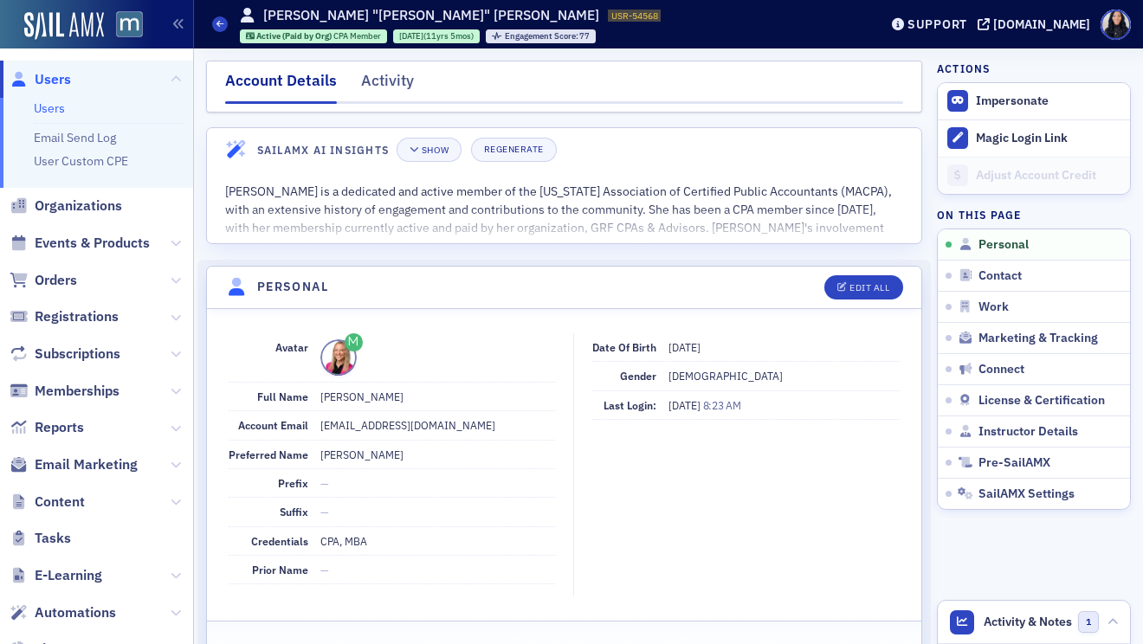
click at [66, 108] on li "Users" at bounding box center [109, 108] width 151 height 16
click at [48, 106] on link "Users" at bounding box center [49, 108] width 31 height 16
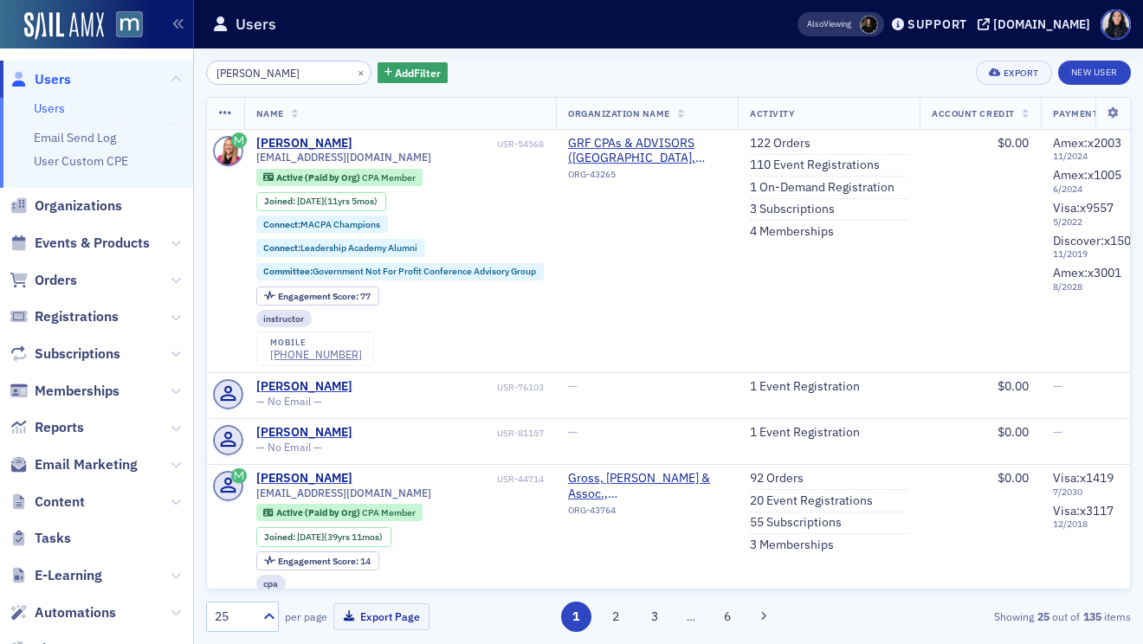
click at [225, 74] on input "Tricia Katebini" at bounding box center [288, 73] width 165 height 24
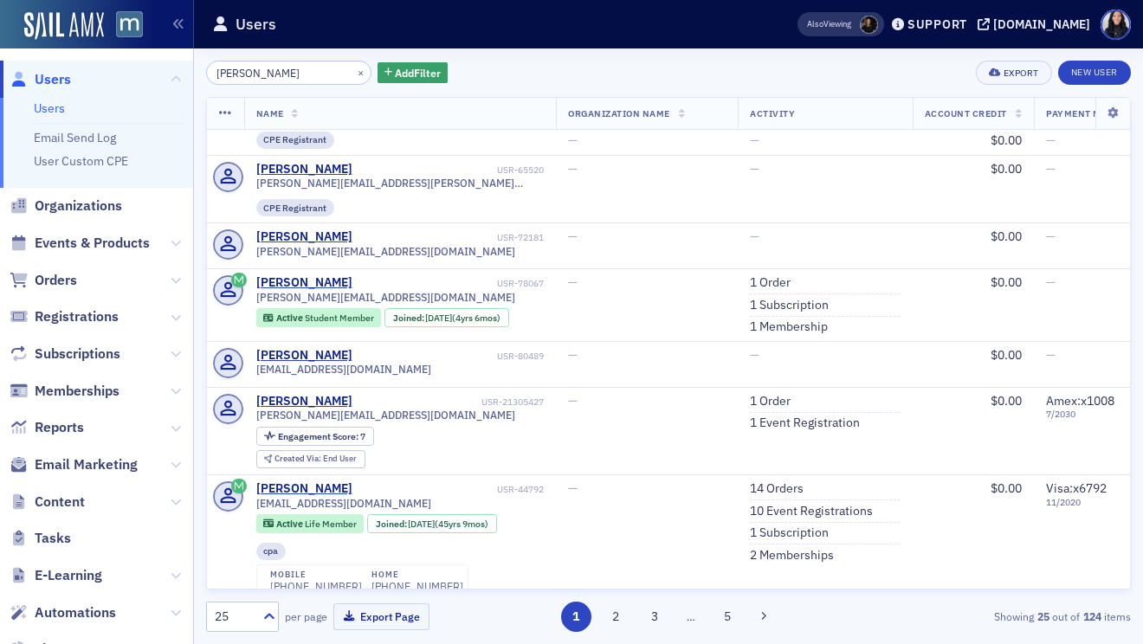
scroll to position [1463, 0]
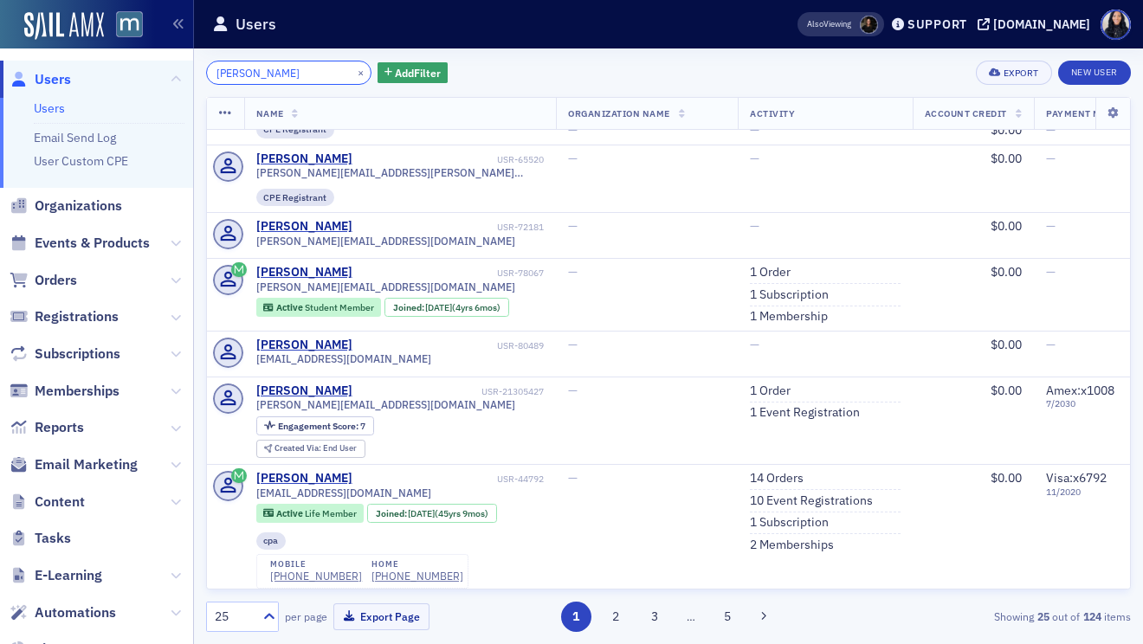
click at [284, 68] on input "Patricia Katebini" at bounding box center [288, 73] width 165 height 24
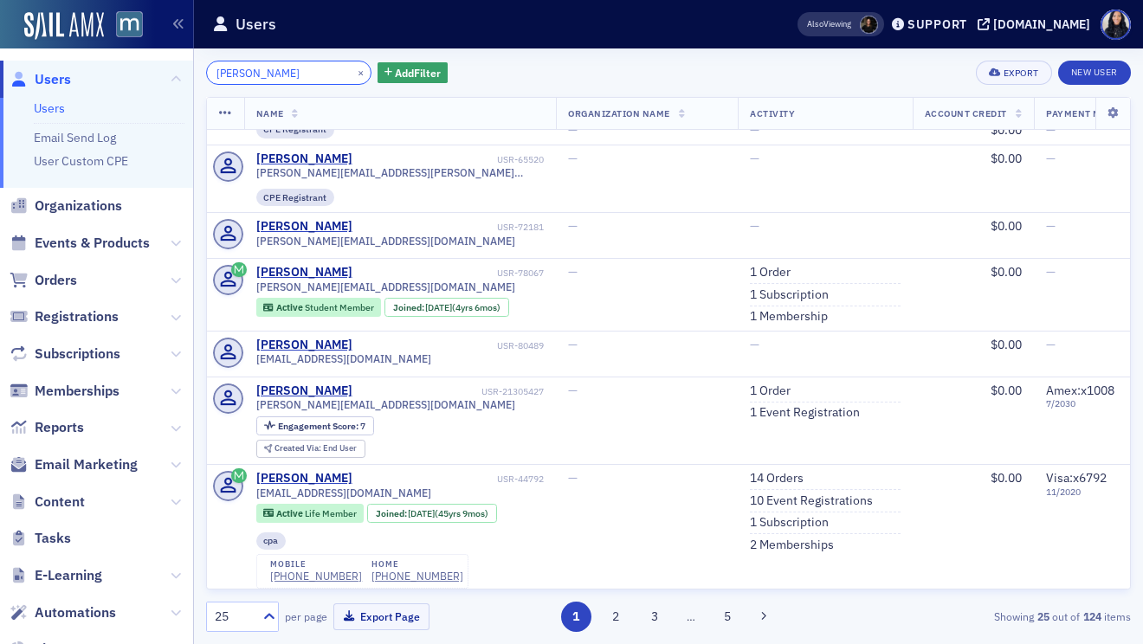
click at [284, 68] on input "Patricia Katebini" at bounding box center [288, 73] width 165 height 24
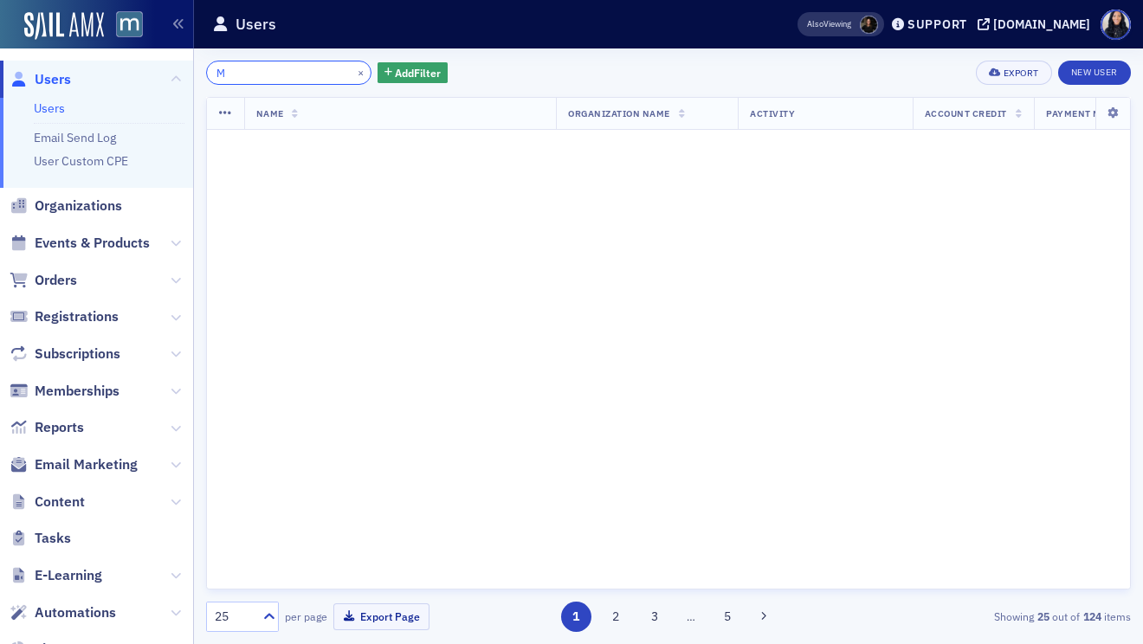
scroll to position [2576, 0]
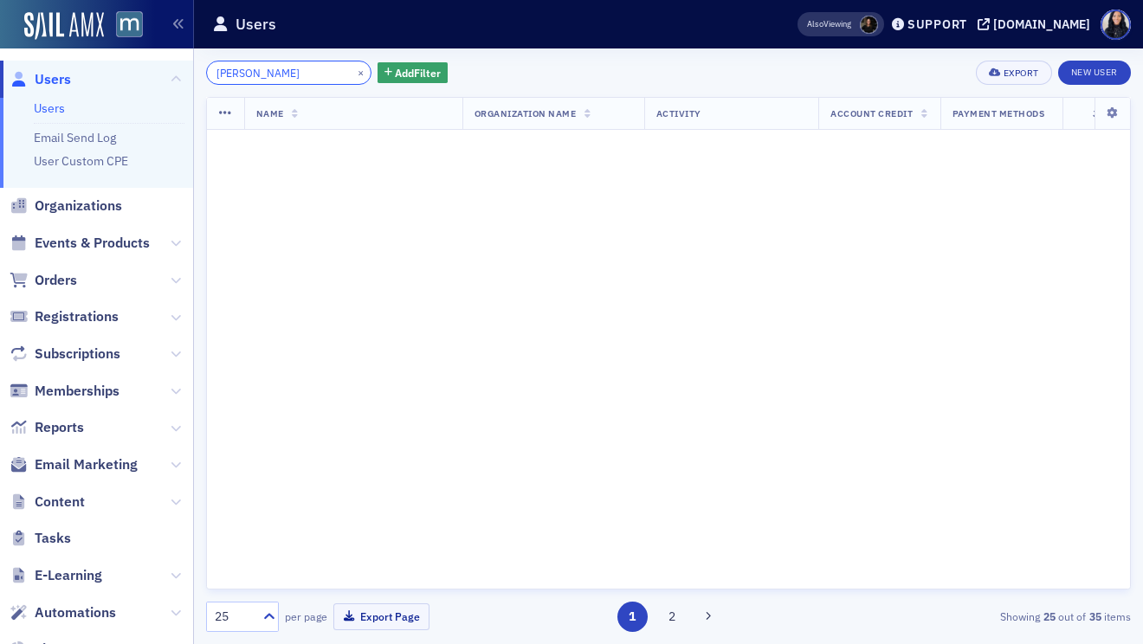
scroll to position [2576, 0]
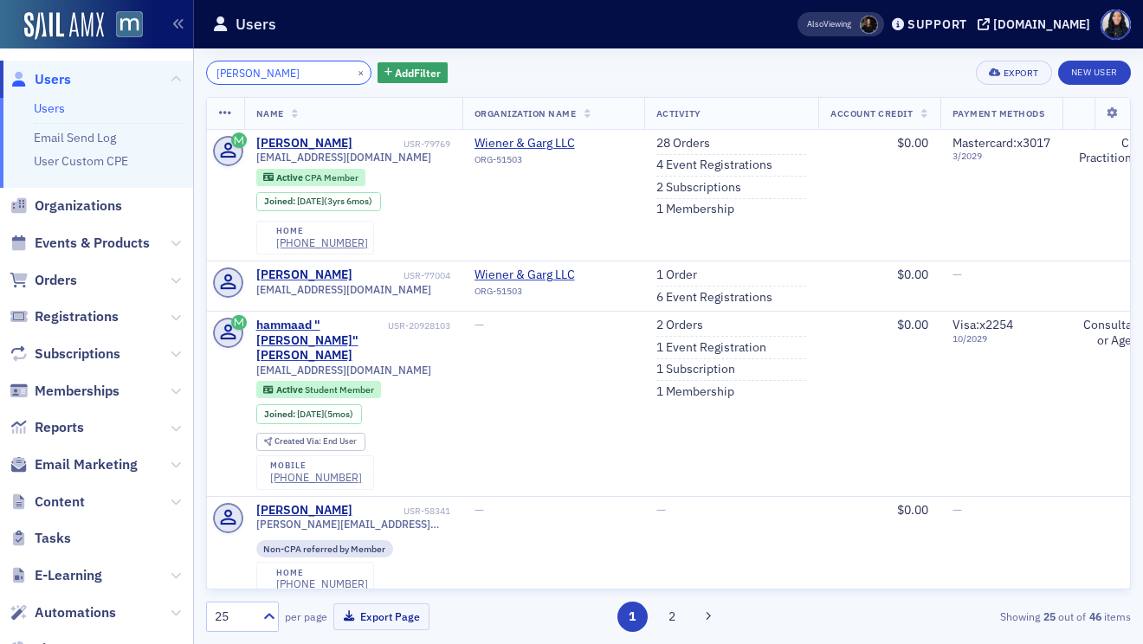
click at [290, 66] on input "Mohammad Khan" at bounding box center [288, 73] width 165 height 24
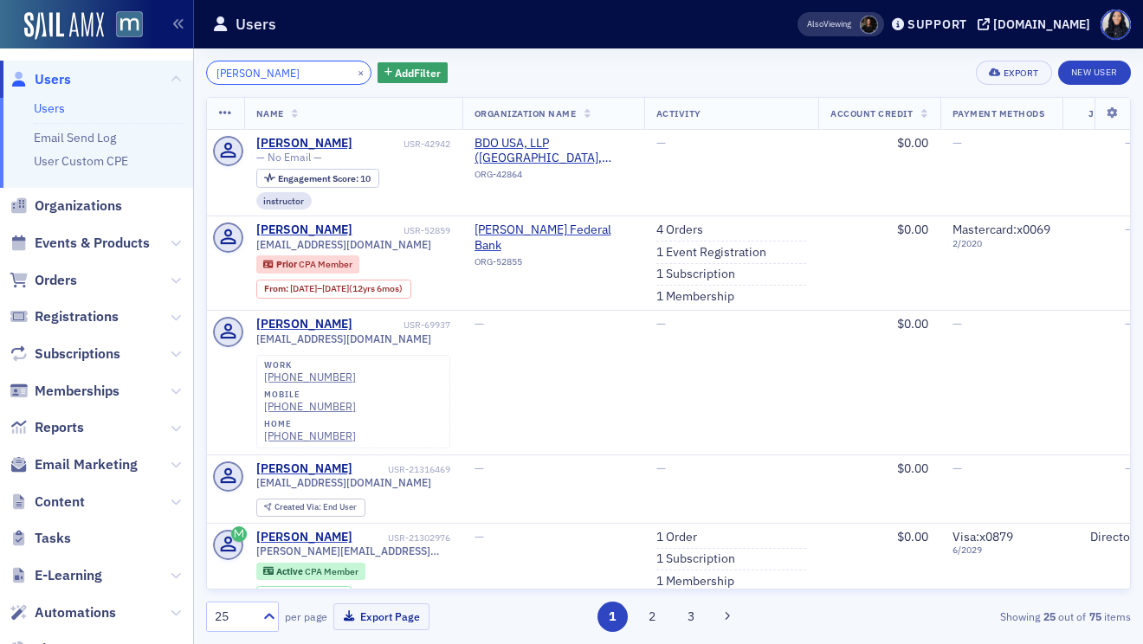
click at [261, 75] on input "Lawrence Klumpp" at bounding box center [288, 73] width 165 height 24
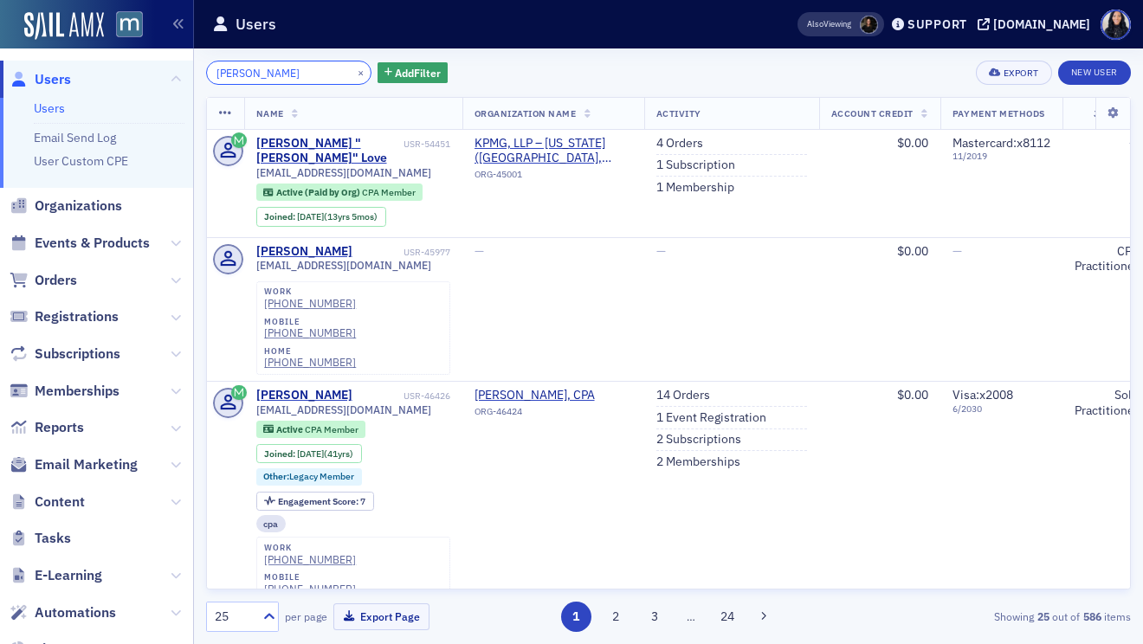
click at [236, 70] on input "William love" at bounding box center [288, 73] width 165 height 24
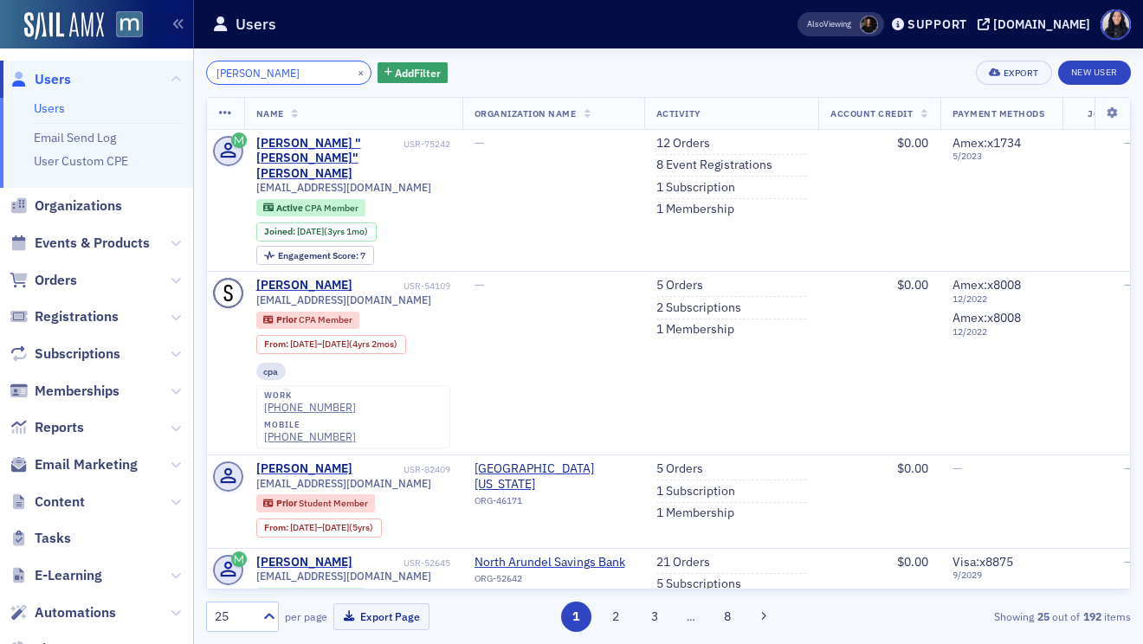
click at [261, 80] on input "Stephen Mackall" at bounding box center [288, 73] width 165 height 24
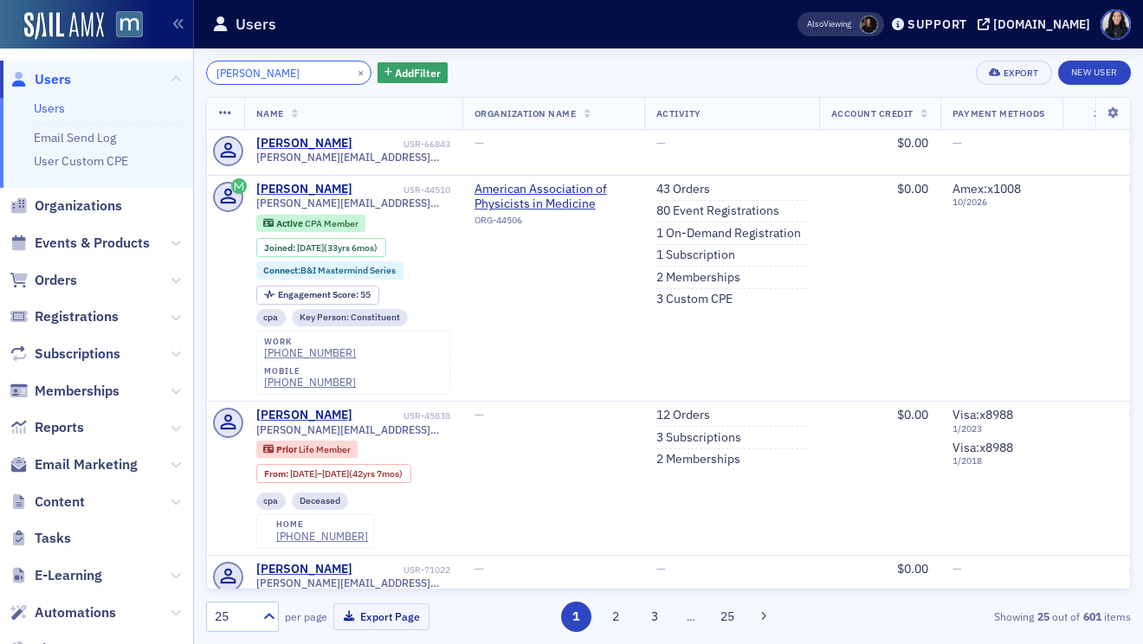
click at [227, 71] on input "Robert McKoy" at bounding box center [288, 73] width 165 height 24
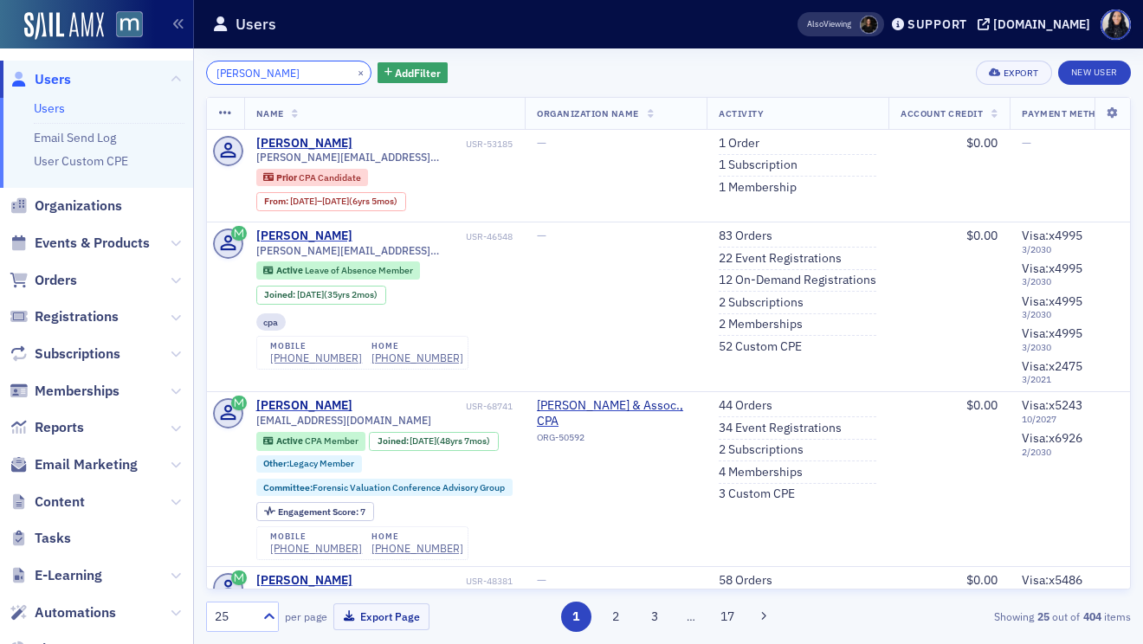
click at [274, 76] on input "Daniel O'Brien" at bounding box center [288, 73] width 165 height 24
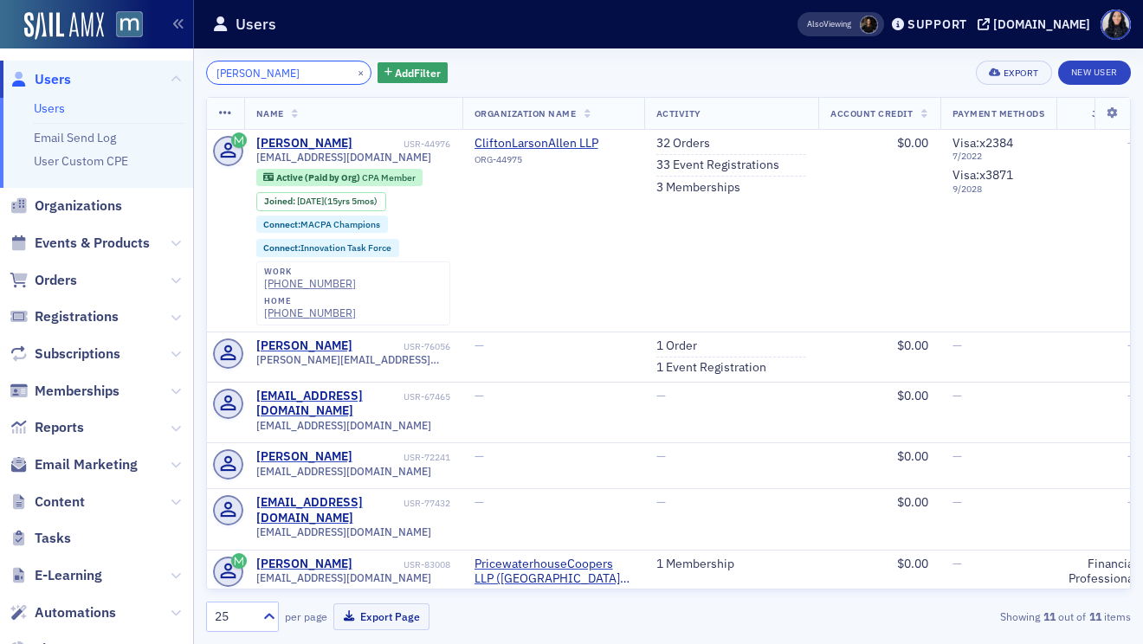
click at [242, 70] on input "Remi Omisore" at bounding box center [288, 73] width 165 height 24
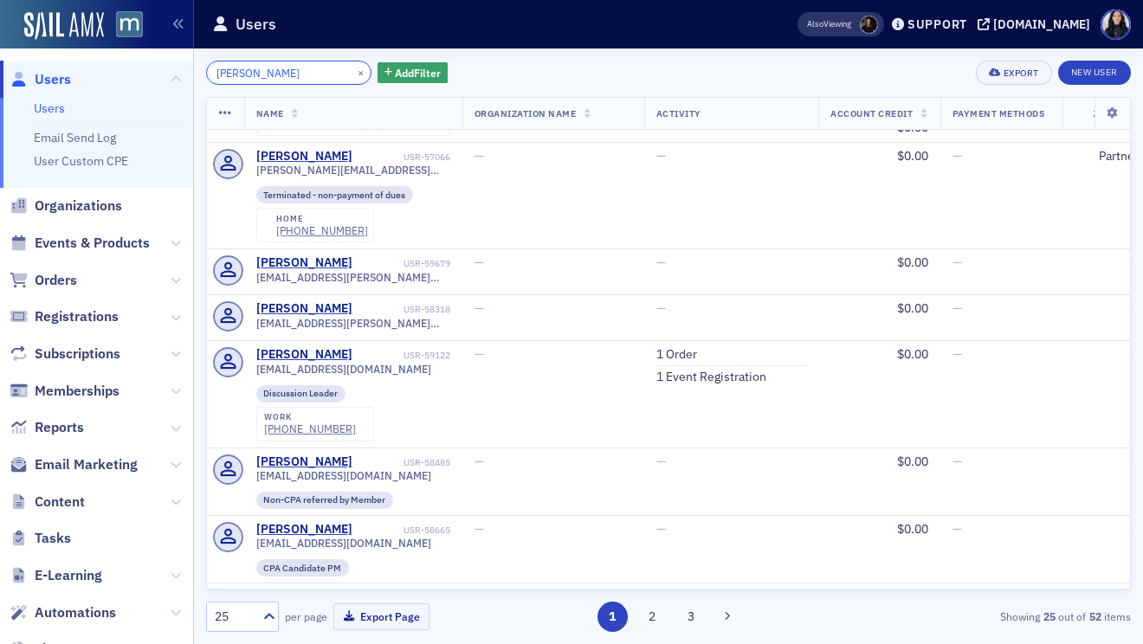
scroll to position [1232, 0]
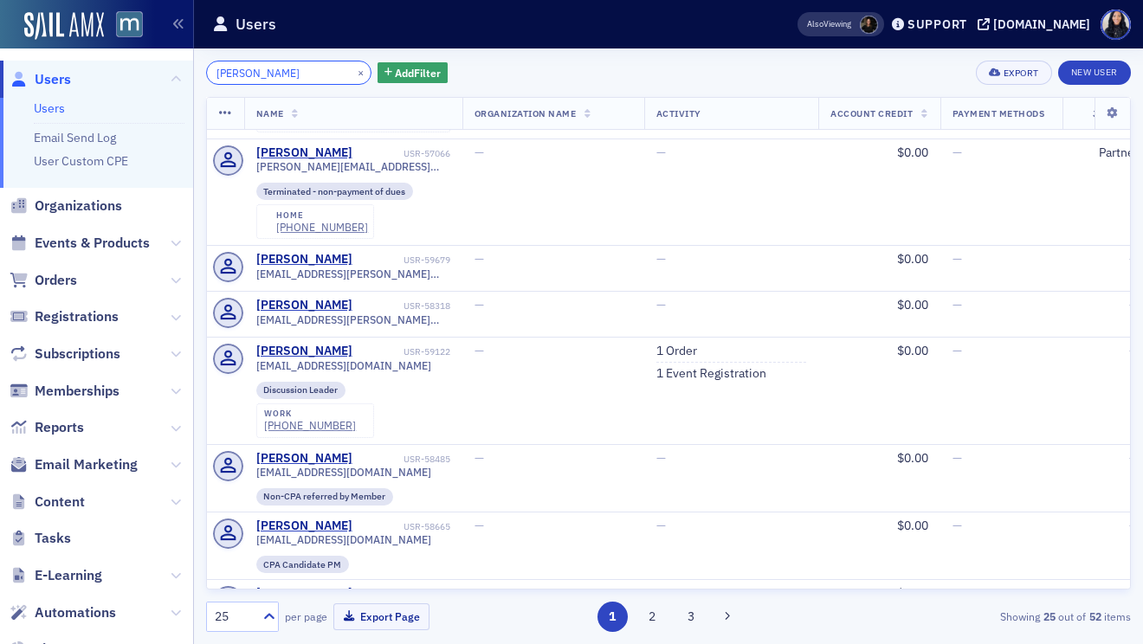
click at [237, 65] on input "Cory Perry" at bounding box center [288, 73] width 165 height 24
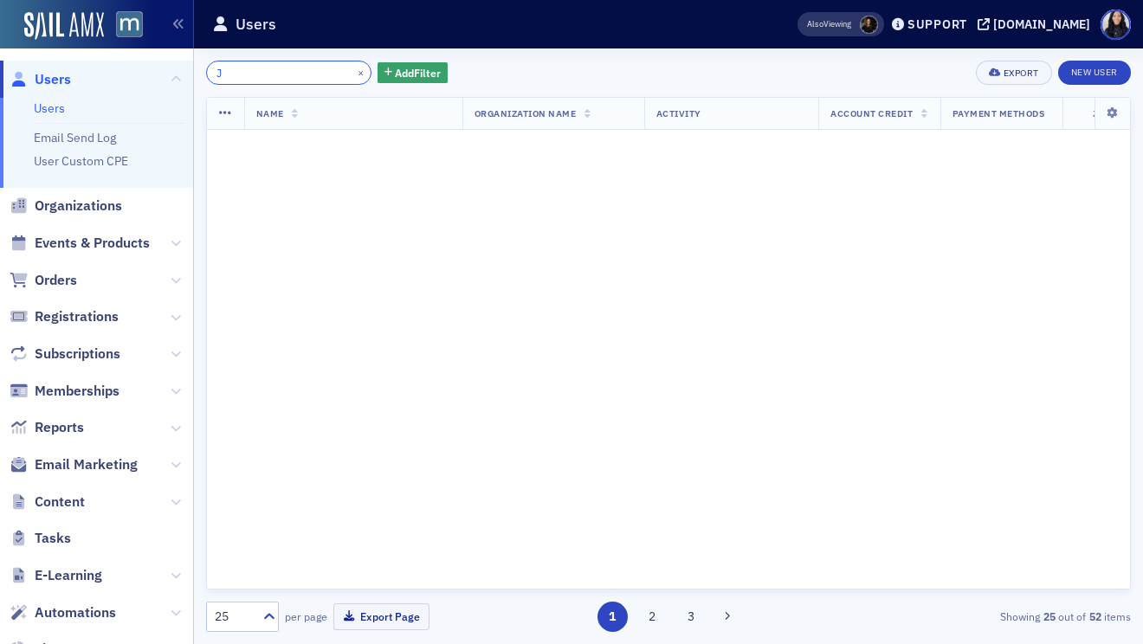
scroll to position [2346, 0]
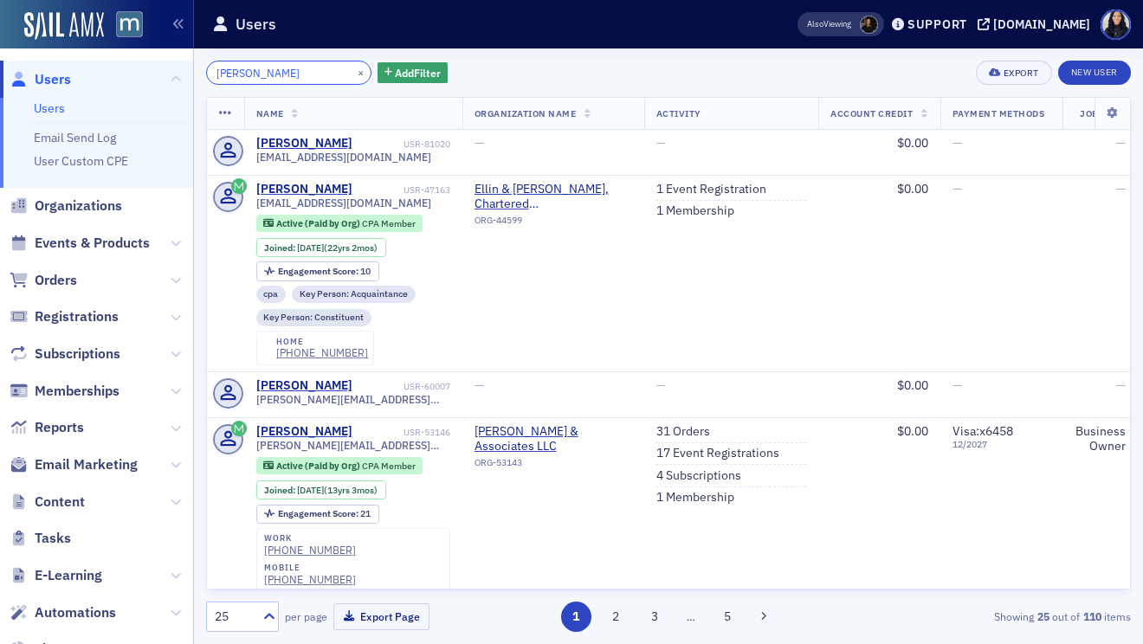
click at [233, 75] on input "Jared Rosen" at bounding box center [288, 73] width 165 height 24
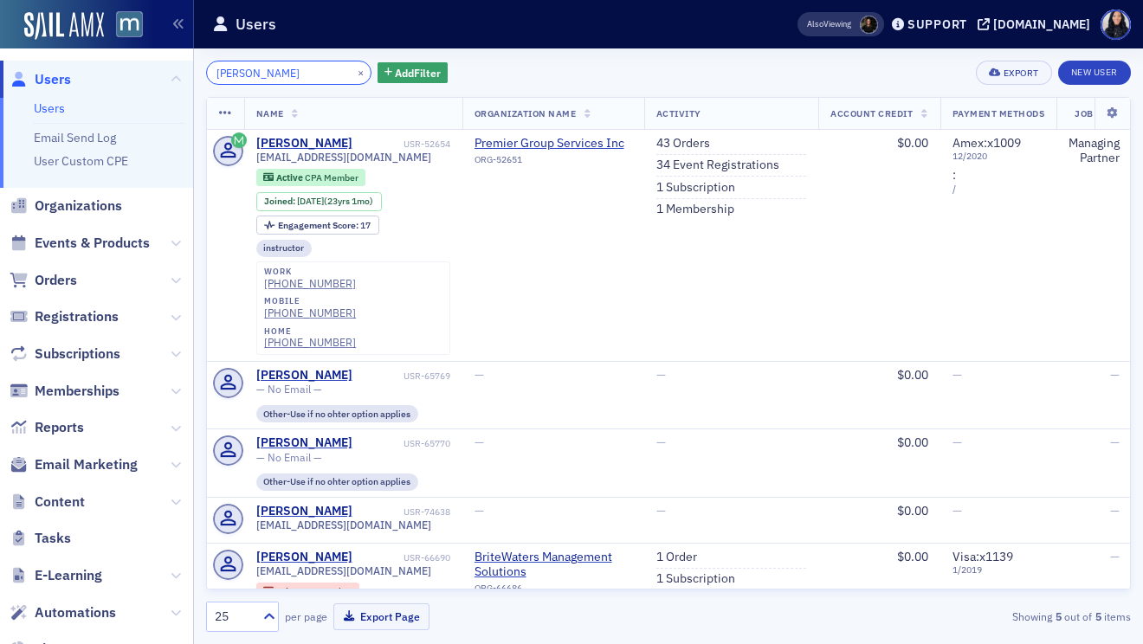
click at [242, 81] on input "Joye Sistrunk" at bounding box center [288, 73] width 165 height 24
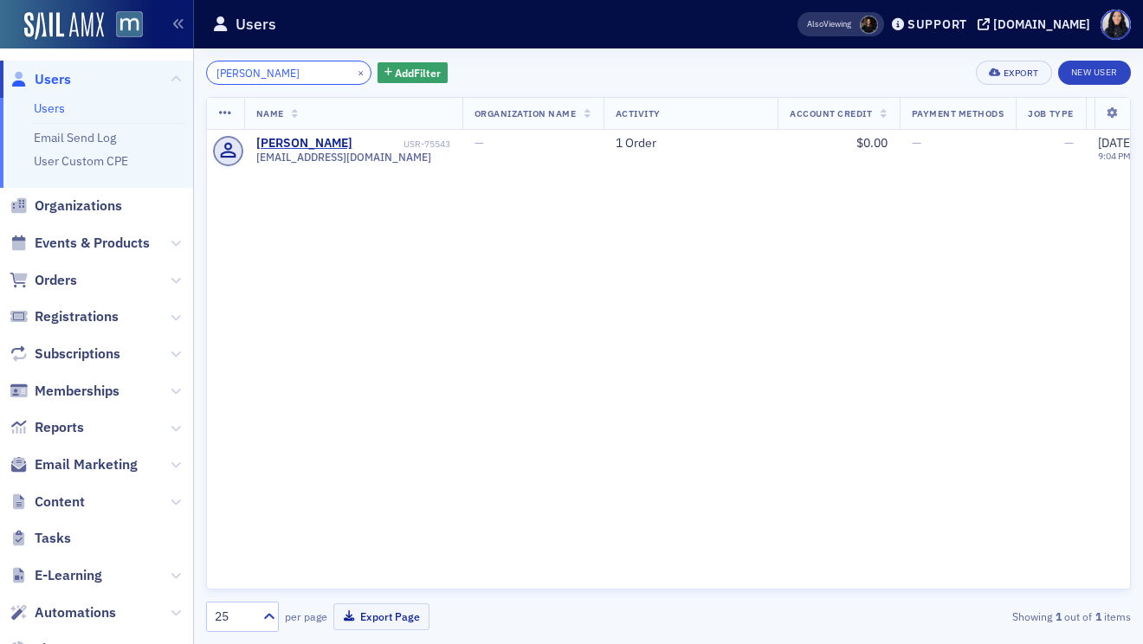
type input "Jamila"
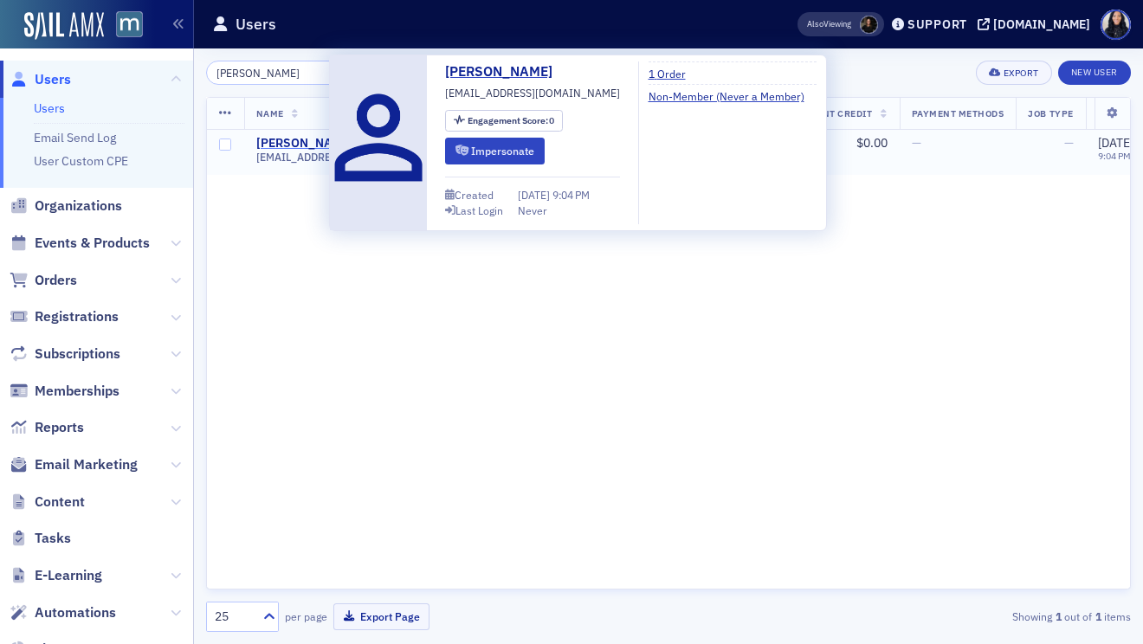
click at [273, 142] on div "Jamila Webb" at bounding box center [304, 144] width 96 height 16
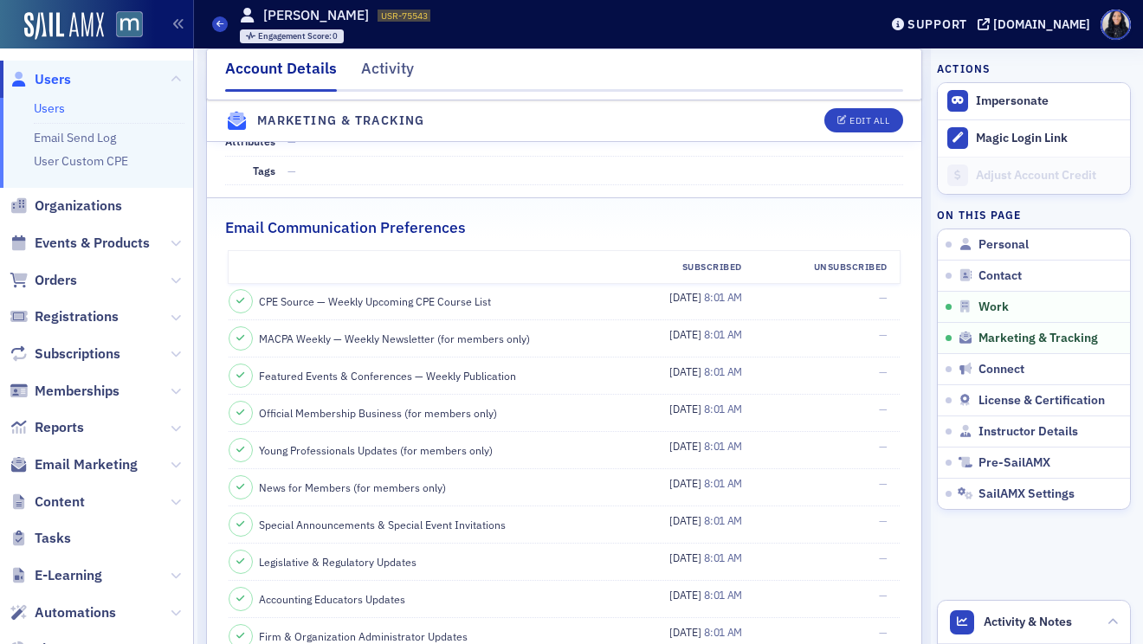
scroll to position [1834, 0]
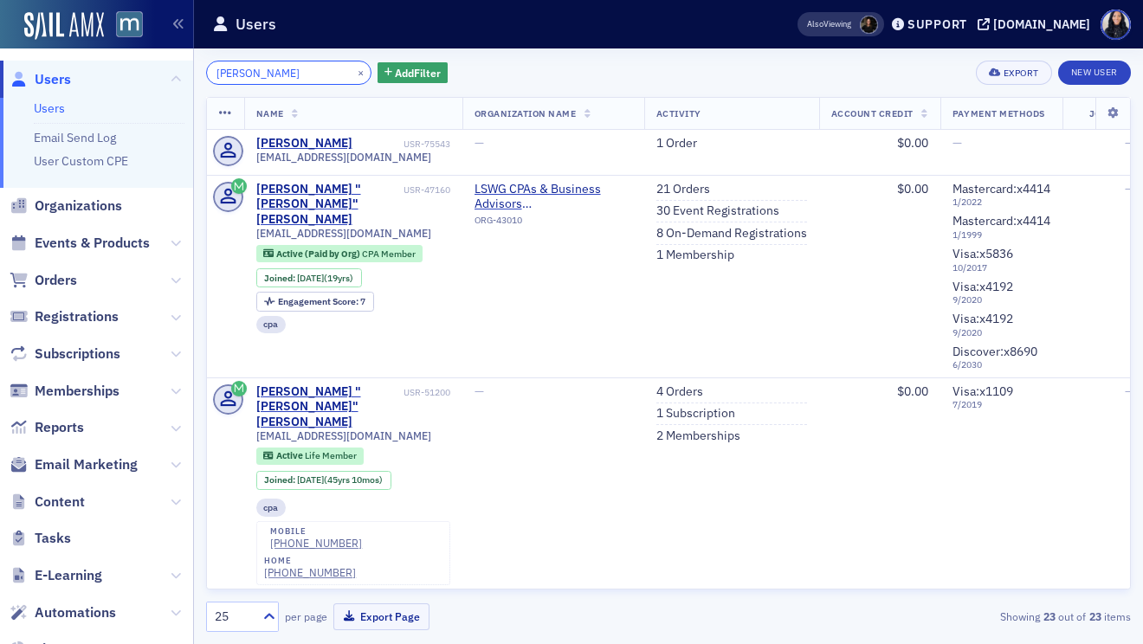
click at [232, 72] on input "Jamila Webb" at bounding box center [288, 73] width 165 height 24
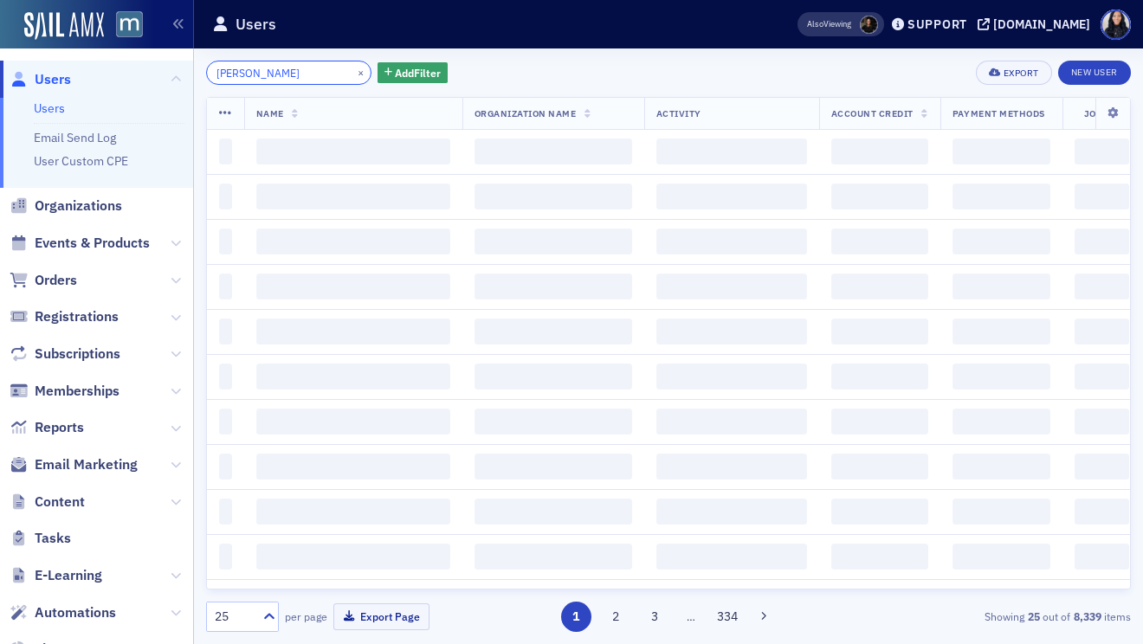
type input "Jan Williams"
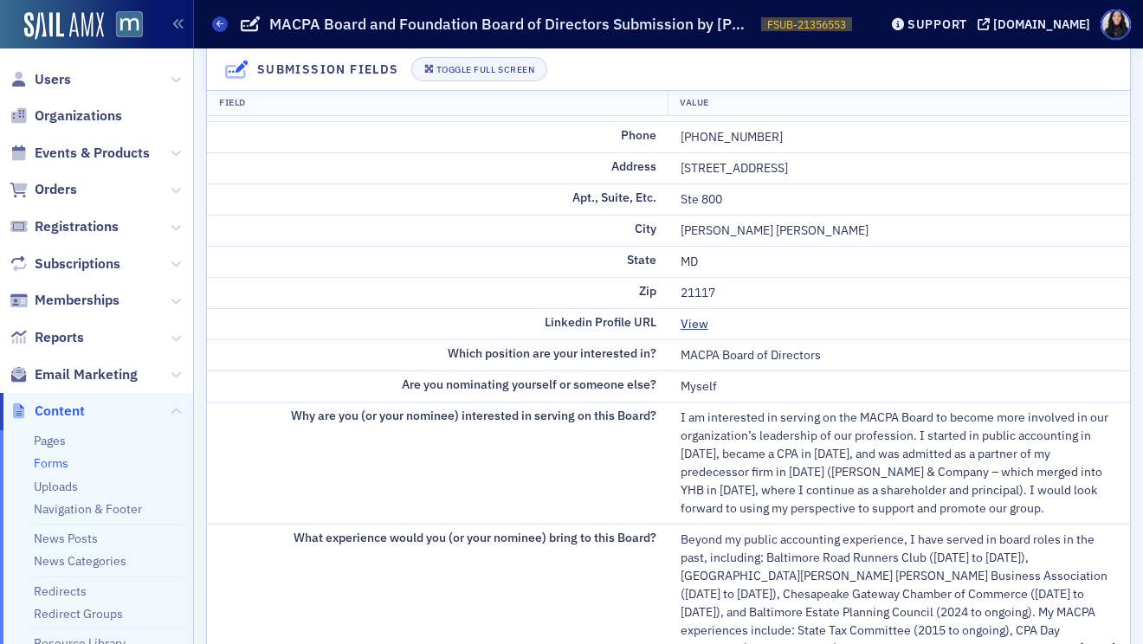
scroll to position [372, 0]
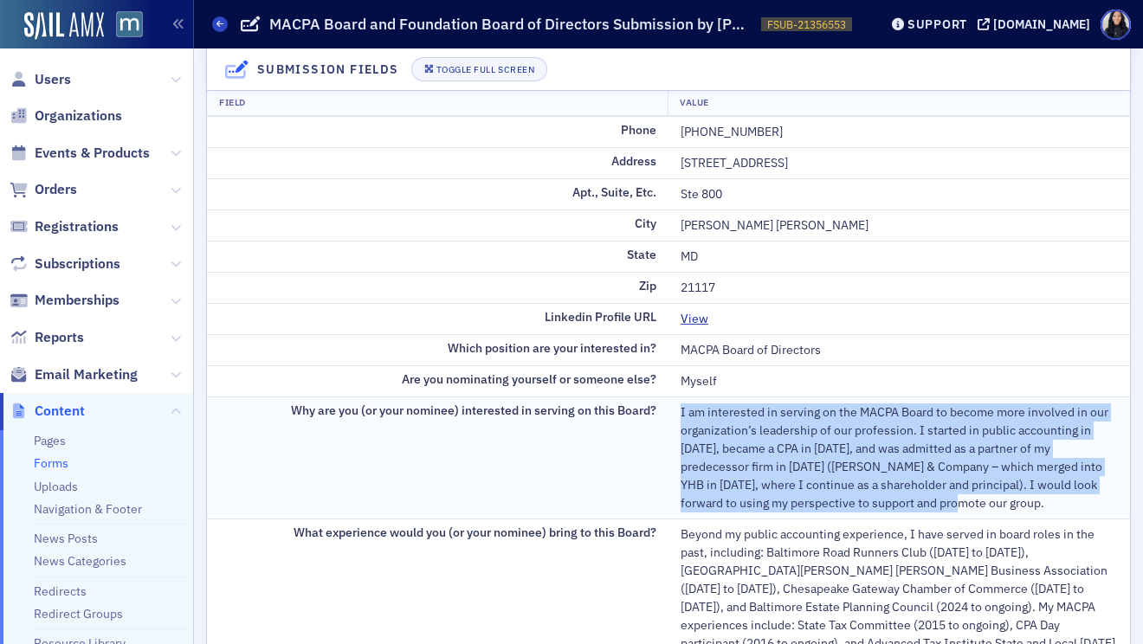
drag, startPoint x: 681, startPoint y: 413, endPoint x: 934, endPoint y: 501, distance: 267.8
click at [934, 501] on div "I am interested in serving on the MACPA Board to become more involved in our or…" at bounding box center [899, 457] width 437 height 109
copy div "I am interested in serving on the MACPA Board to become more involved in our or…"
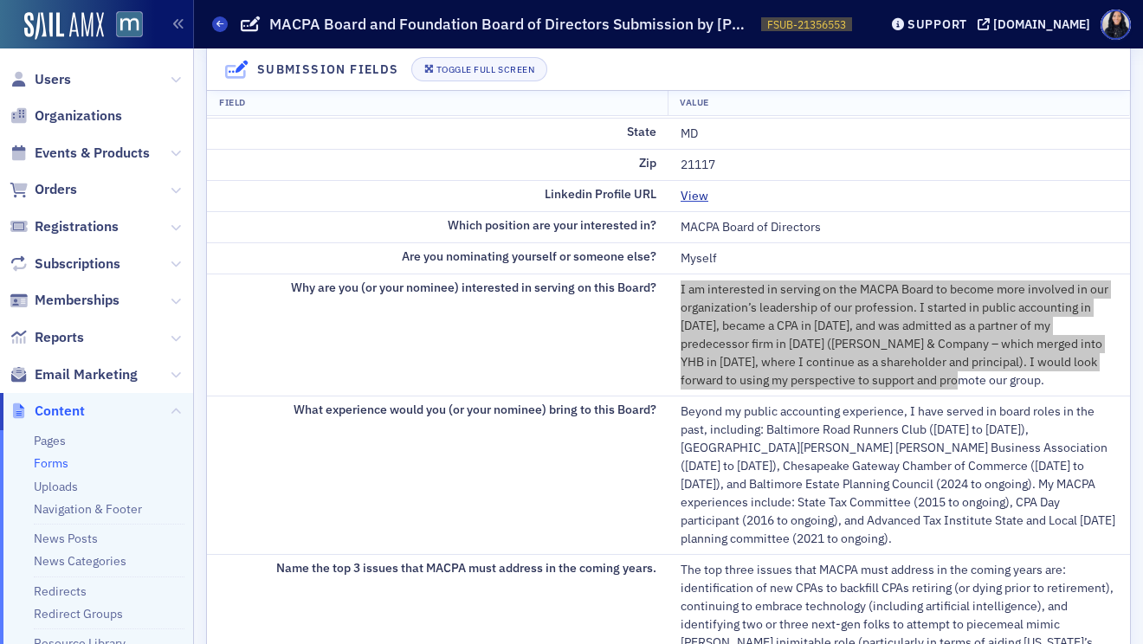
scroll to position [499, 0]
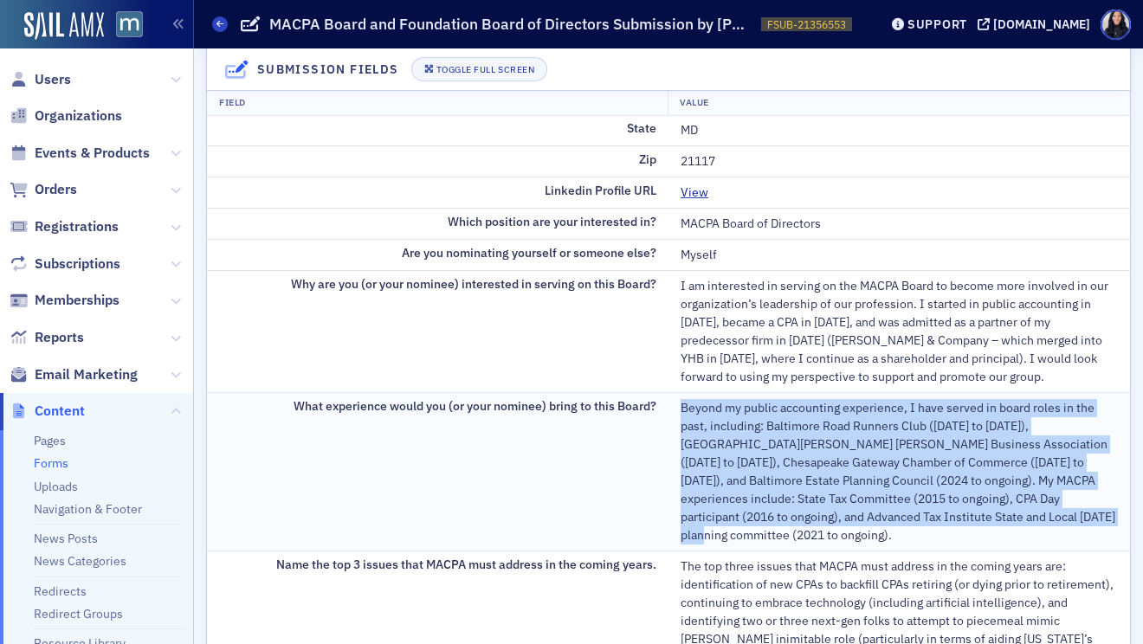
drag, startPoint x: 681, startPoint y: 412, endPoint x: 1036, endPoint y: 509, distance: 368.0
click at [1036, 509] on div "Beyond my public accounting experience, I have served in board roles in the pas…" at bounding box center [899, 471] width 437 height 145
copy div "Beyond my public accounting experience, I have served in board roles in the pas…"
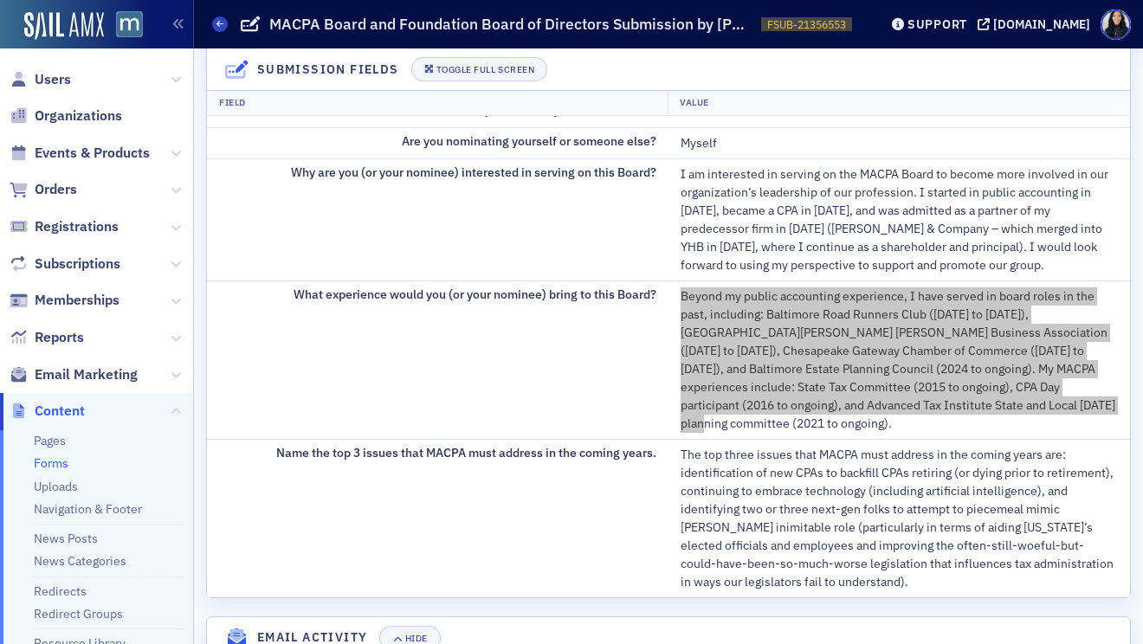
scroll to position [681, 0]
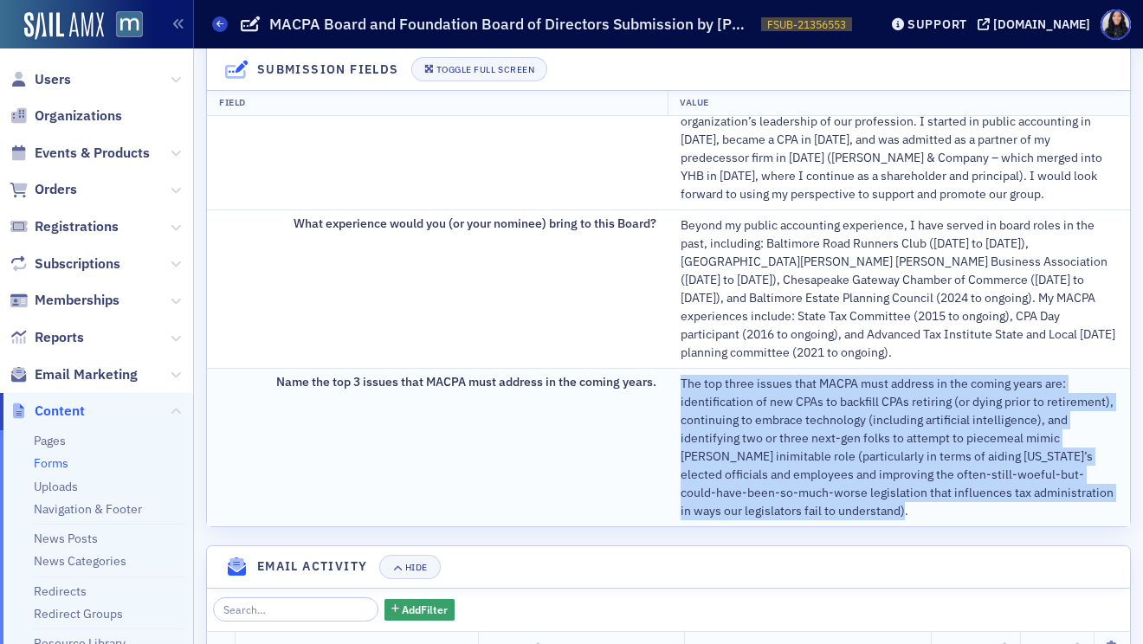
drag, startPoint x: 681, startPoint y: 371, endPoint x: 849, endPoint y: 491, distance: 205.9
click at [849, 491] on div "The top three issues that MACPA must address in the coming years are: identific…" at bounding box center [899, 447] width 437 height 145
copy div "The top three issues that MACPA must address in the coming years are: identific…"
